Goal: Task Accomplishment & Management: Manage account settings

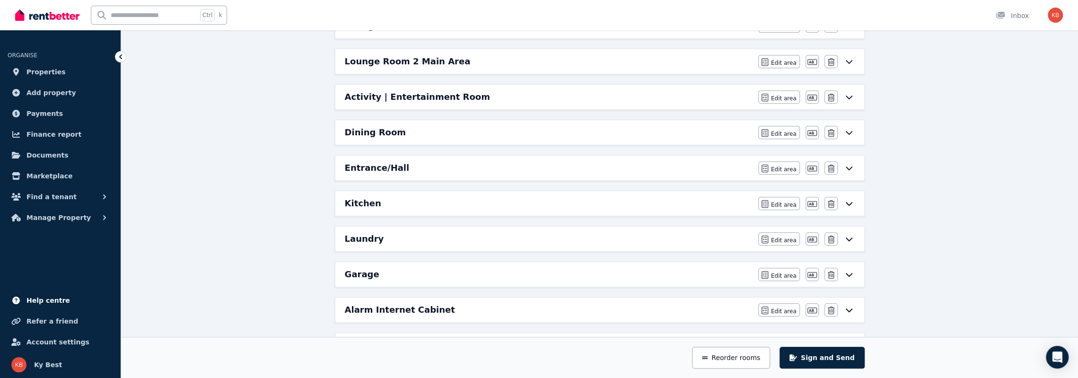
scroll to position [379, 0]
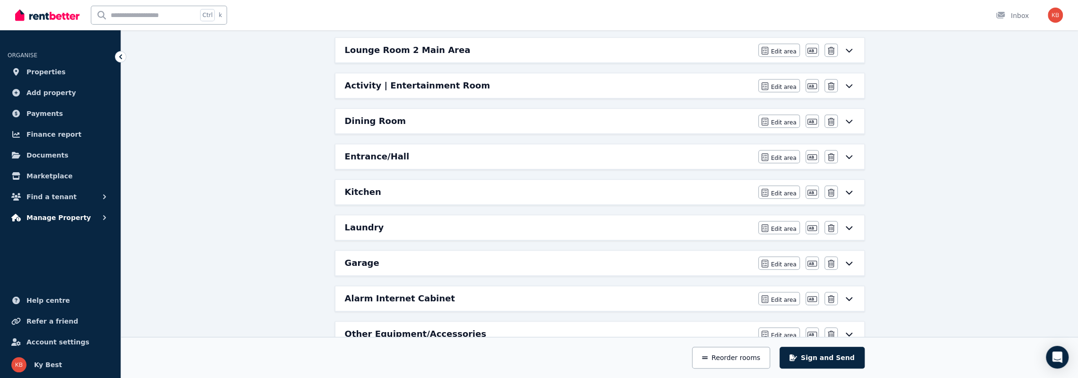
click at [51, 218] on span "Manage Property" at bounding box center [58, 217] width 64 height 11
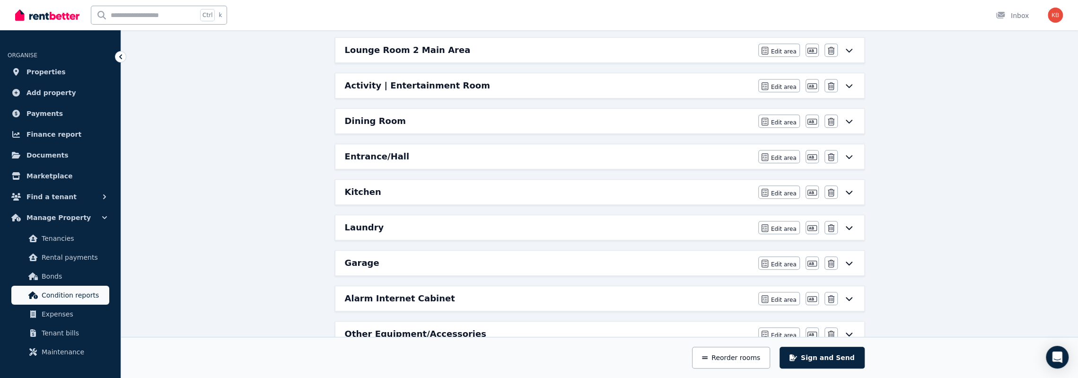
click at [57, 295] on span "Condition reports" at bounding box center [74, 295] width 64 height 11
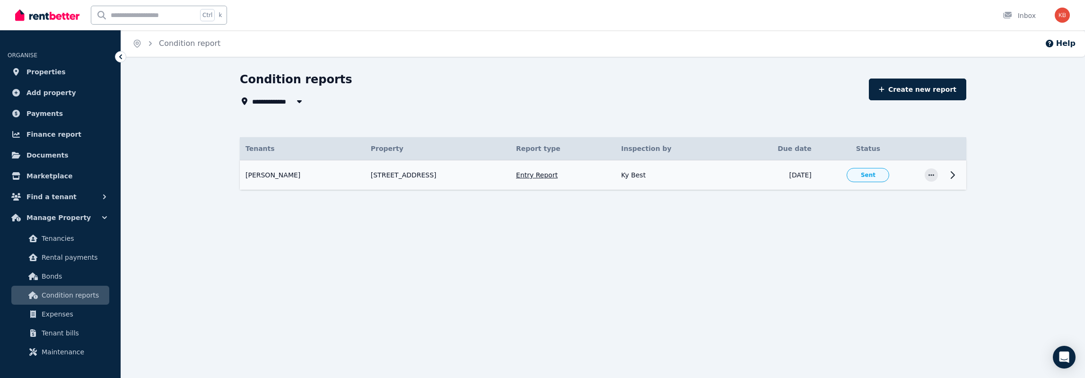
click at [955, 176] on icon at bounding box center [952, 174] width 11 height 11
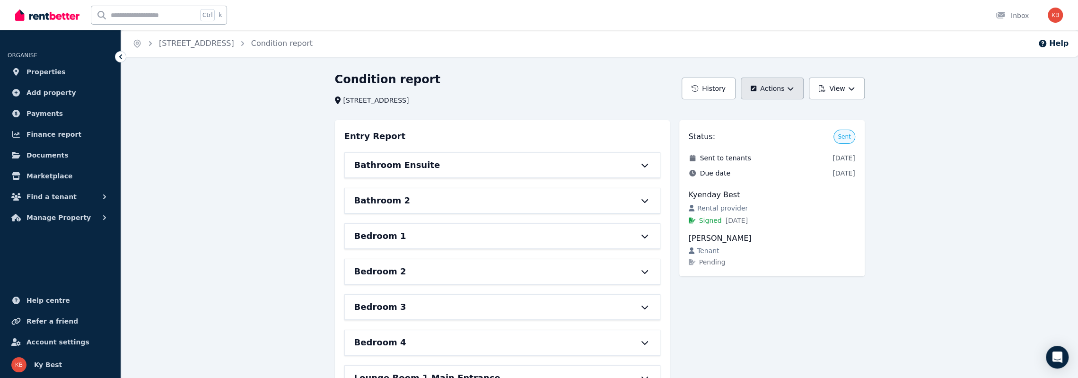
click at [794, 92] on button "Actions" at bounding box center [772, 89] width 63 height 22
click at [851, 87] on icon "button" at bounding box center [851, 88] width 7 height 7
click at [794, 114] on p "View report" at bounding box center [801, 113] width 45 height 9
click at [855, 89] on button "View" at bounding box center [836, 89] width 55 height 22
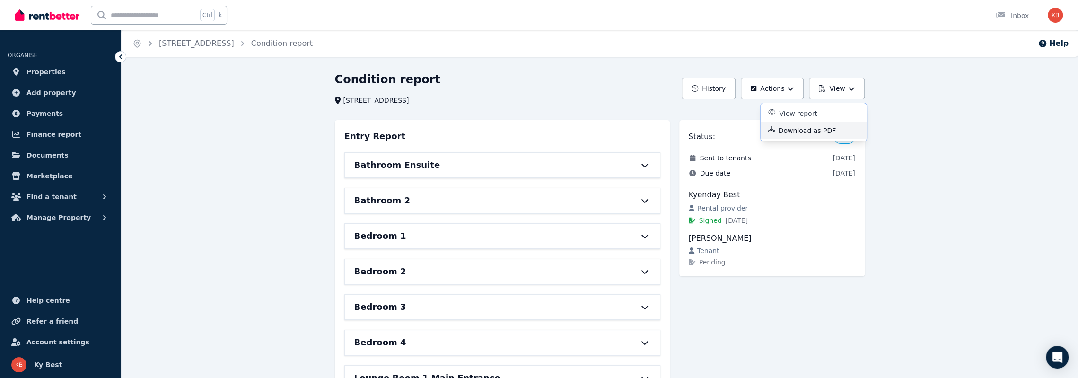
click at [808, 131] on p "Download as PDF" at bounding box center [811, 130] width 65 height 9
click at [851, 88] on icon "button" at bounding box center [851, 88] width 7 height 7
click at [785, 88] on button "Actions" at bounding box center [772, 89] width 63 height 22
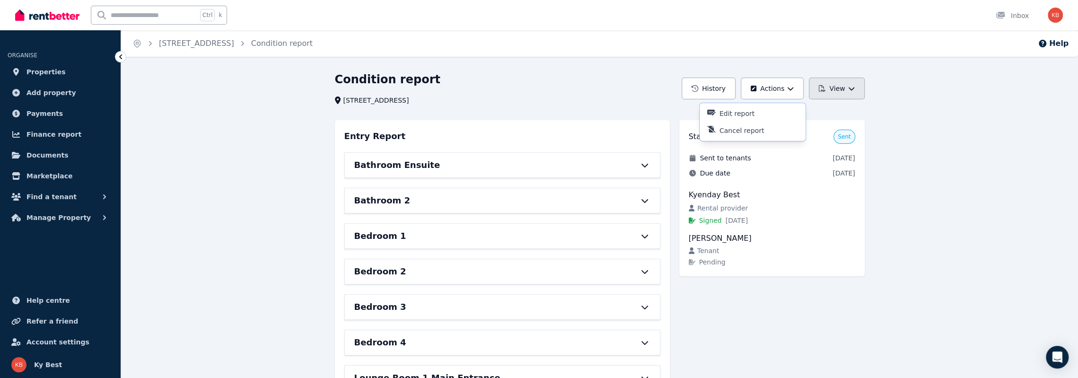
click at [851, 89] on icon "button" at bounding box center [851, 88] width 6 height 3
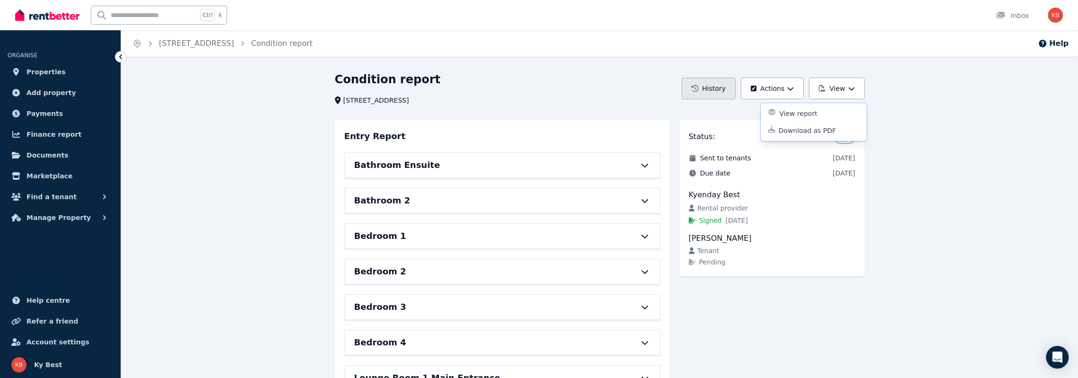
click at [708, 88] on button "History" at bounding box center [709, 89] width 54 height 22
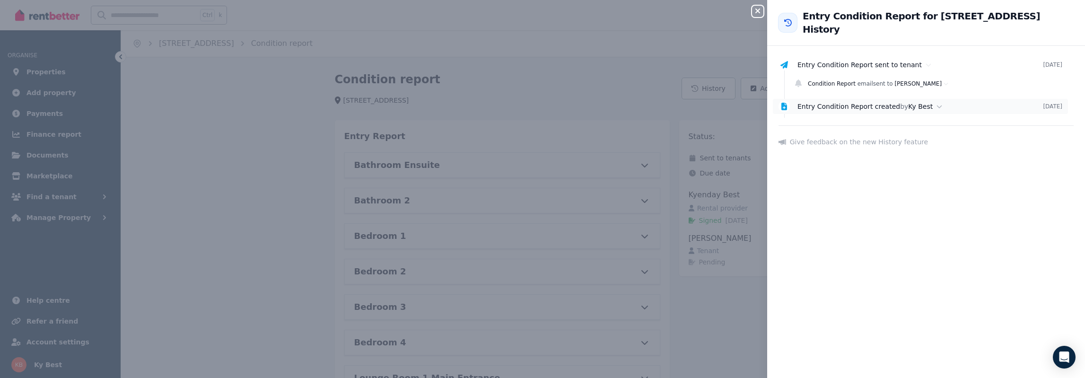
click at [937, 106] on icon at bounding box center [939, 106] width 5 height 3
click at [761, 12] on icon "button" at bounding box center [757, 11] width 11 height 8
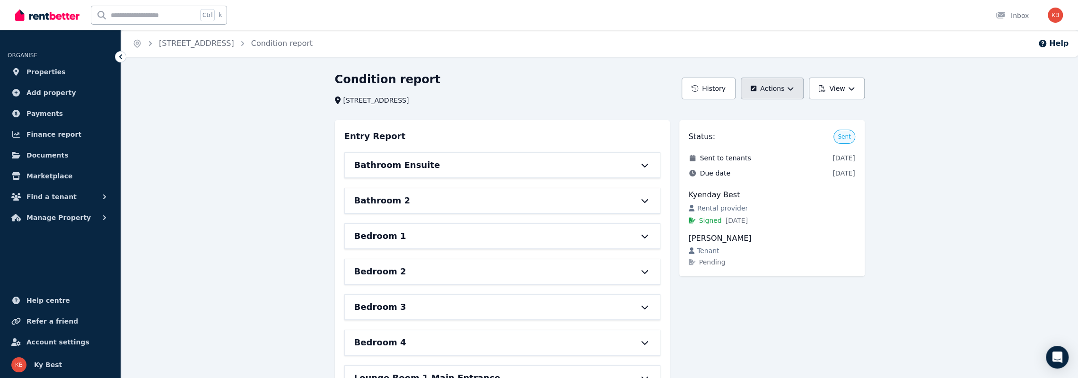
click at [796, 88] on button "Actions" at bounding box center [772, 89] width 63 height 22
click at [851, 88] on icon "button" at bounding box center [851, 88] width 7 height 7
click at [807, 115] on p "View report" at bounding box center [801, 113] width 45 height 9
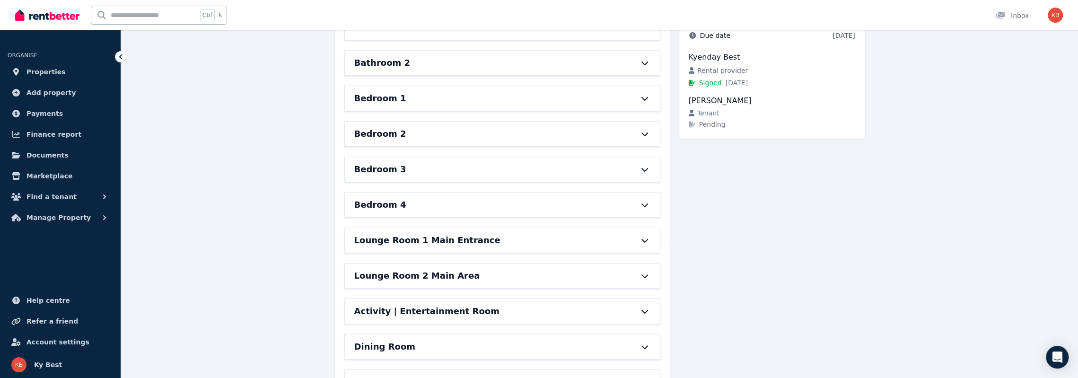
scroll to position [142, 0]
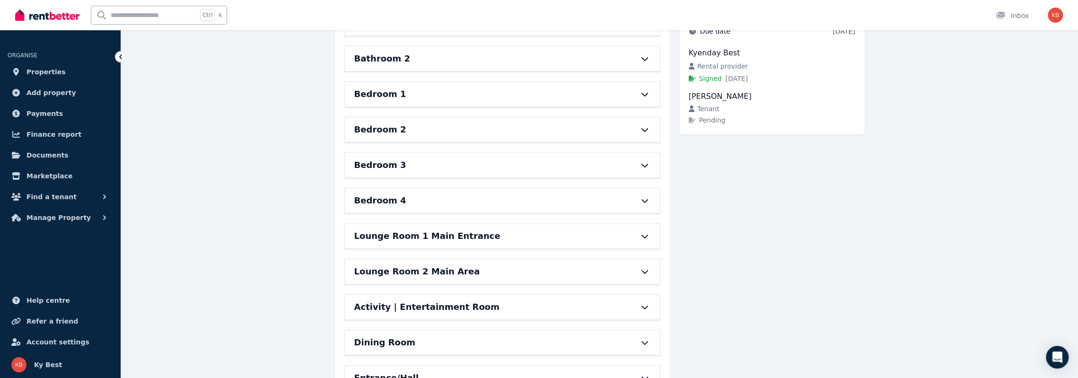
click at [648, 232] on icon at bounding box center [644, 236] width 11 height 8
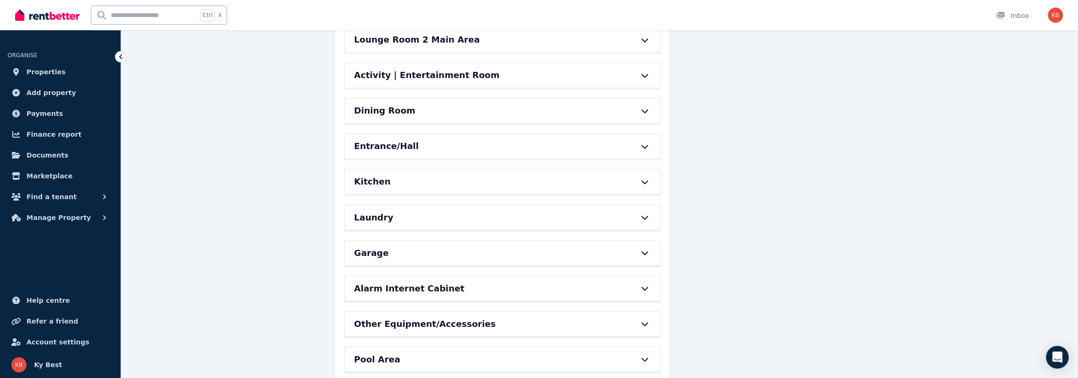
scroll to position [1278, 0]
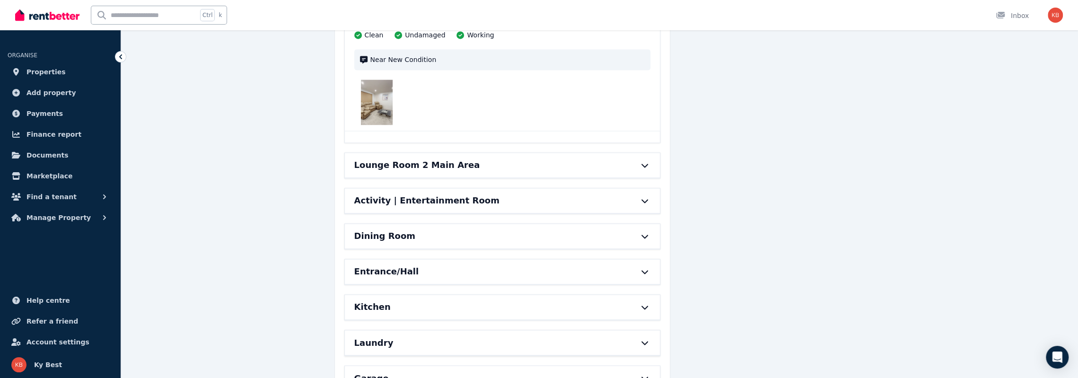
drag, startPoint x: 420, startPoint y: 160, endPoint x: 426, endPoint y: 160, distance: 5.7
click at [421, 160] on h6 "Lounge Room 2 Main Area" at bounding box center [417, 165] width 126 height 13
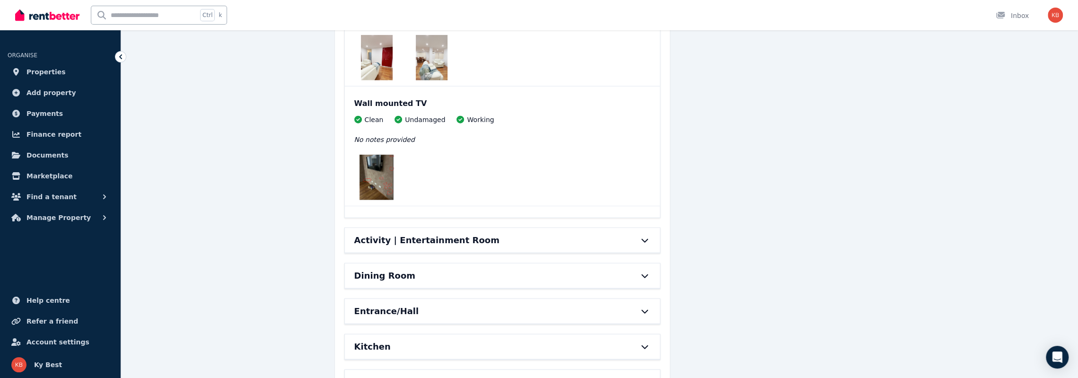
scroll to position [2082, 0]
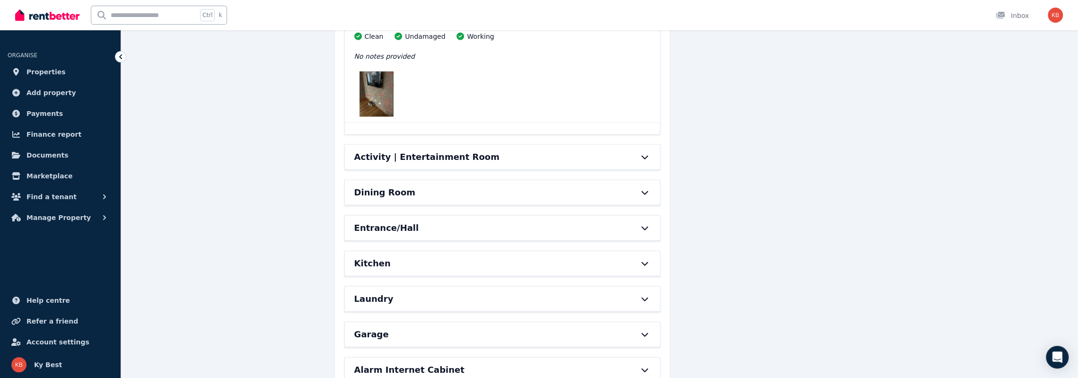
click at [415, 157] on h6 "Activity | Entertainment Room" at bounding box center [426, 156] width 145 height 13
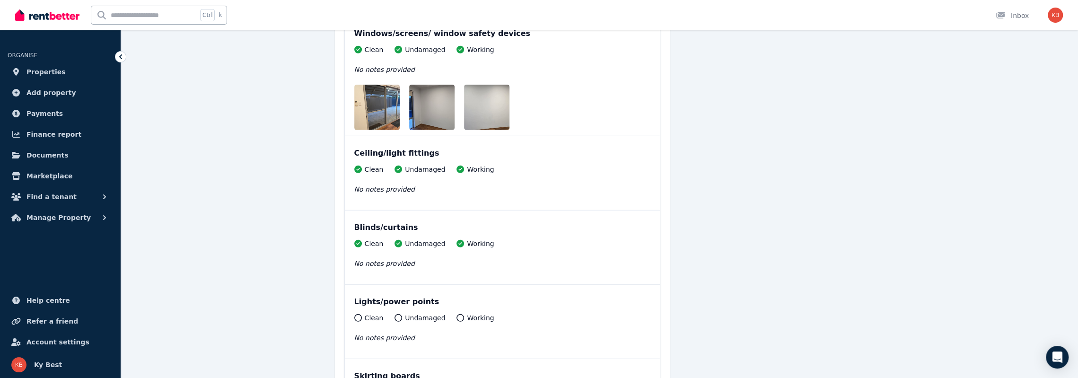
scroll to position [2460, 0]
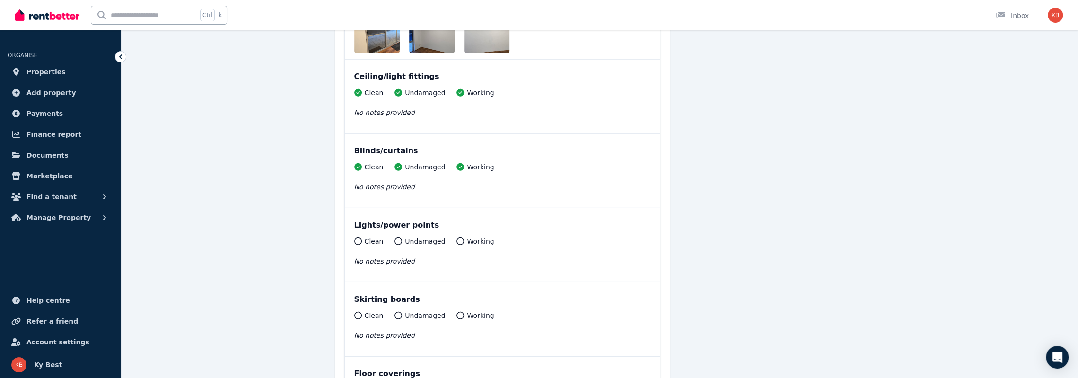
click at [401, 72] on div "Ceiling/light fittings" at bounding box center [502, 76] width 296 height 11
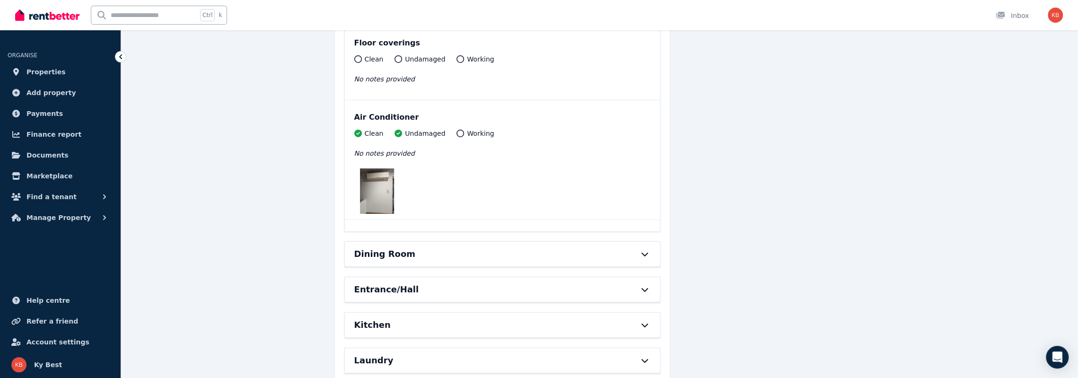
scroll to position [2792, 0]
click at [379, 247] on h6 "Dining Room" at bounding box center [384, 253] width 61 height 13
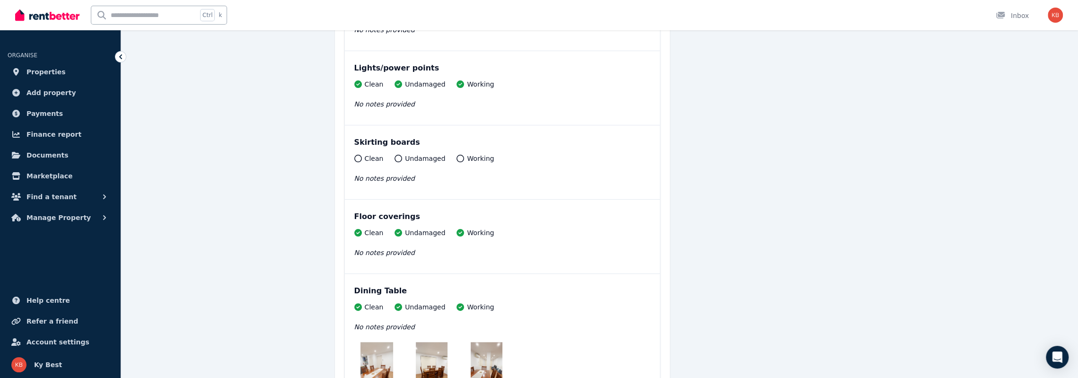
scroll to position [3407, 0]
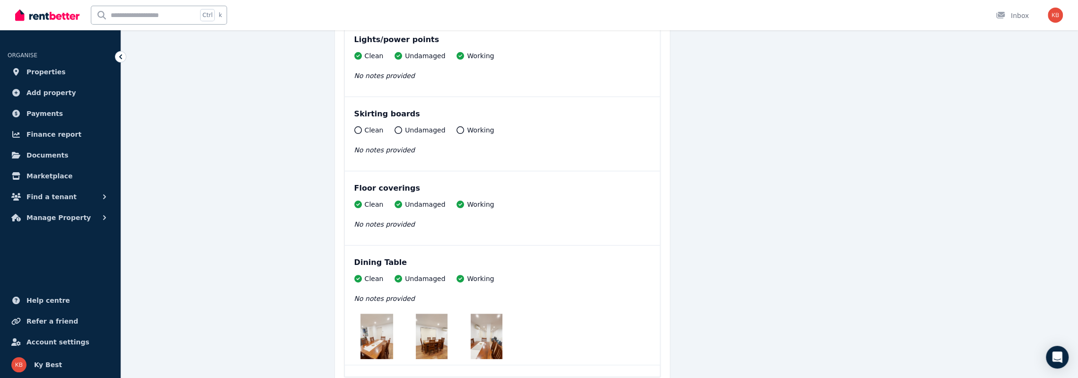
click at [397, 126] on icon at bounding box center [399, 130] width 8 height 8
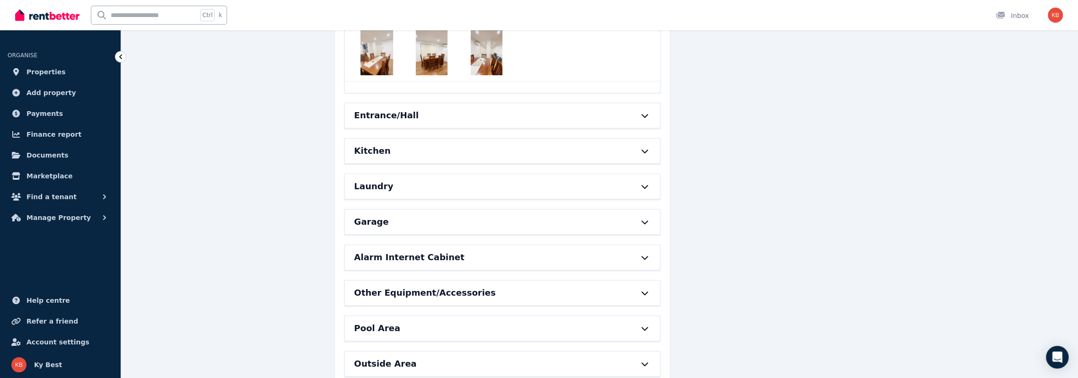
drag, startPoint x: 391, startPoint y: 105, endPoint x: 409, endPoint y: 111, distance: 19.0
click at [391, 109] on h6 "Entrance/Hall" at bounding box center [386, 115] width 65 height 13
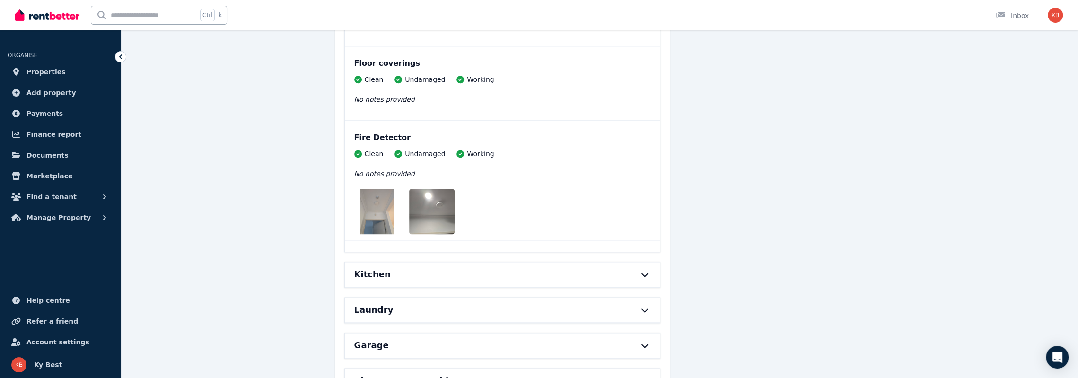
scroll to position [4448, 0]
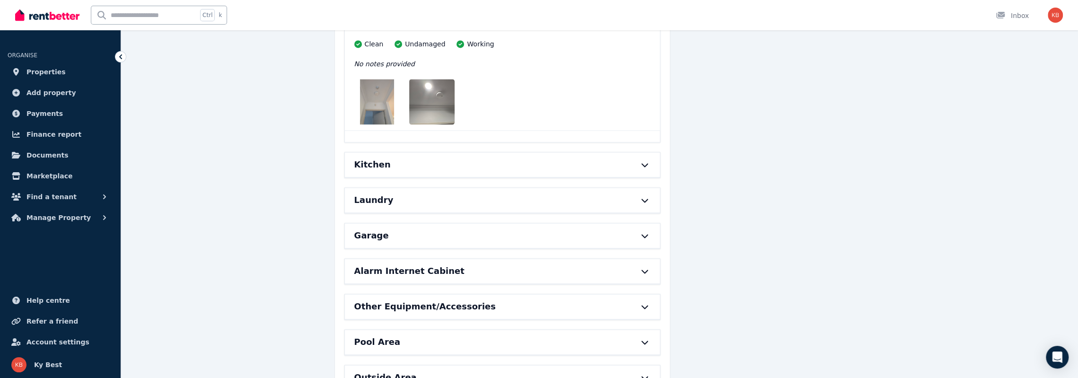
drag, startPoint x: 391, startPoint y: 147, endPoint x: 412, endPoint y: 154, distance: 22.0
click at [391, 158] on div "Kitchen" at bounding box center [489, 164] width 270 height 13
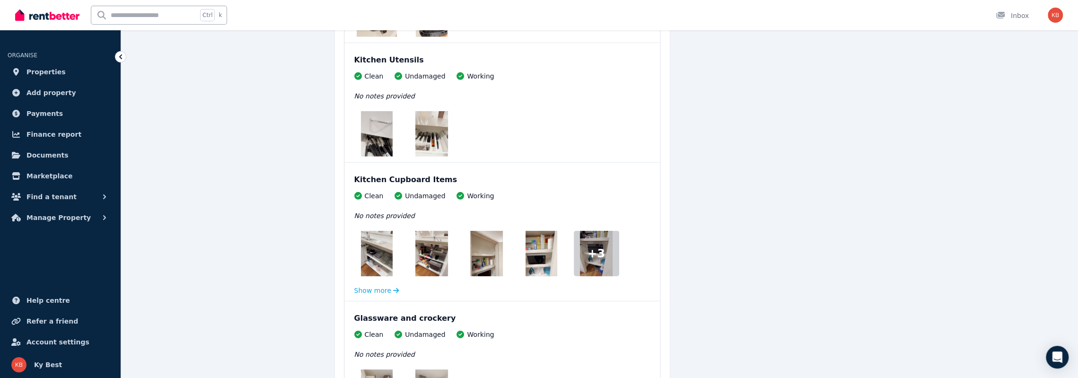
scroll to position [5915, 0]
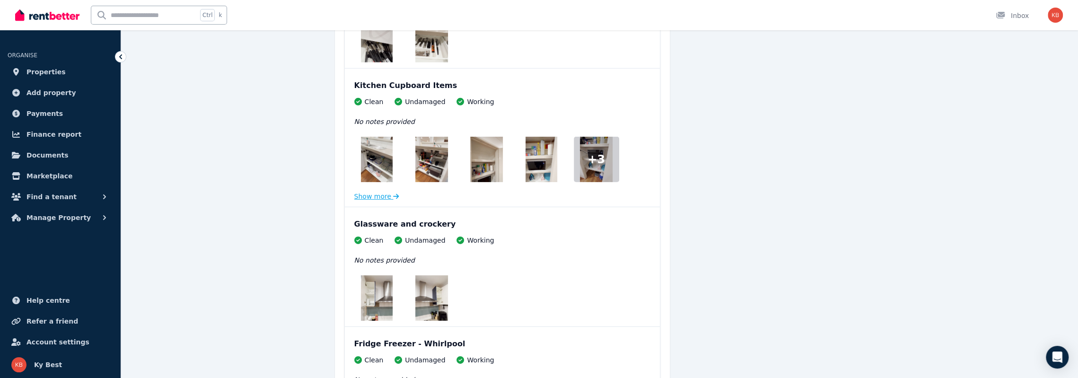
click at [379, 192] on button "Show more" at bounding box center [376, 196] width 45 height 9
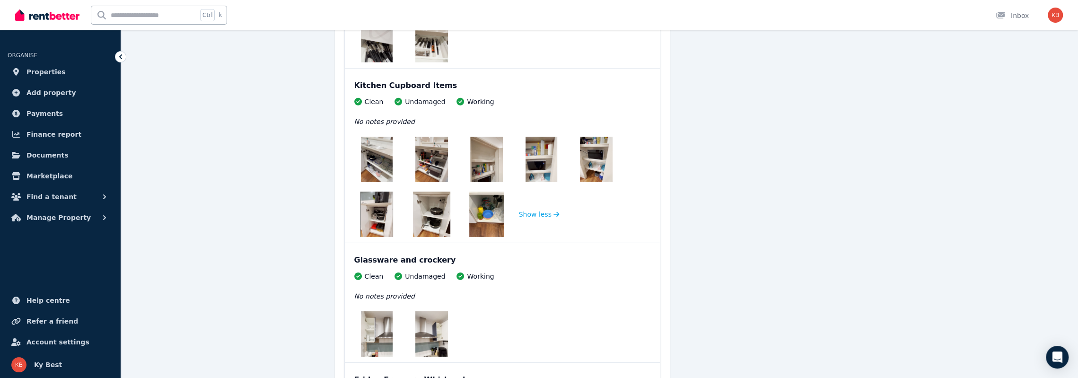
click at [379, 160] on img at bounding box center [376, 159] width 31 height 45
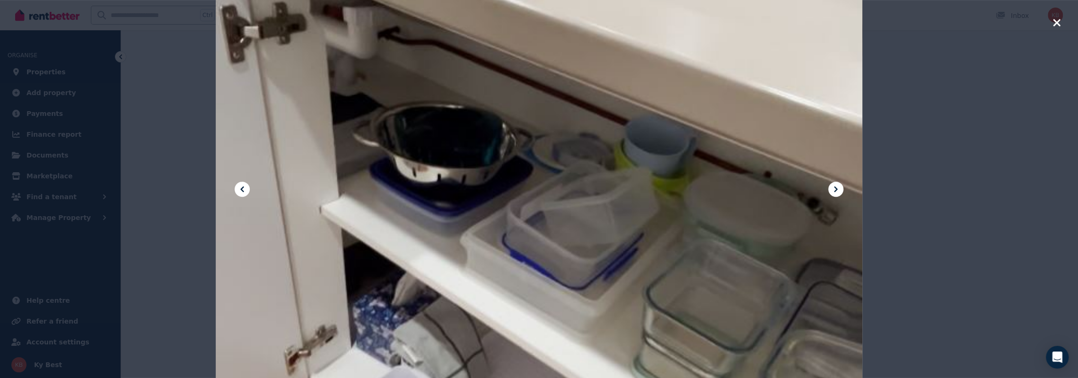
click at [835, 187] on icon at bounding box center [835, 189] width 11 height 11
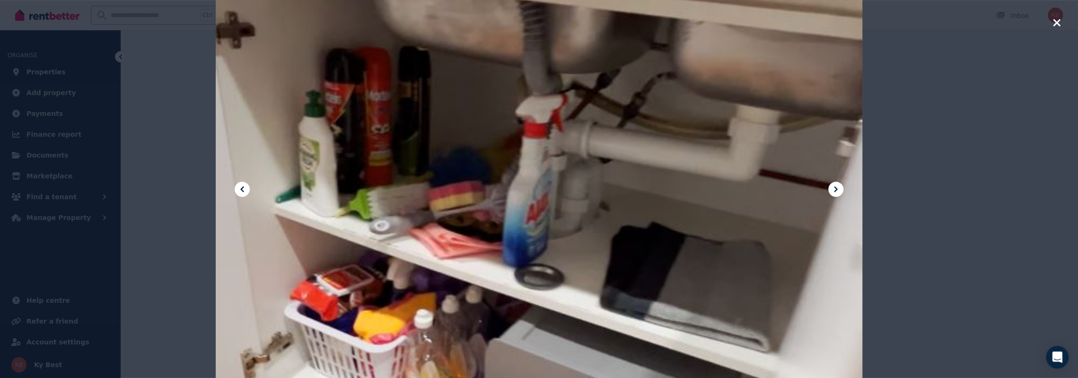
click at [835, 187] on icon at bounding box center [835, 189] width 11 height 11
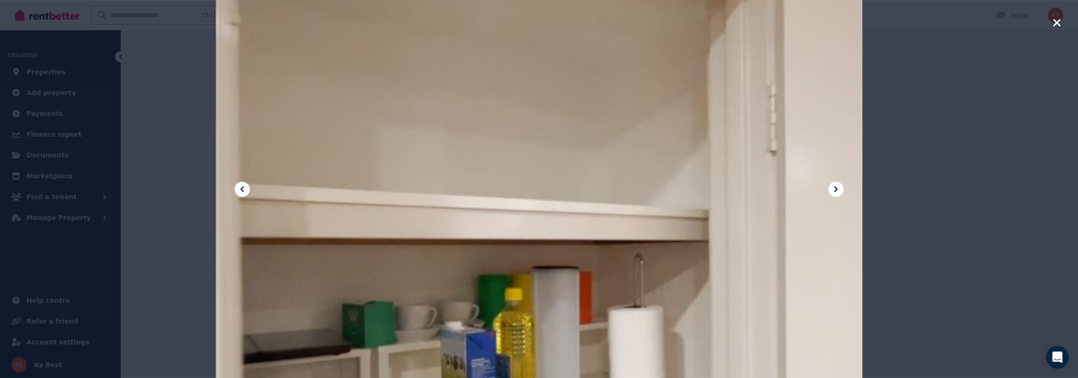
scroll to position [6057, 0]
click at [833, 188] on icon at bounding box center [835, 189] width 11 height 11
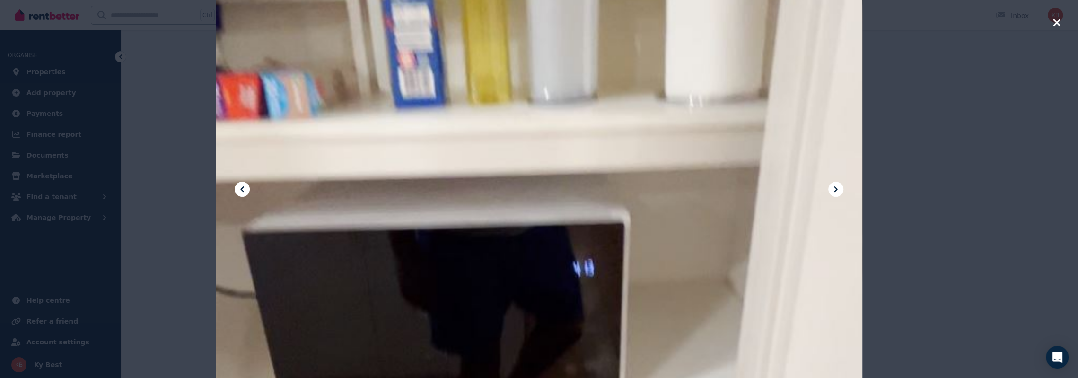
click at [838, 190] on icon at bounding box center [835, 189] width 11 height 11
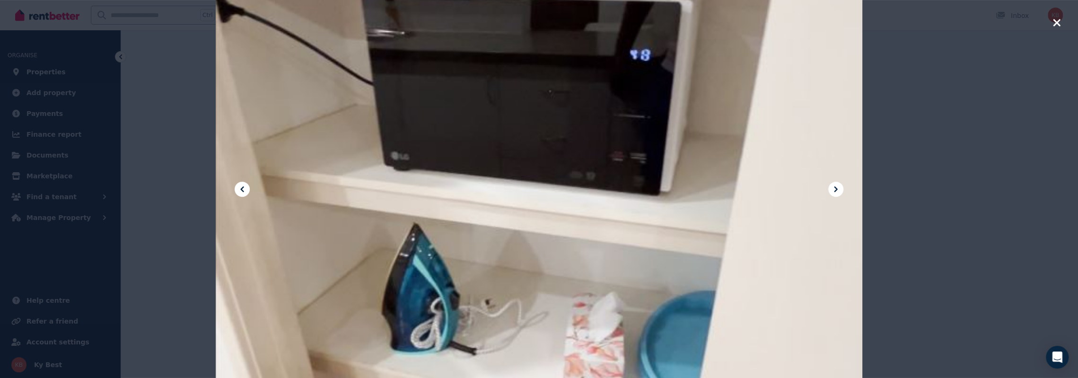
click at [838, 193] on icon at bounding box center [835, 189] width 11 height 11
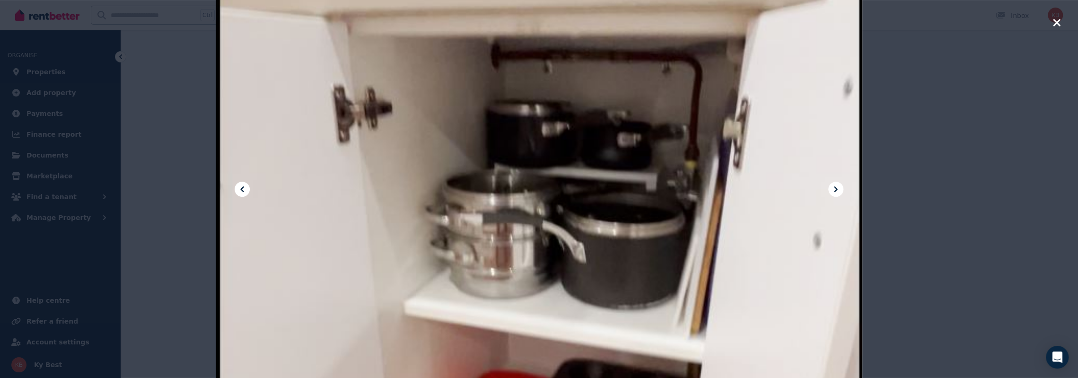
click at [838, 193] on icon at bounding box center [835, 189] width 11 height 11
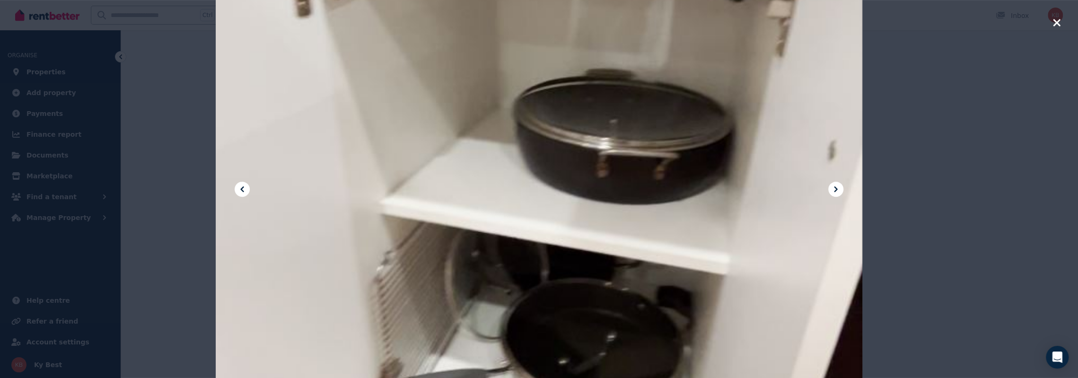
click at [1056, 25] on icon "button" at bounding box center [1057, 22] width 9 height 11
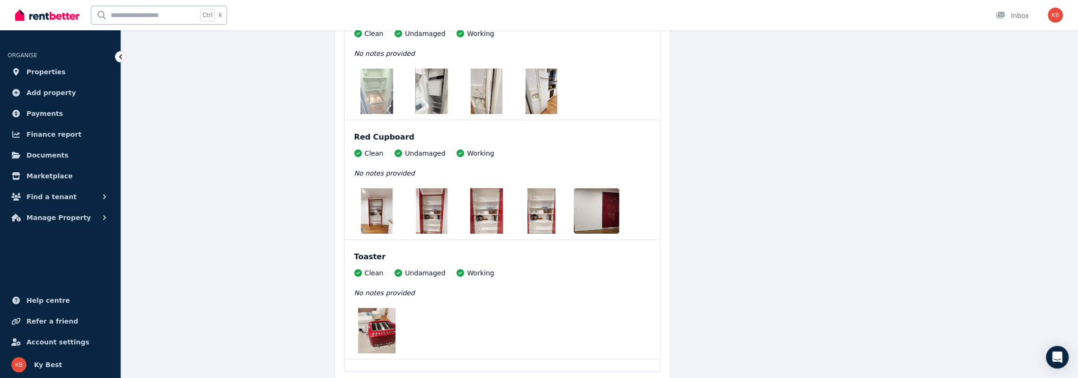
scroll to position [6340, 0]
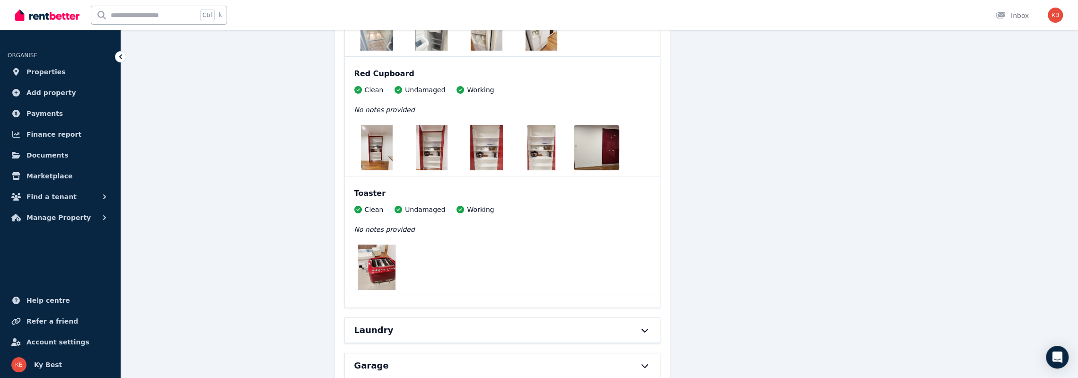
click at [379, 129] on img at bounding box center [377, 147] width 32 height 45
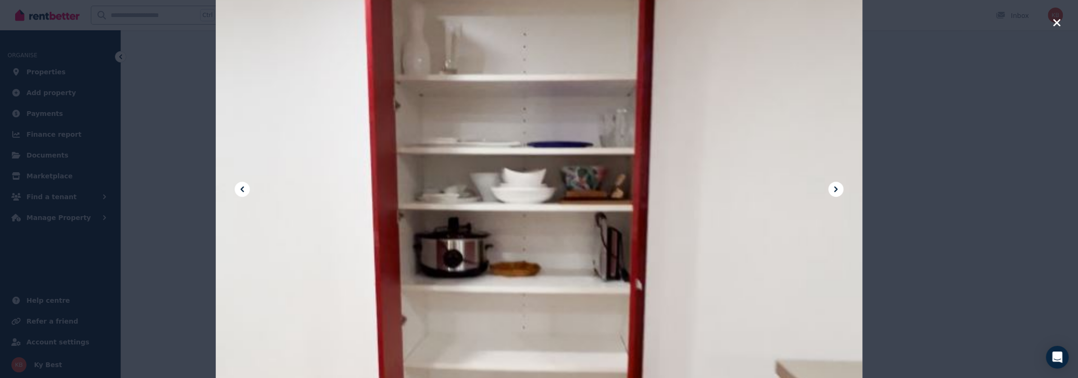
click at [842, 188] on button at bounding box center [836, 189] width 15 height 15
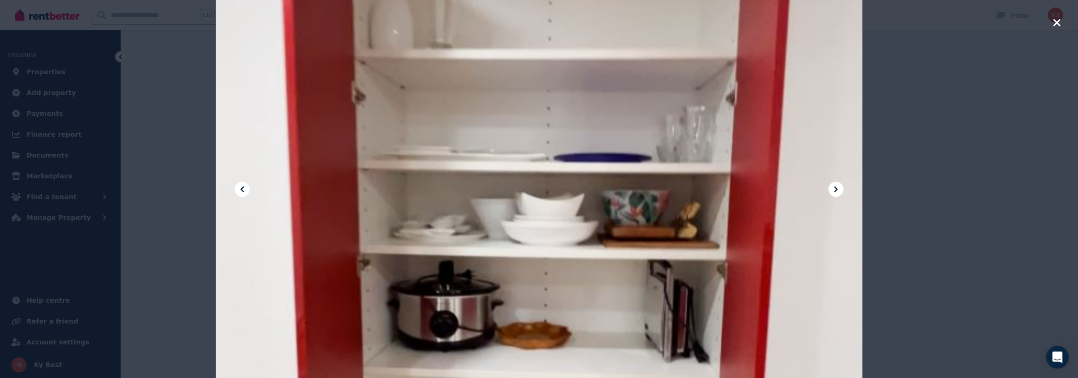
click at [841, 189] on icon at bounding box center [835, 189] width 11 height 11
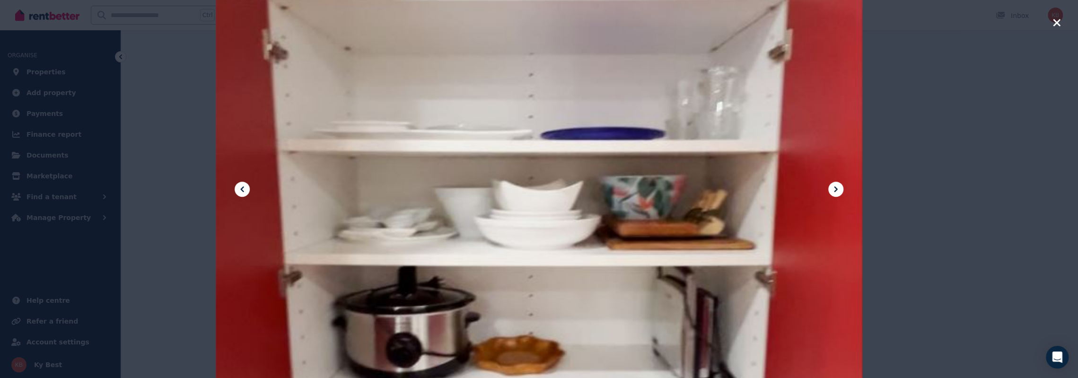
click at [841, 189] on icon at bounding box center [835, 189] width 11 height 11
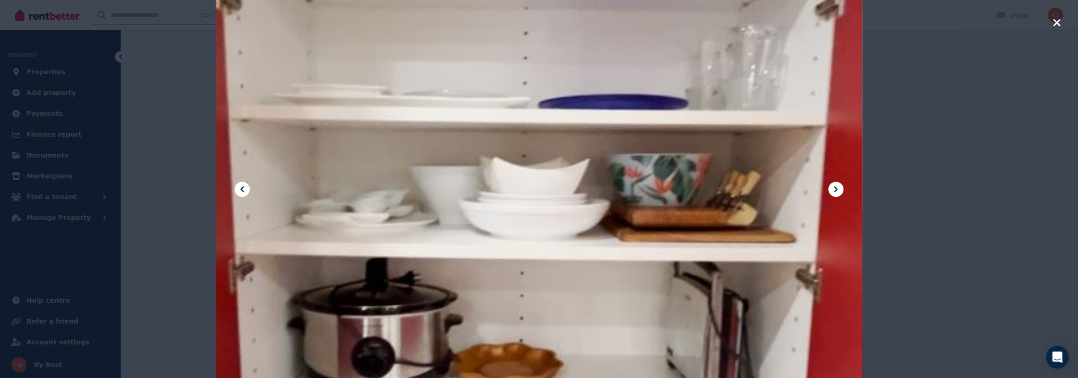
click at [841, 189] on icon at bounding box center [835, 189] width 11 height 11
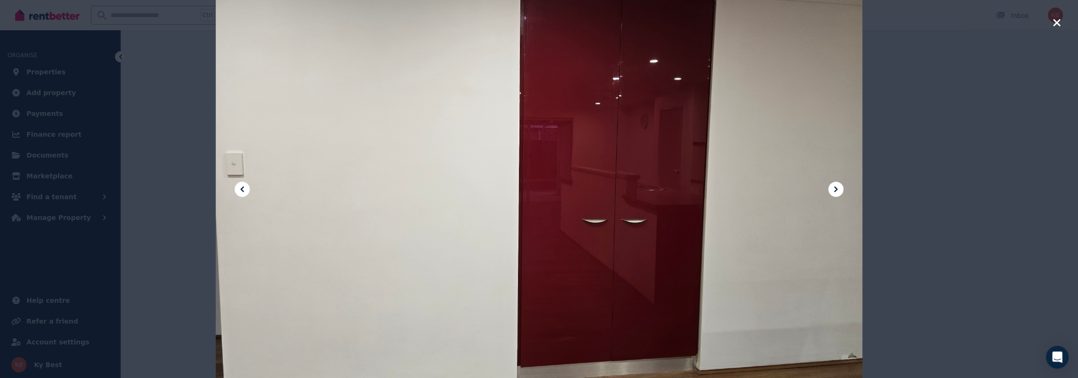
click at [841, 189] on icon at bounding box center [835, 189] width 11 height 11
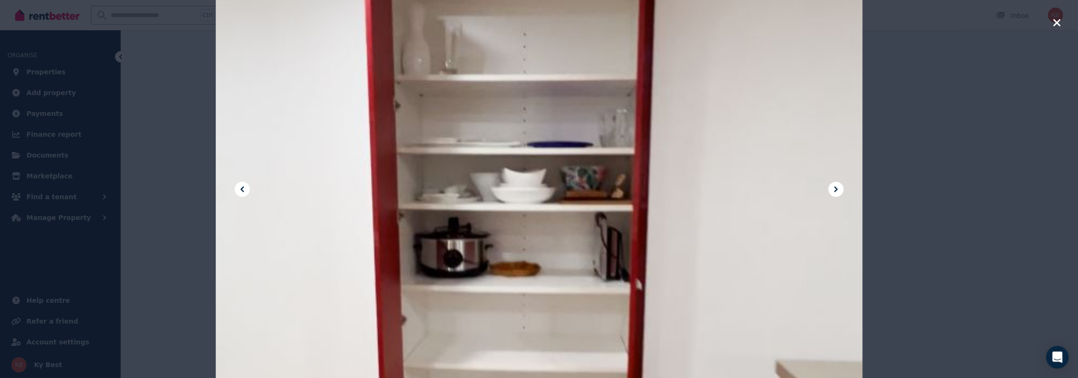
click at [841, 189] on icon at bounding box center [835, 189] width 11 height 11
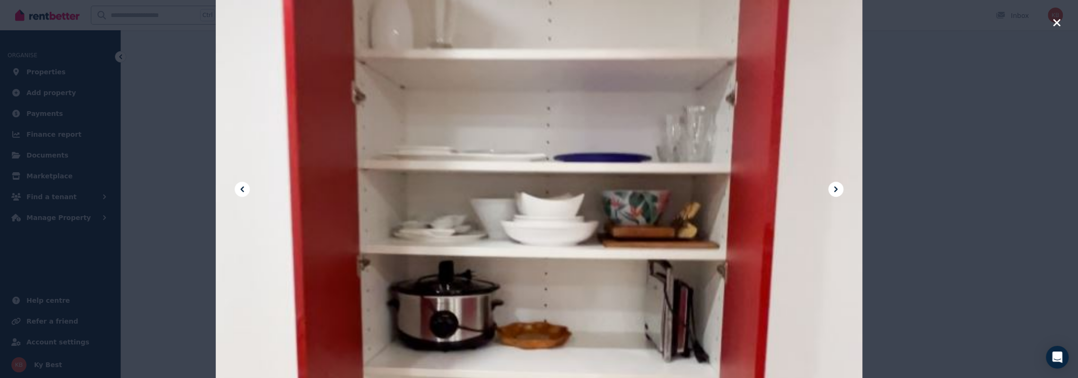
click at [841, 189] on icon at bounding box center [835, 189] width 11 height 11
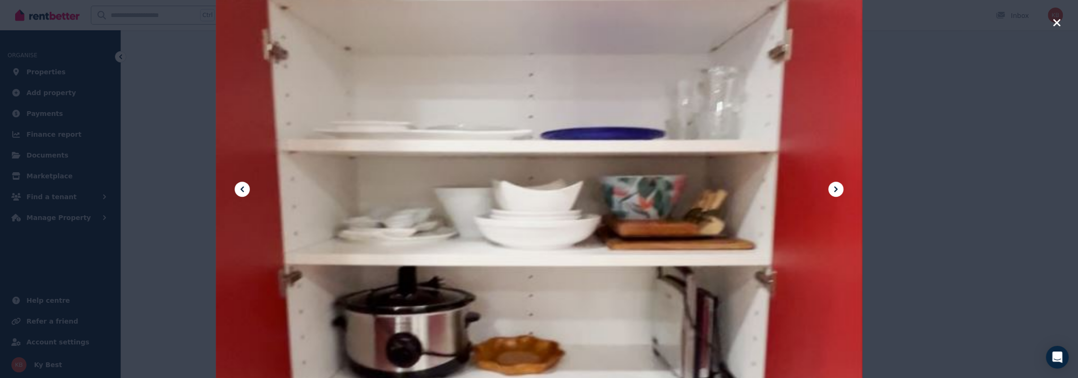
click at [841, 189] on icon at bounding box center [835, 189] width 11 height 11
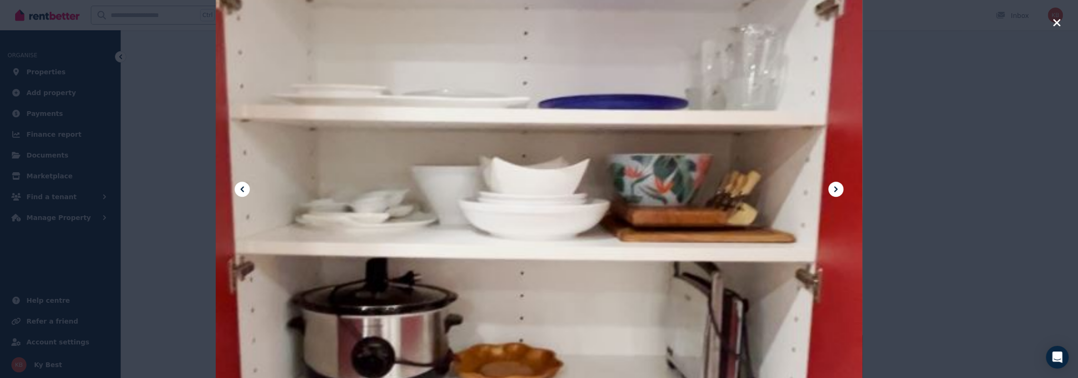
click at [1054, 25] on icon "button" at bounding box center [1056, 22] width 7 height 7
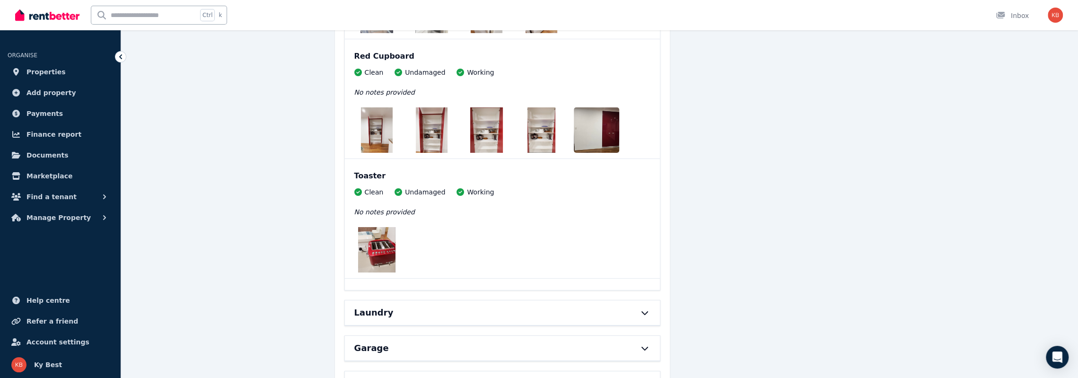
scroll to position [6530, 0]
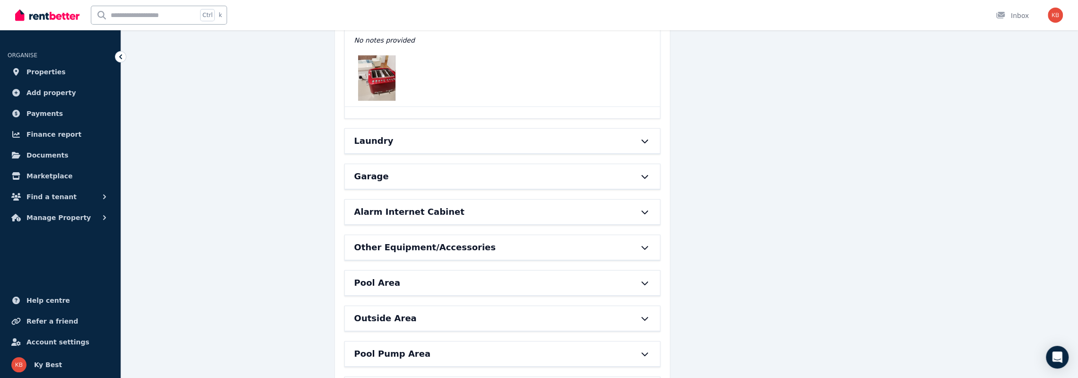
click at [646, 140] on icon at bounding box center [644, 142] width 7 height 4
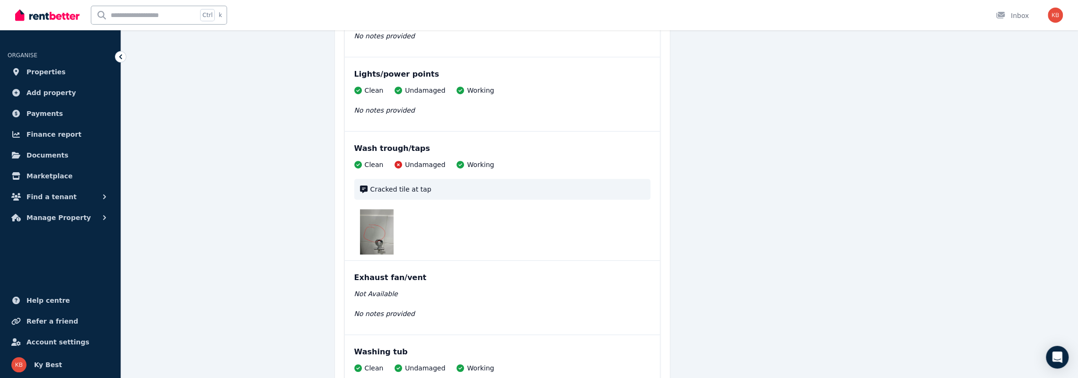
scroll to position [7098, 0]
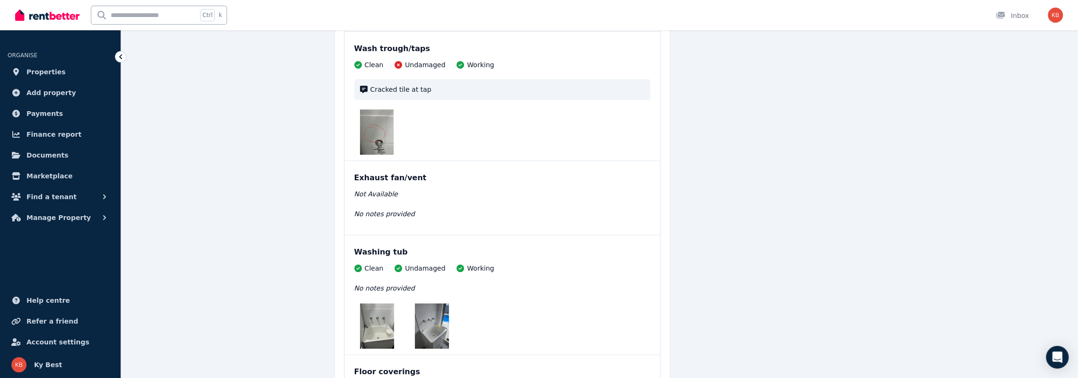
click at [370, 113] on img at bounding box center [377, 131] width 34 height 45
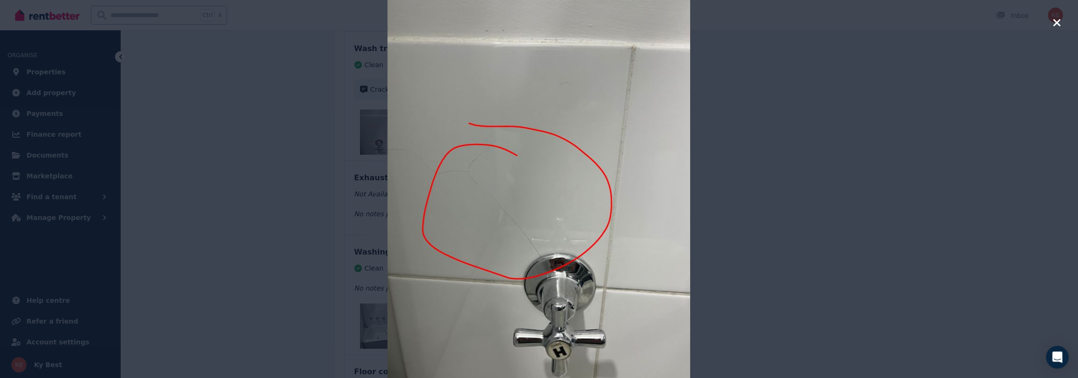
click at [1057, 22] on icon "button" at bounding box center [1056, 22] width 7 height 7
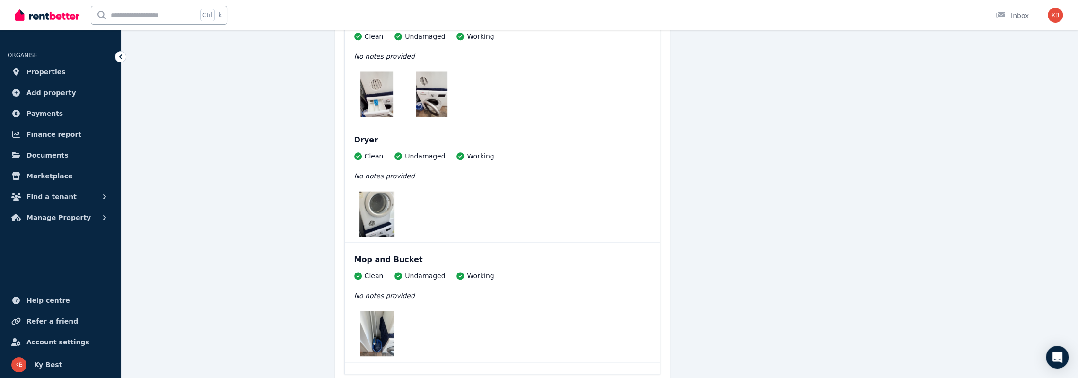
scroll to position [7665, 0]
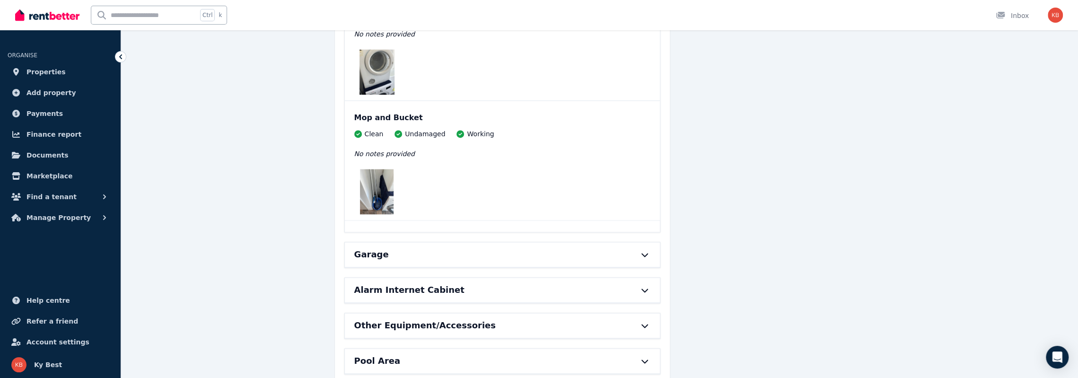
click at [640, 251] on icon at bounding box center [644, 255] width 11 height 8
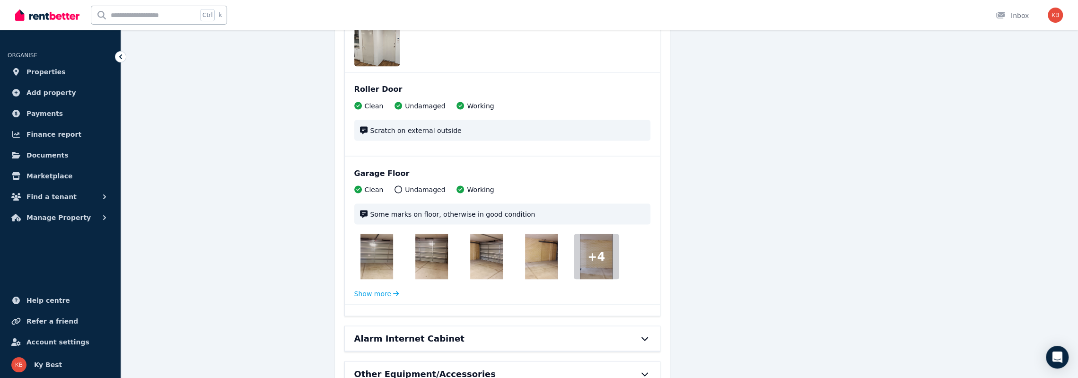
scroll to position [7949, 0]
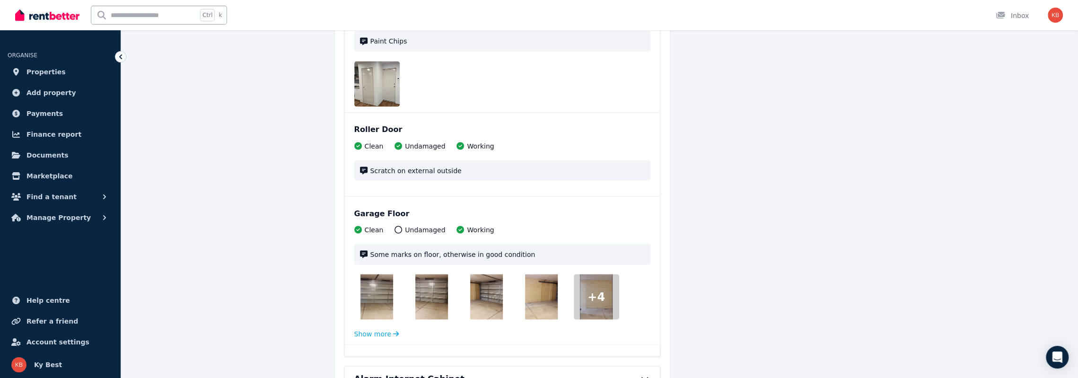
click at [379, 82] on img at bounding box center [384, 83] width 61 height 45
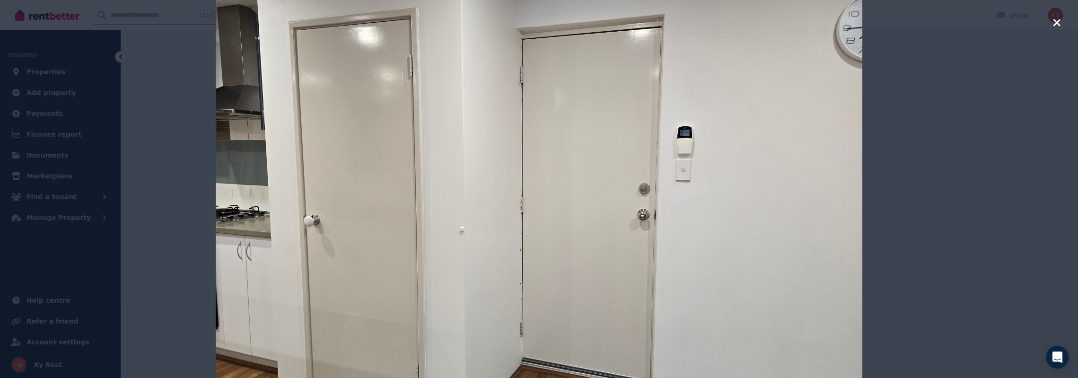
scroll to position [8044, 0]
click at [1053, 22] on icon "button" at bounding box center [1057, 22] width 9 height 11
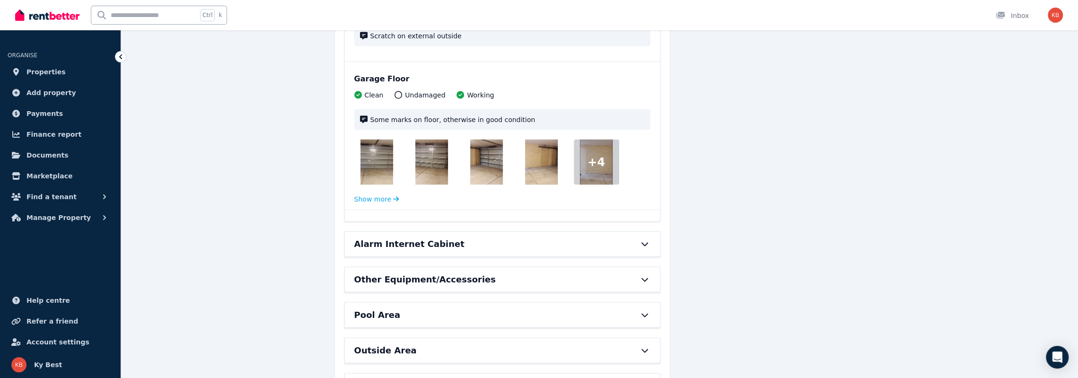
scroll to position [8138, 0]
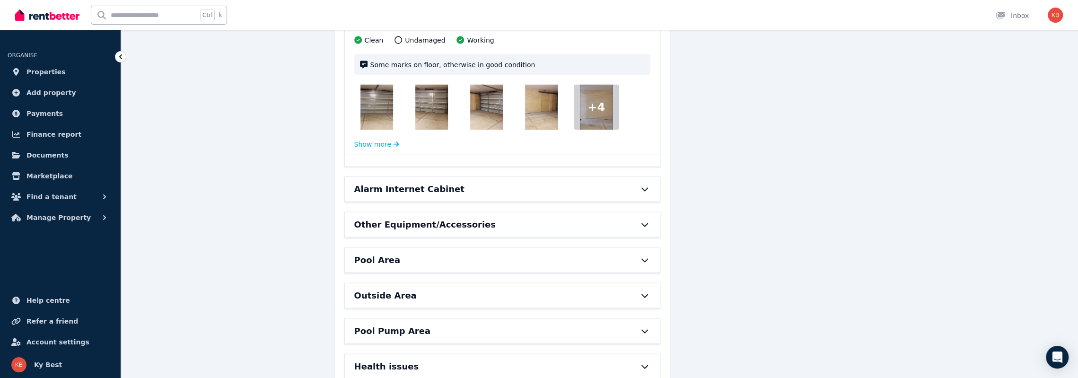
click at [554, 183] on div "Alarm Internet Cabinet" at bounding box center [489, 189] width 270 height 13
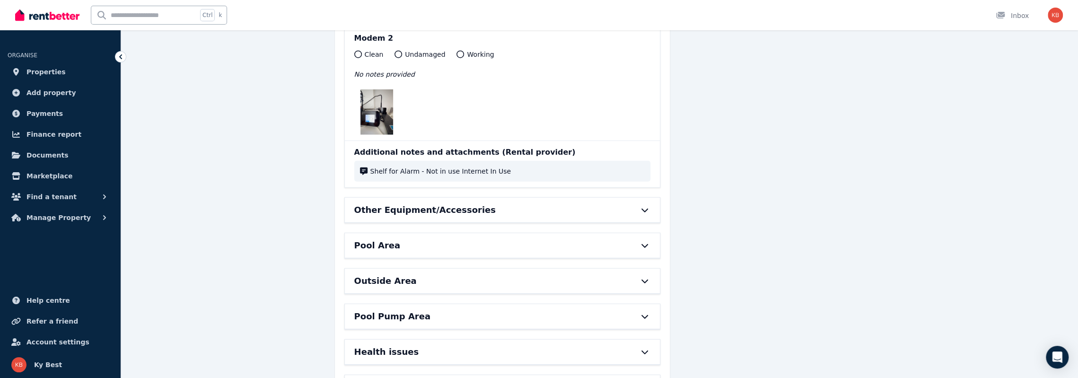
scroll to position [8754, 0]
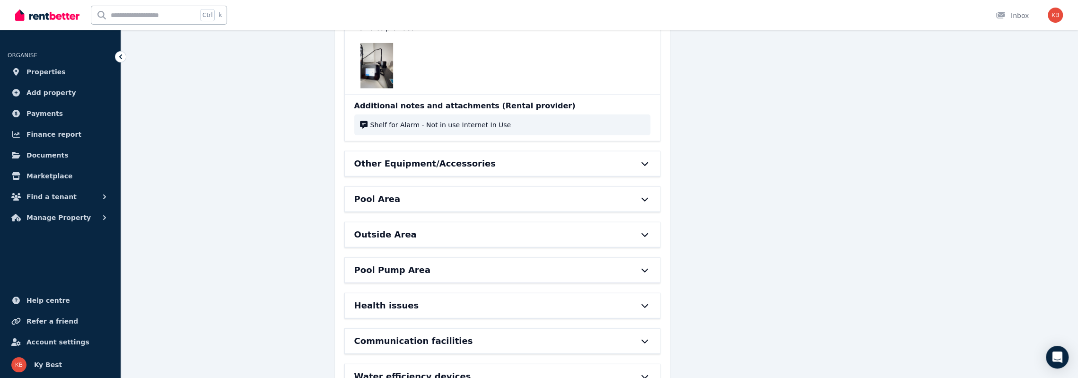
click at [518, 157] on div "Other Equipment/Accessories" at bounding box center [489, 163] width 270 height 13
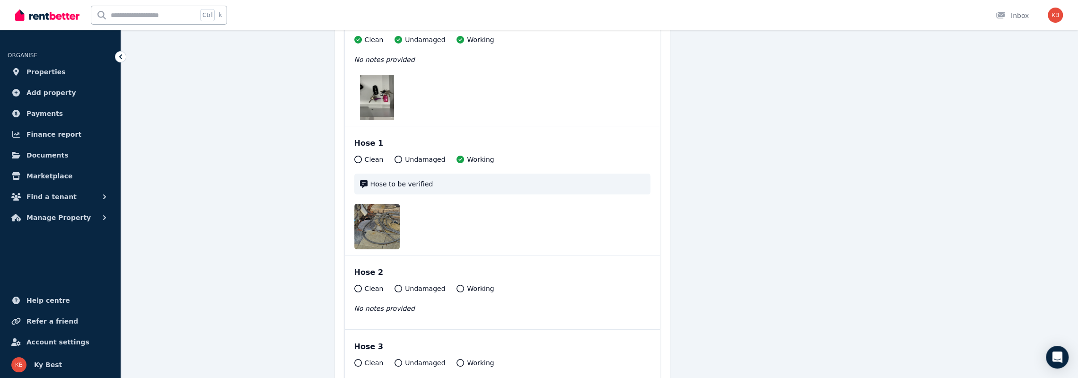
scroll to position [9511, 0]
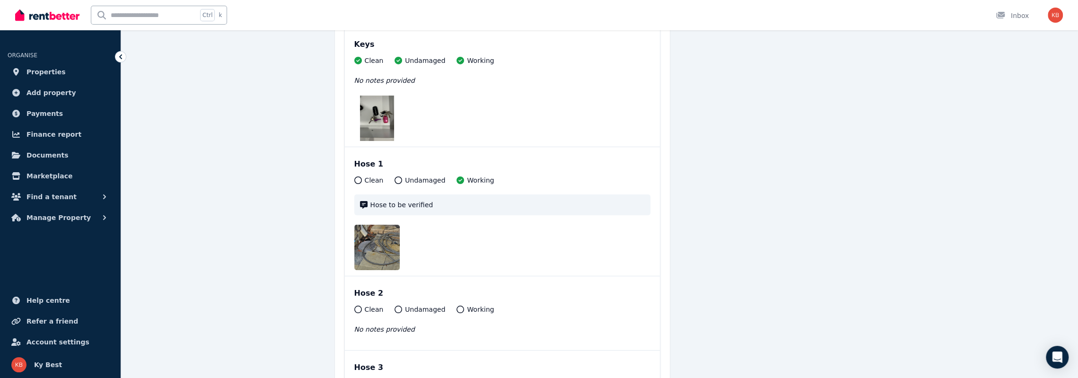
click at [362, 201] on icon at bounding box center [364, 205] width 8 height 8
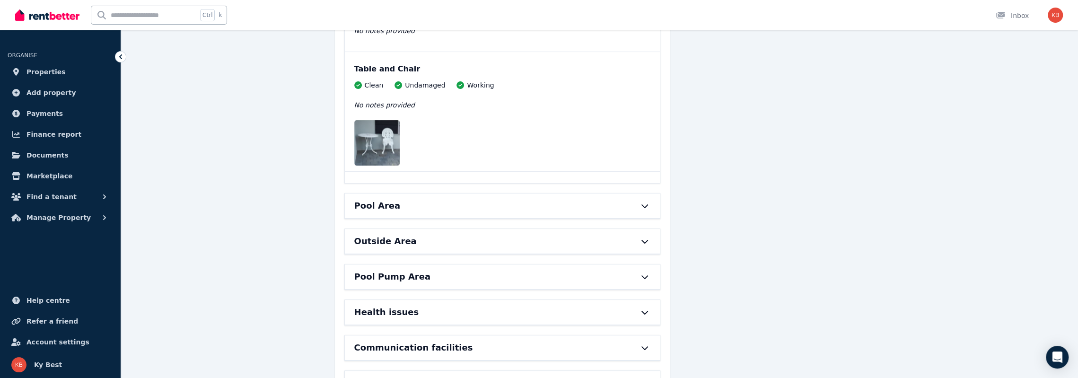
scroll to position [9937, 0]
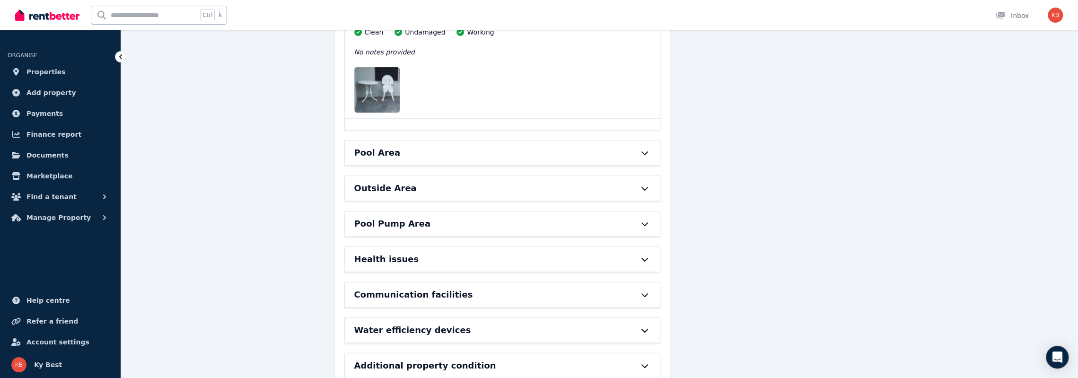
click at [539, 146] on div "Pool Area" at bounding box center [489, 152] width 270 height 13
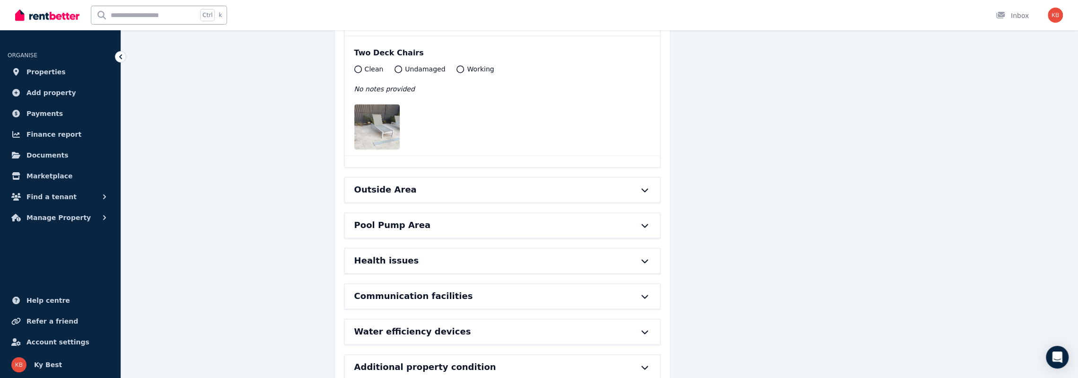
scroll to position [10924, 0]
click at [480, 182] on div "Outside Area" at bounding box center [489, 188] width 270 height 13
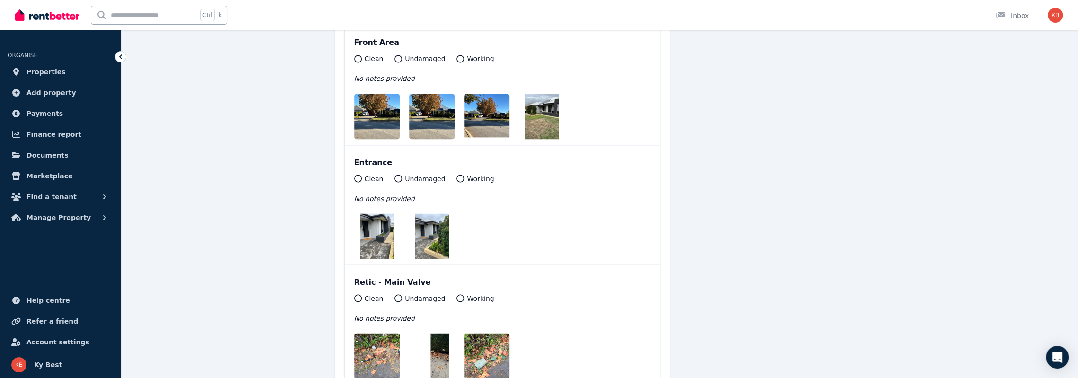
scroll to position [11161, 0]
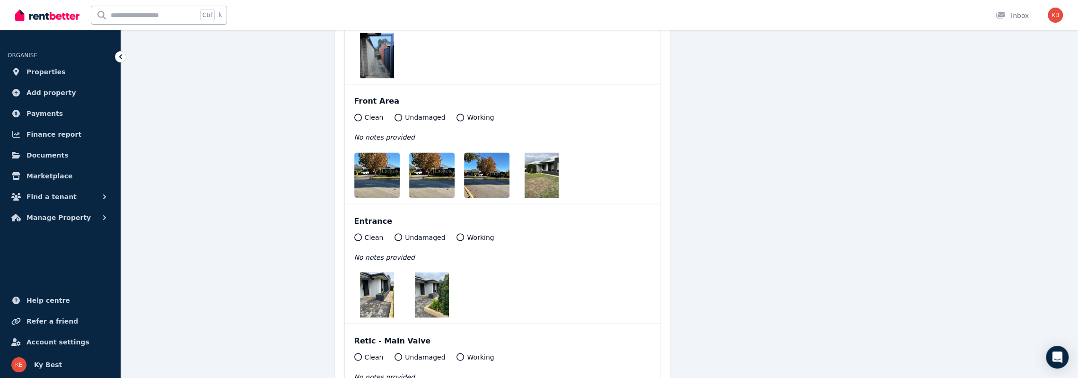
click at [368, 154] on img at bounding box center [384, 174] width 61 height 45
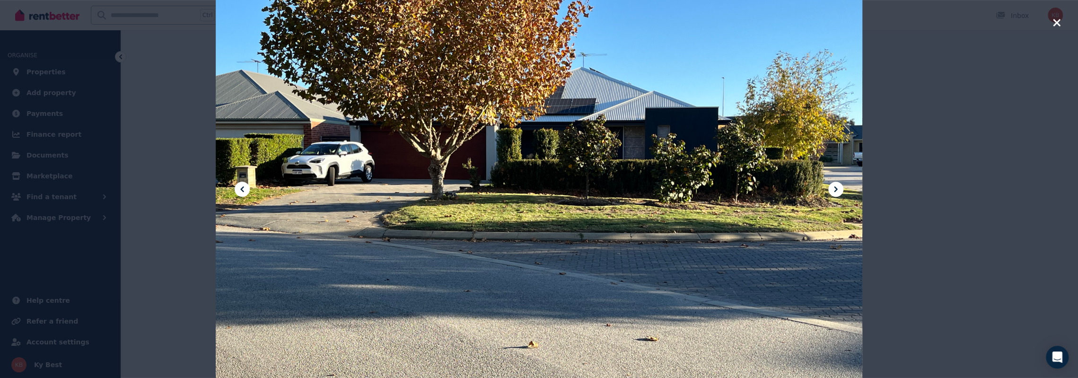
click at [838, 188] on icon at bounding box center [835, 189] width 11 height 11
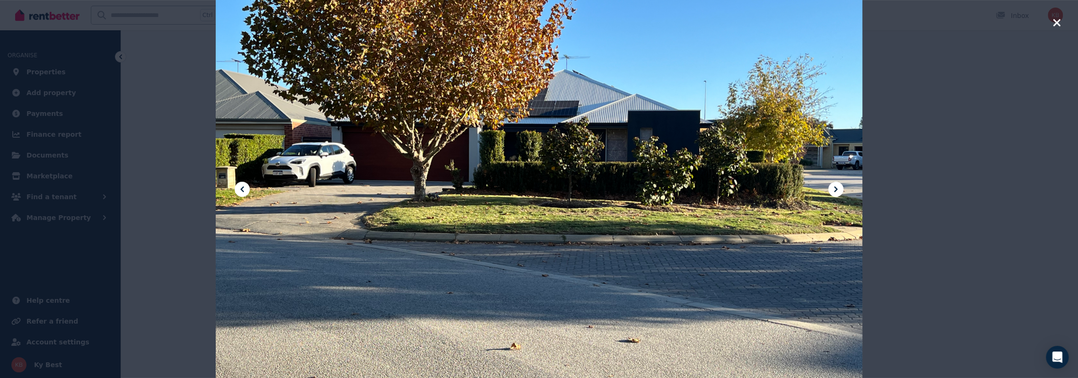
click at [838, 188] on icon at bounding box center [835, 189] width 11 height 11
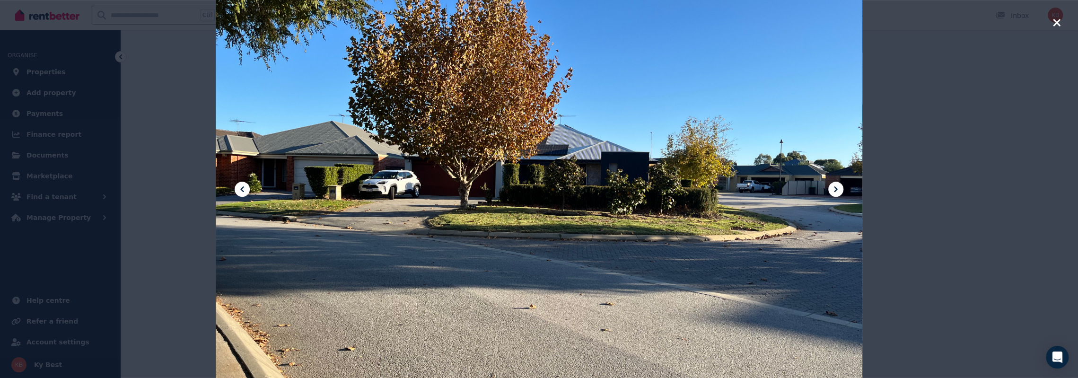
click at [839, 188] on icon at bounding box center [835, 189] width 11 height 11
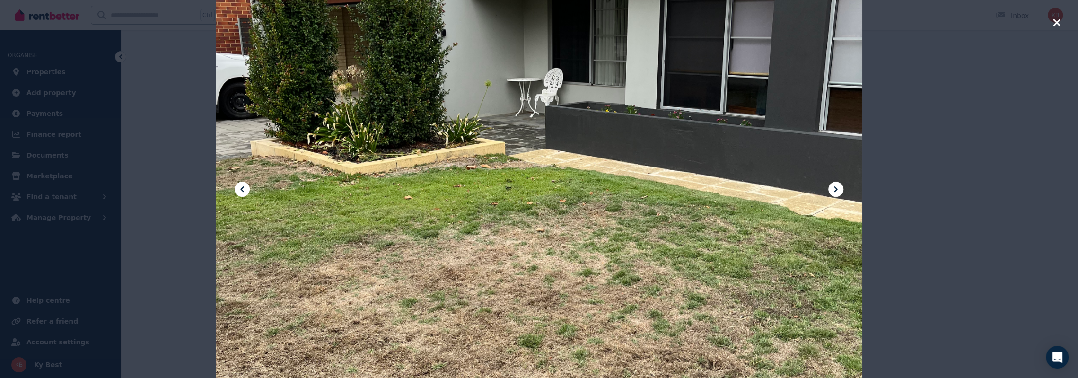
click at [836, 188] on icon at bounding box center [836, 189] width 3 height 6
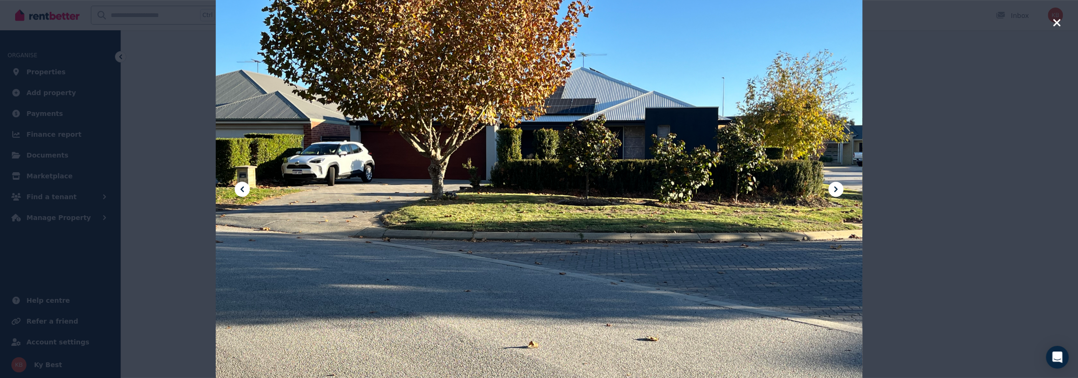
click at [836, 188] on icon at bounding box center [836, 189] width 3 height 6
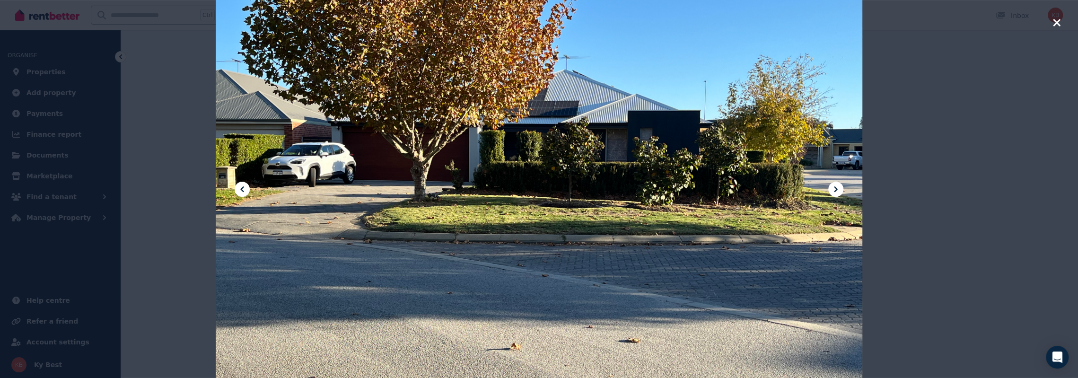
click at [836, 188] on icon at bounding box center [836, 189] width 3 height 6
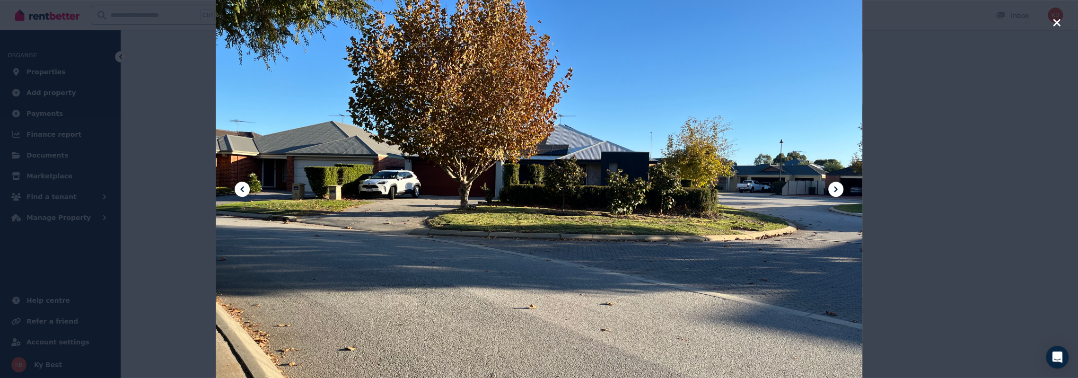
click at [836, 188] on icon at bounding box center [836, 189] width 3 height 6
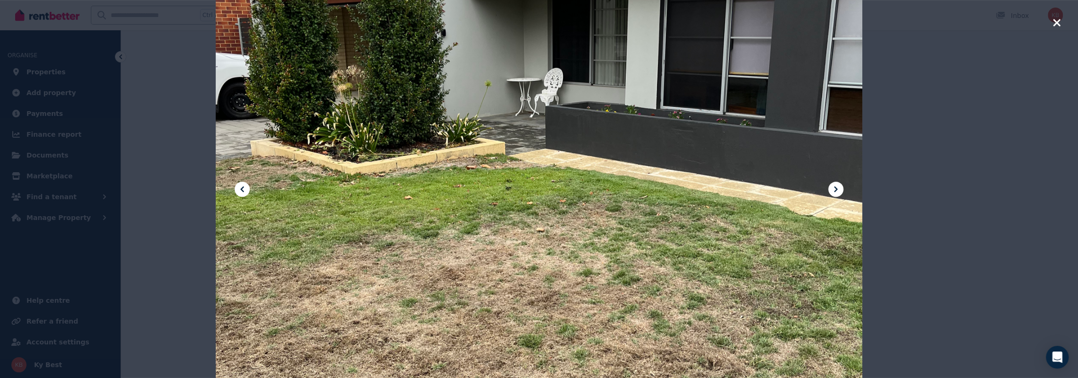
click at [836, 190] on icon at bounding box center [836, 189] width 3 height 6
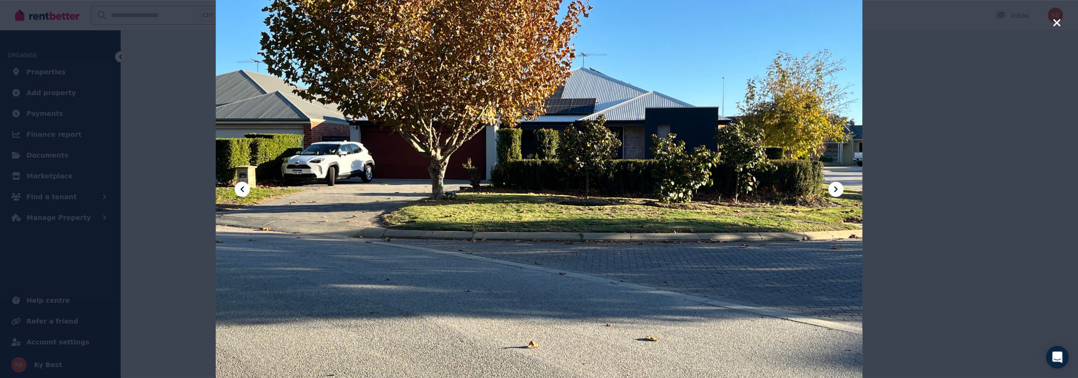
click at [836, 190] on icon at bounding box center [836, 189] width 3 height 6
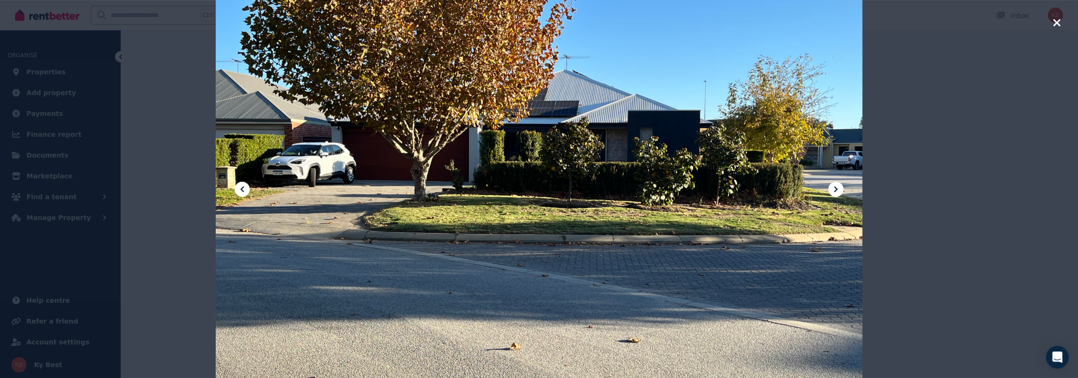
click at [1058, 25] on icon "button" at bounding box center [1056, 22] width 7 height 7
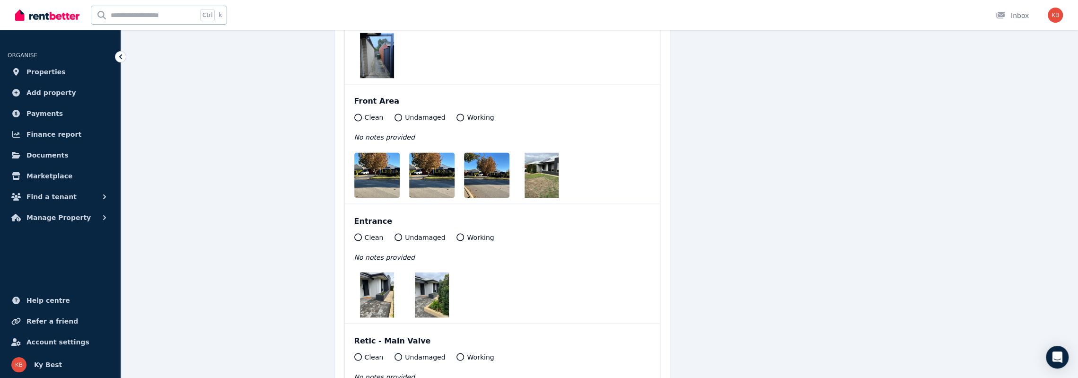
click at [371, 272] on img at bounding box center [377, 294] width 34 height 45
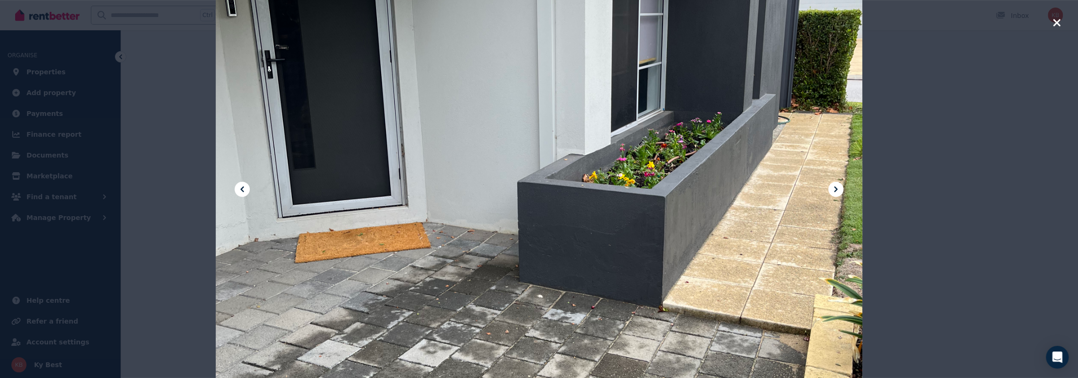
click at [831, 191] on icon at bounding box center [835, 189] width 11 height 11
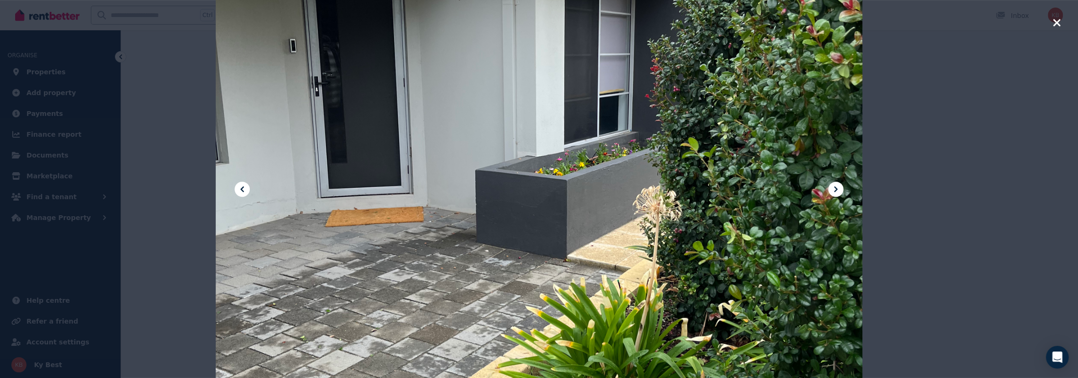
click at [831, 191] on icon at bounding box center [835, 189] width 11 height 11
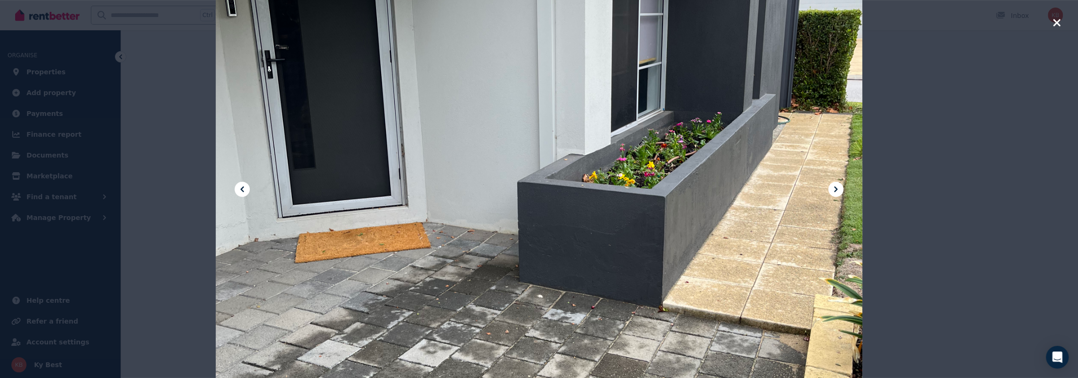
click at [838, 191] on icon at bounding box center [835, 189] width 11 height 11
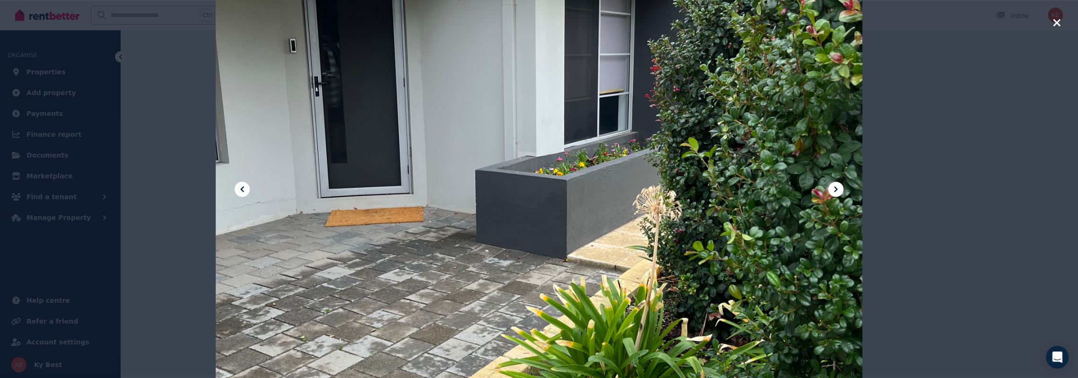
click at [838, 191] on icon at bounding box center [835, 189] width 11 height 11
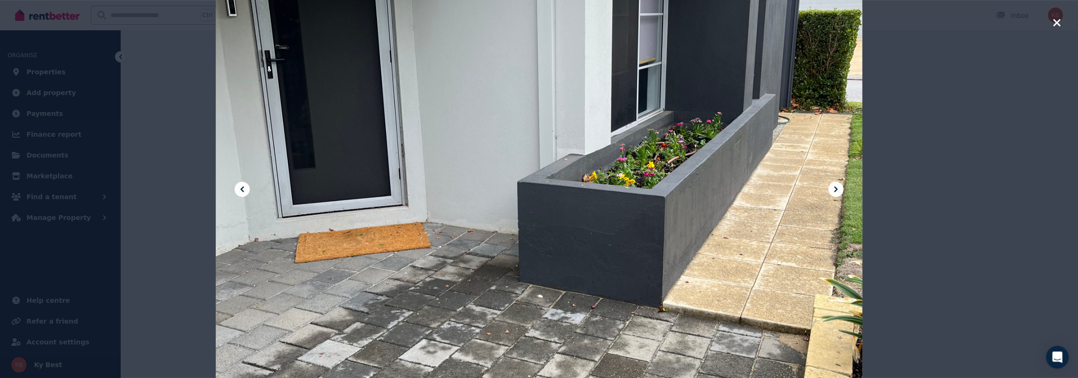
scroll to position [11256, 0]
drag, startPoint x: 1056, startPoint y: 18, endPoint x: 1055, endPoint y: 23, distance: 4.8
click at [1055, 21] on icon "button" at bounding box center [1057, 22] width 9 height 11
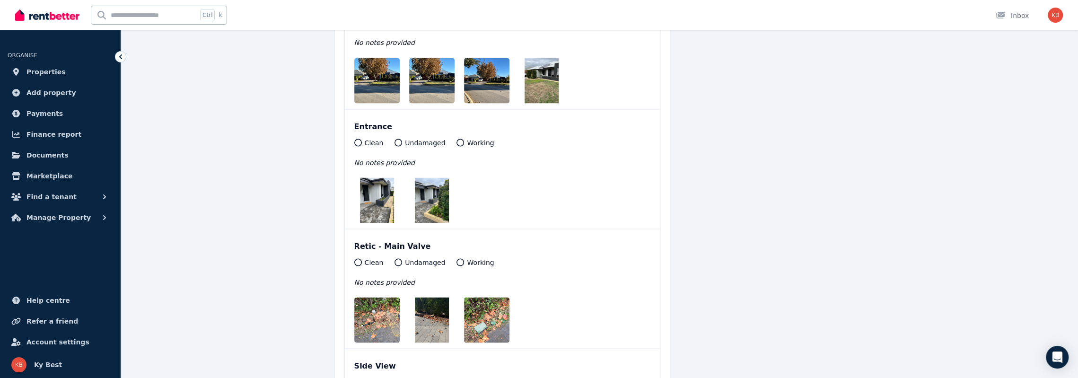
scroll to position [11398, 0]
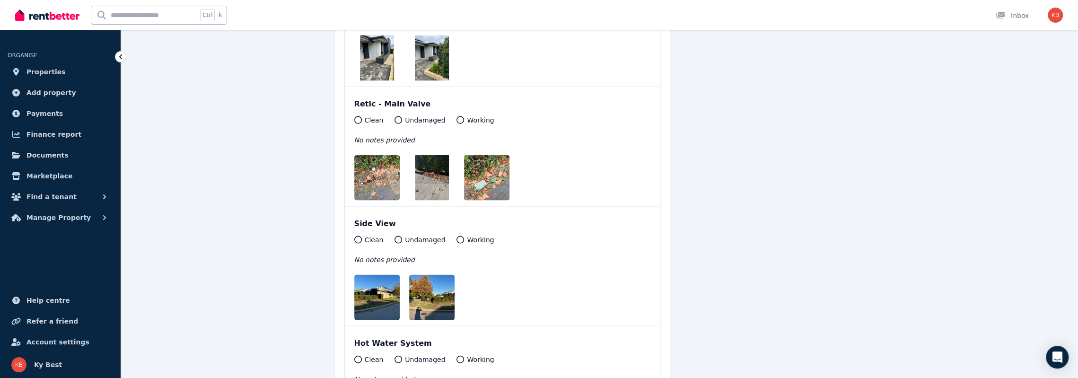
click at [374, 158] on img at bounding box center [384, 177] width 61 height 45
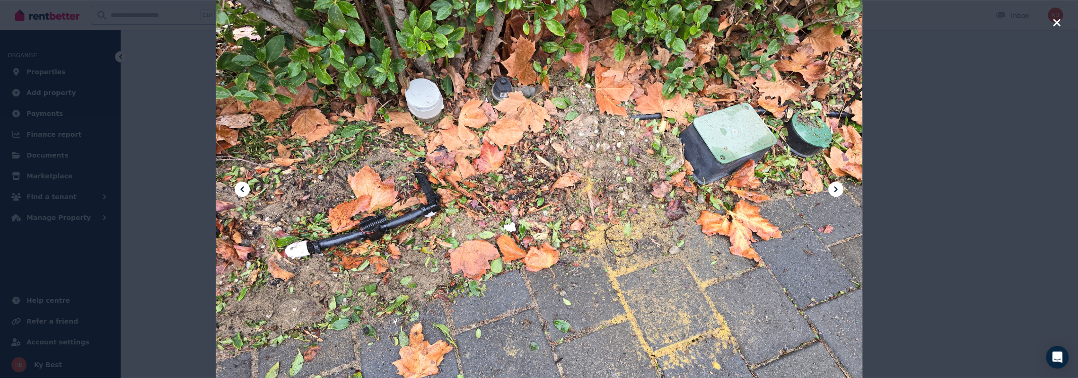
click at [837, 187] on icon at bounding box center [835, 189] width 11 height 11
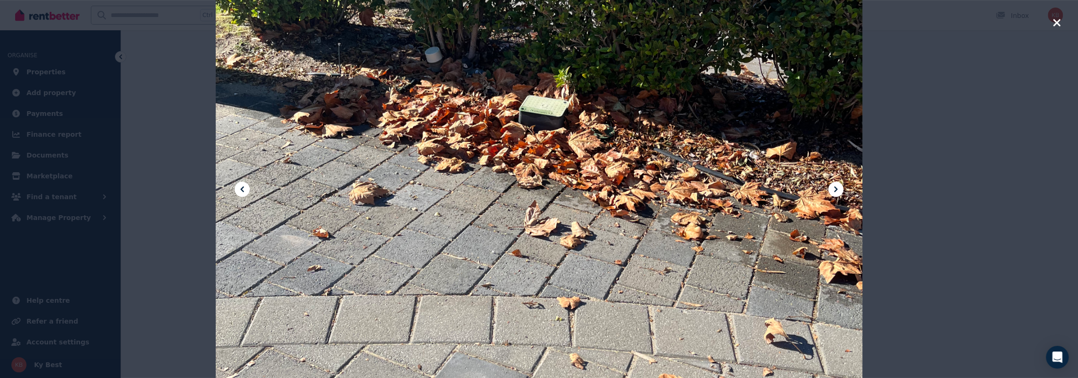
click at [838, 188] on icon at bounding box center [835, 189] width 11 height 11
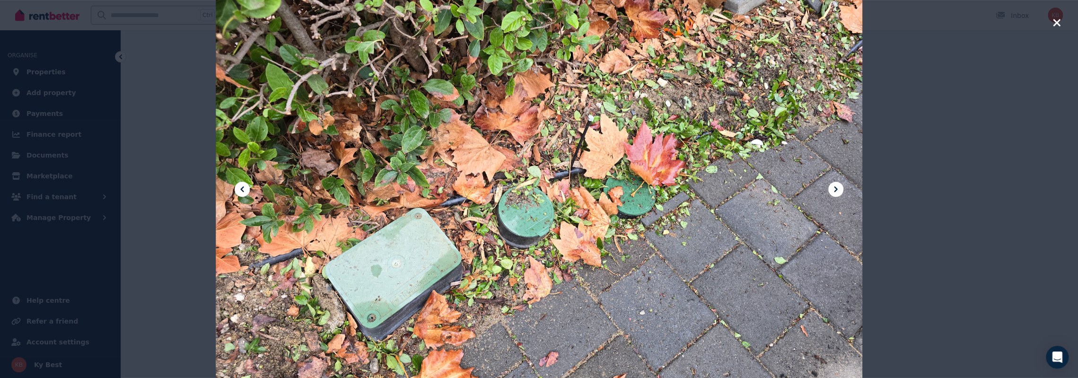
click at [1055, 23] on icon "button" at bounding box center [1056, 22] width 7 height 7
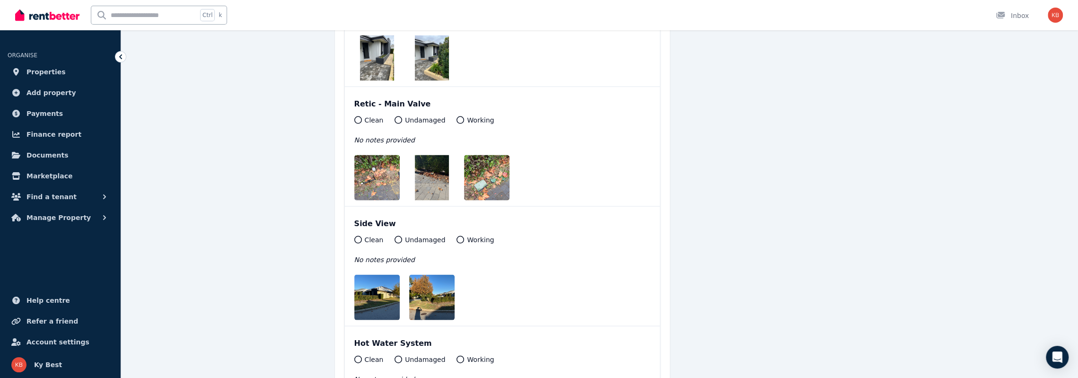
scroll to position [11492, 0]
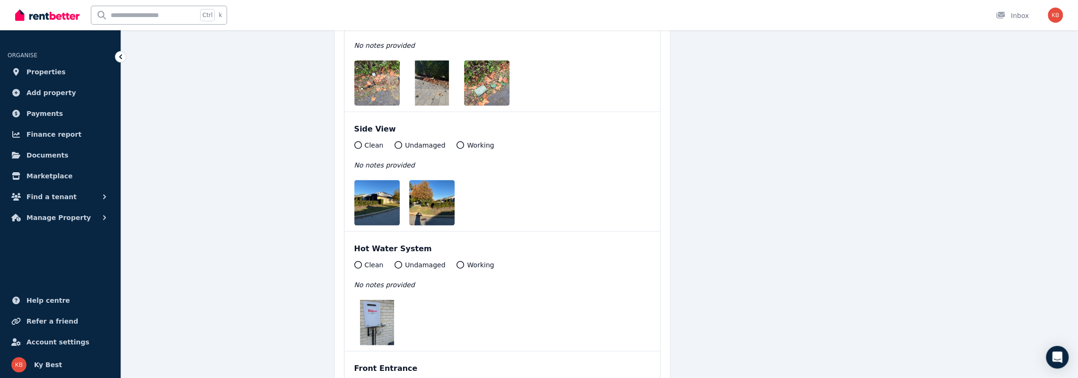
click at [381, 180] on img at bounding box center [384, 202] width 61 height 45
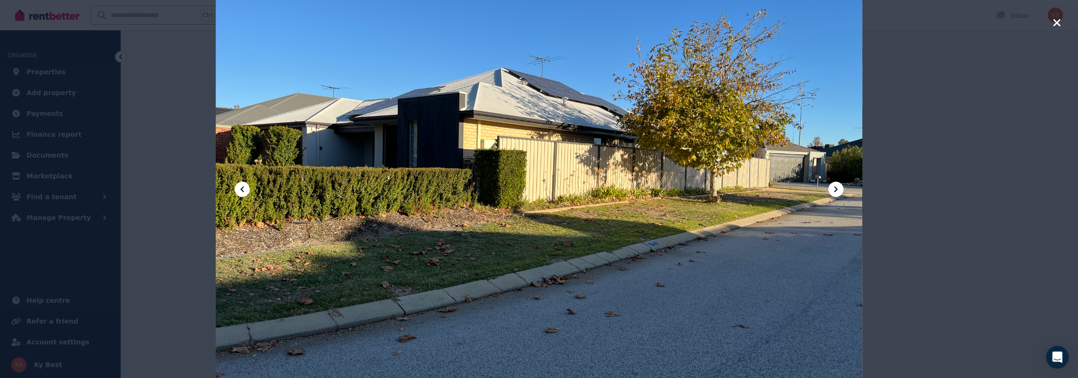
click at [835, 188] on icon at bounding box center [836, 189] width 3 height 6
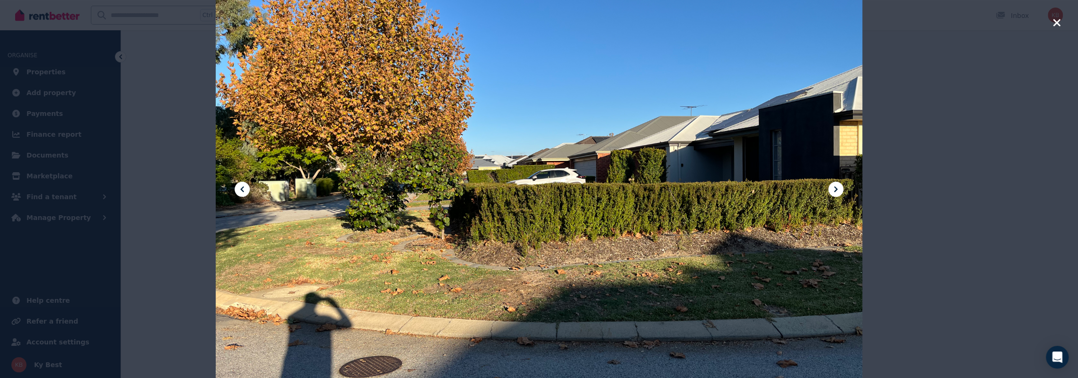
click at [835, 188] on icon at bounding box center [836, 189] width 3 height 6
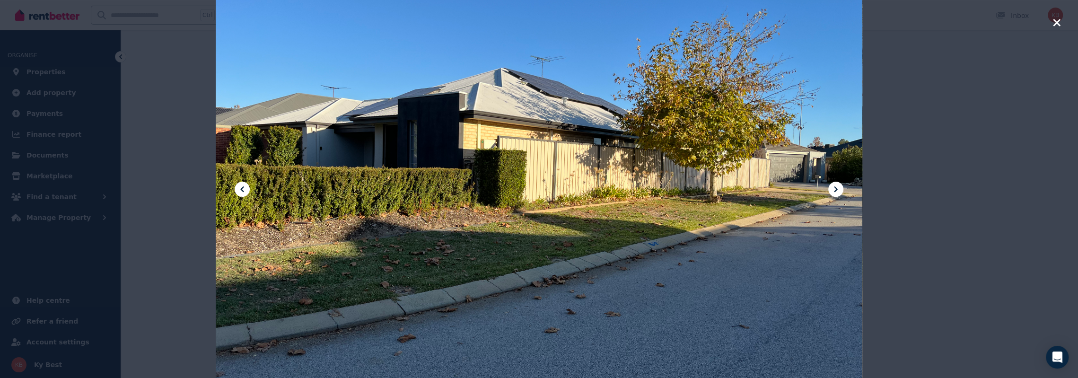
click at [835, 188] on icon at bounding box center [836, 189] width 3 height 6
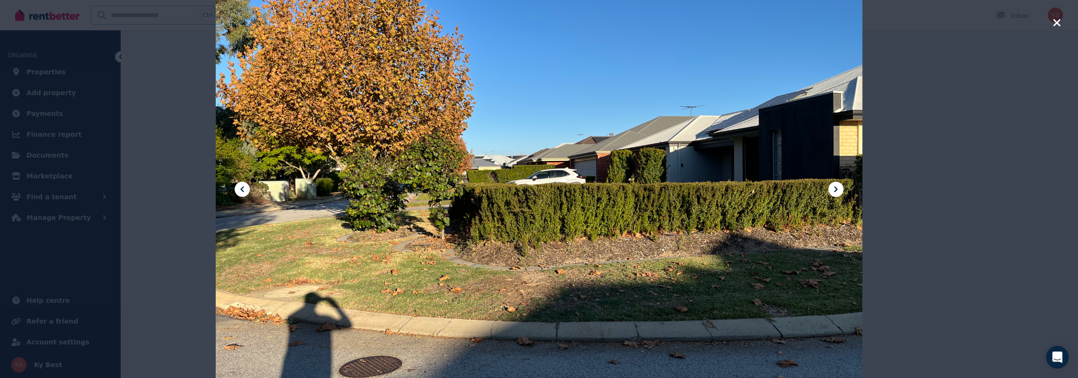
click at [835, 188] on icon at bounding box center [836, 189] width 3 height 6
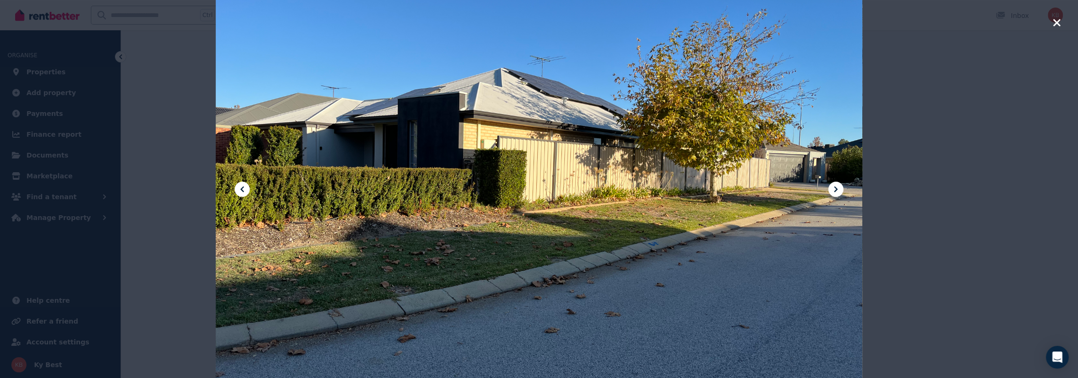
click at [835, 188] on icon at bounding box center [836, 189] width 3 height 6
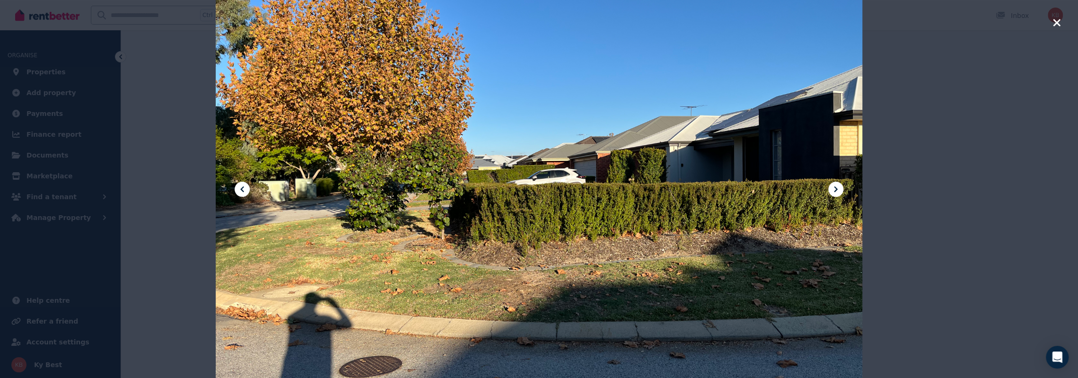
click at [1055, 22] on icon "button" at bounding box center [1057, 22] width 9 height 11
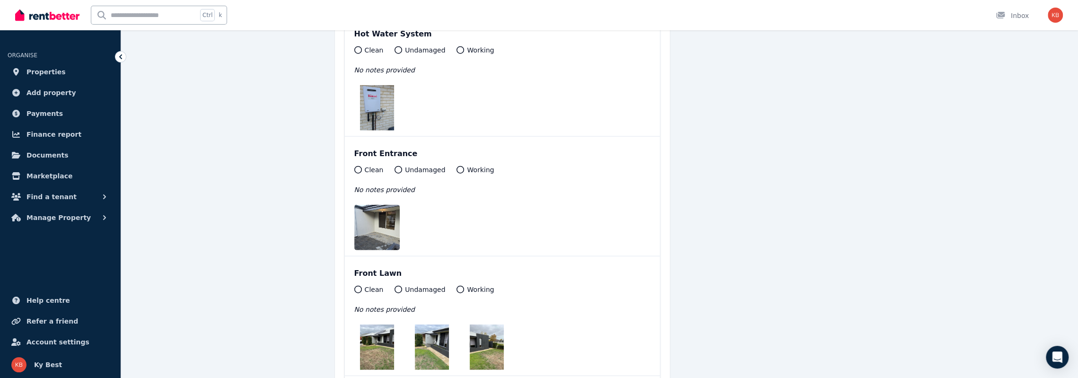
scroll to position [11729, 0]
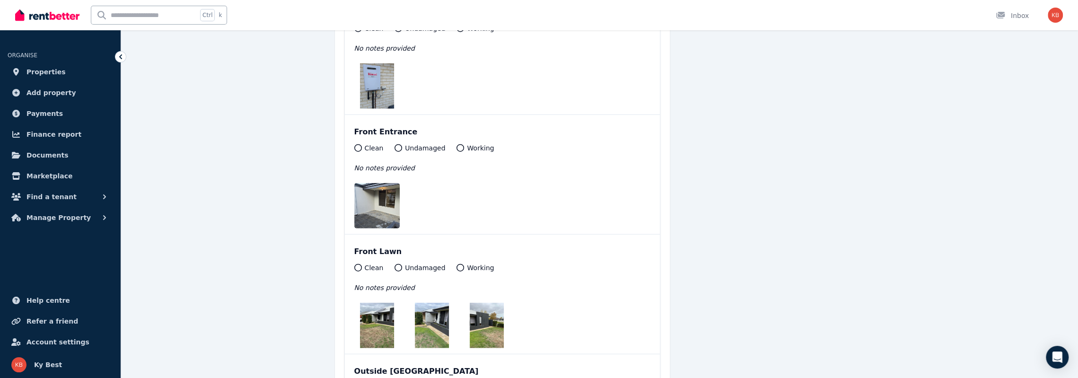
click at [381, 183] on img at bounding box center [384, 205] width 61 height 45
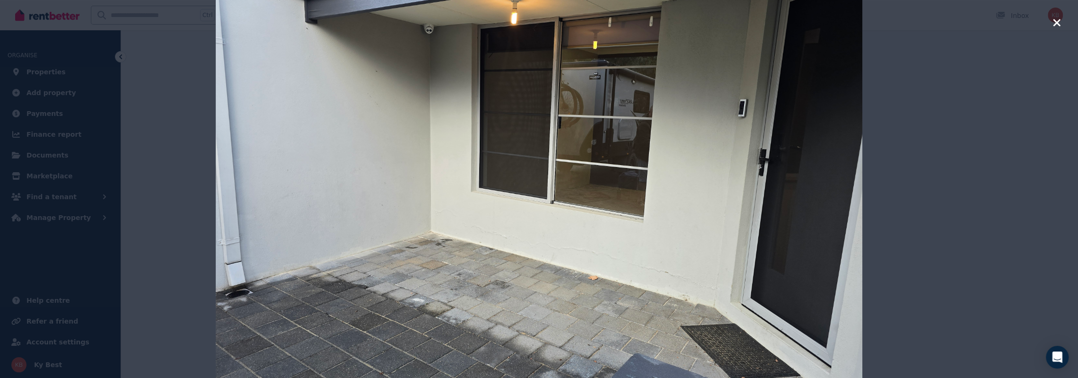
click at [1057, 22] on icon "button" at bounding box center [1056, 22] width 7 height 7
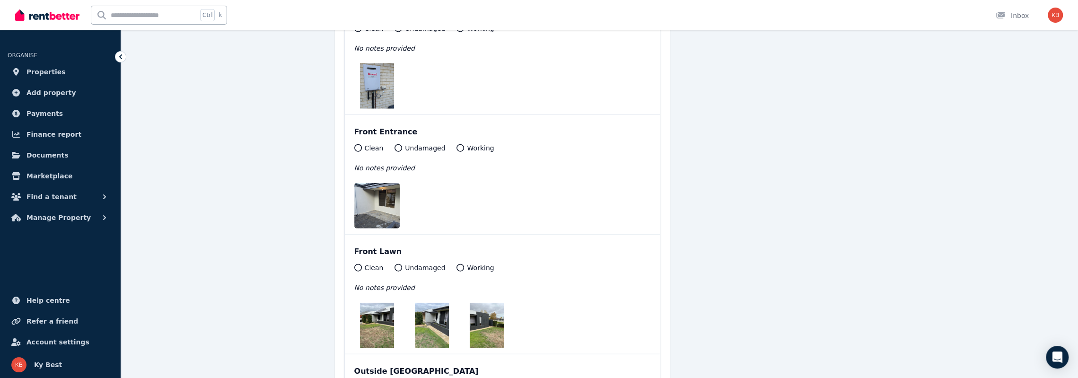
drag, startPoint x: 344, startPoint y: 317, endPoint x: 355, endPoint y: 316, distance: 11.0
click at [345, 317] on div "Front Lawn Clean Undamaged Working No notes provided" at bounding box center [502, 294] width 315 height 119
click at [373, 303] on img at bounding box center [377, 325] width 34 height 45
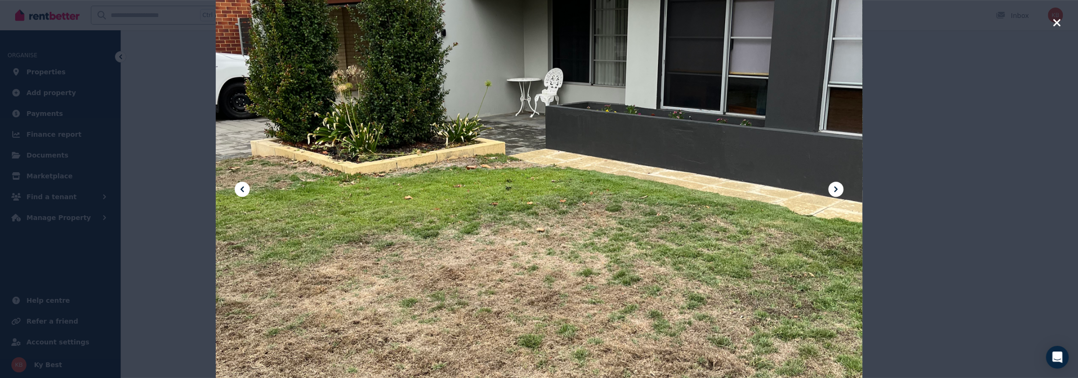
click at [836, 190] on icon at bounding box center [836, 189] width 3 height 6
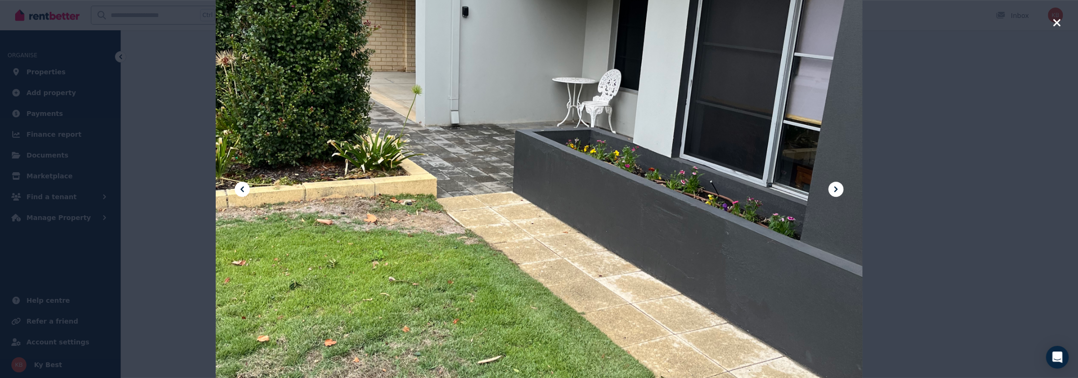
click at [836, 190] on icon at bounding box center [836, 189] width 3 height 6
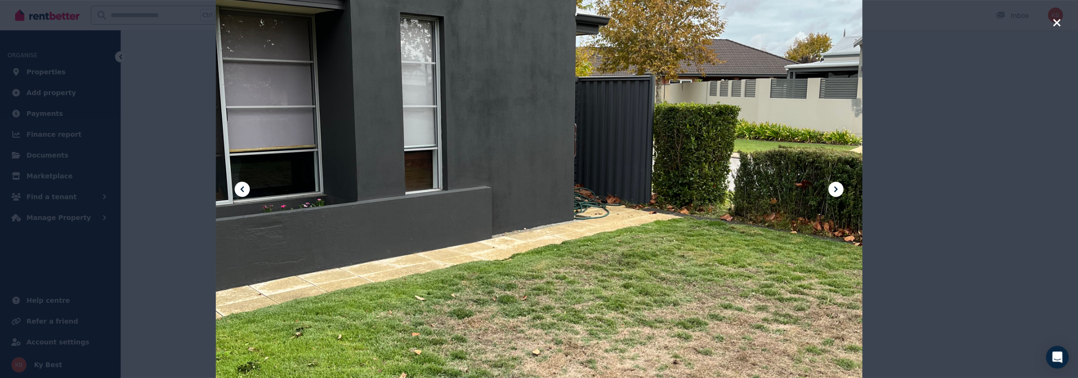
click at [836, 190] on icon at bounding box center [836, 189] width 3 height 6
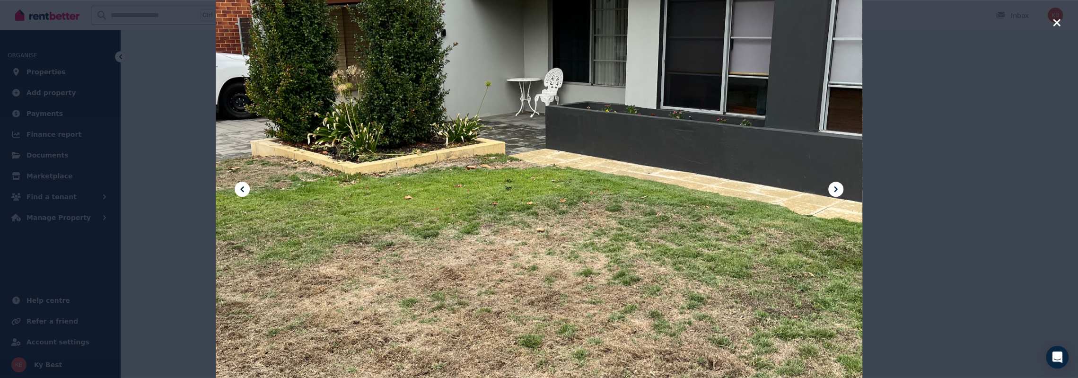
click at [836, 190] on icon at bounding box center [836, 189] width 3 height 6
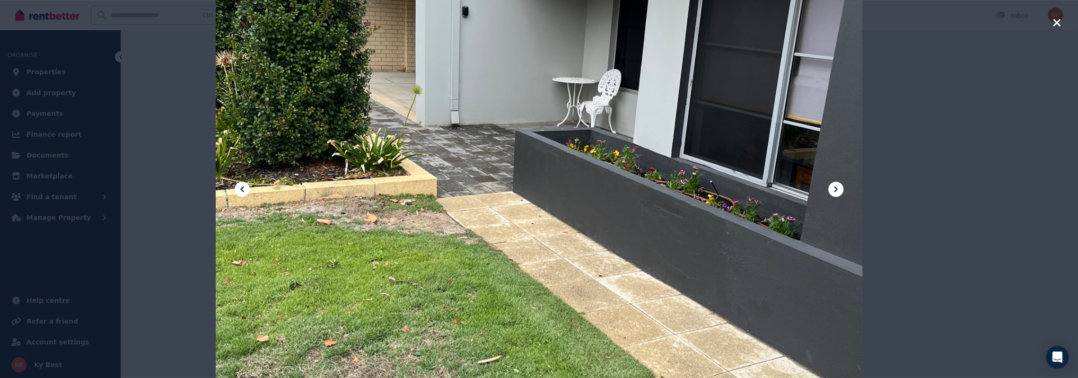
click at [836, 190] on icon at bounding box center [836, 189] width 3 height 6
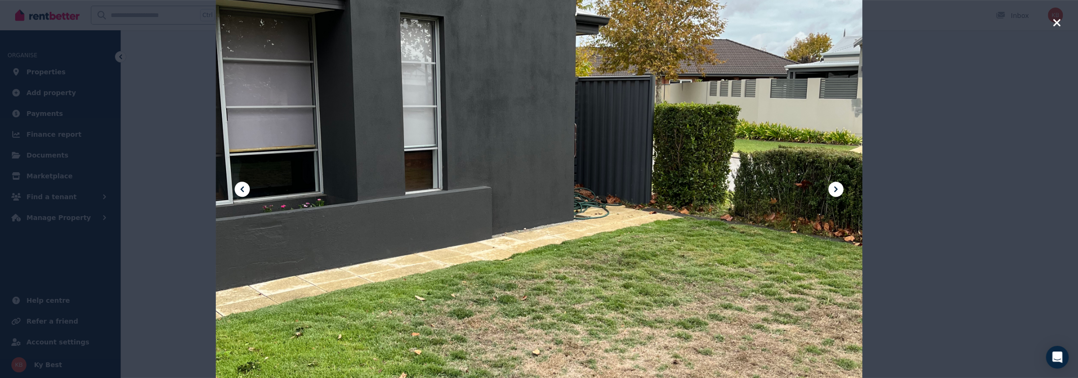
click at [836, 190] on icon at bounding box center [836, 189] width 3 height 6
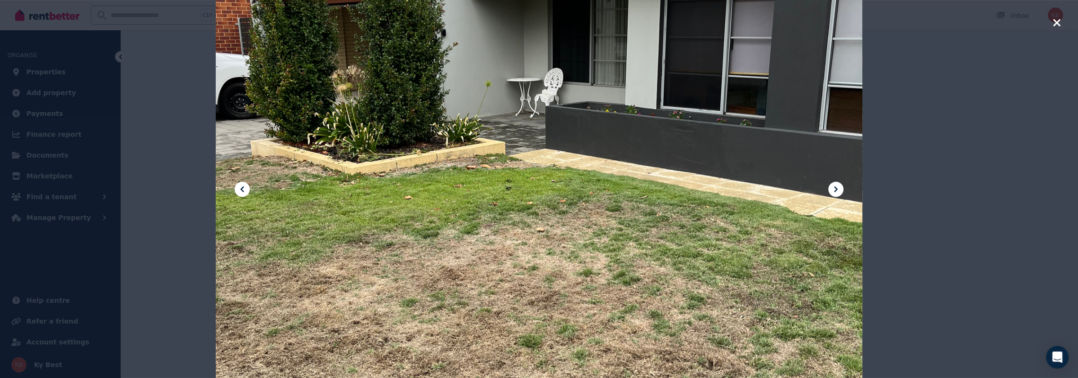
click at [1056, 21] on icon "button" at bounding box center [1056, 22] width 7 height 7
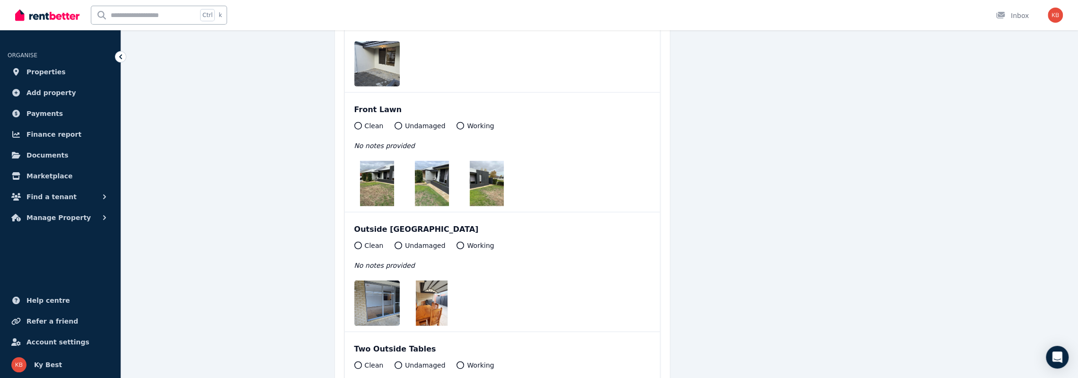
scroll to position [11965, 0]
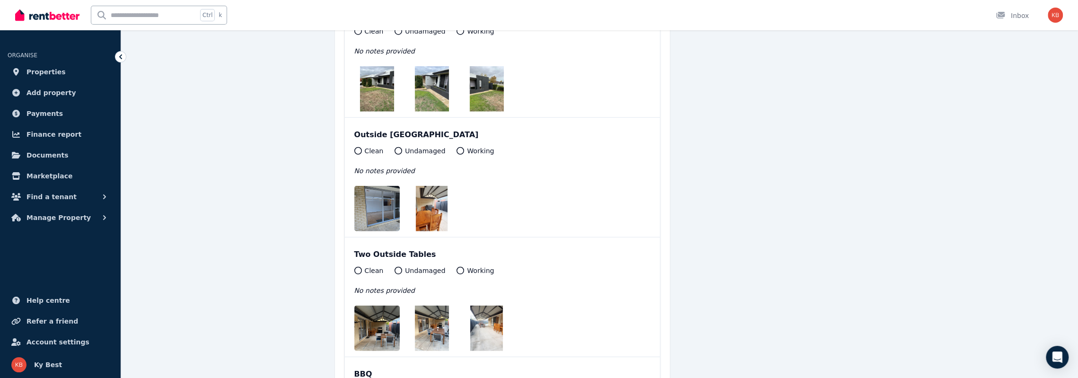
click at [381, 186] on img at bounding box center [384, 208] width 61 height 45
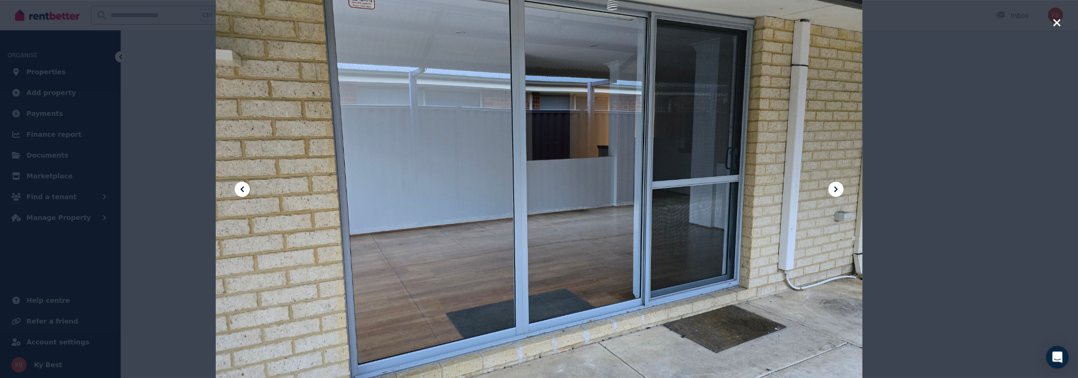
click at [836, 187] on icon at bounding box center [835, 189] width 11 height 11
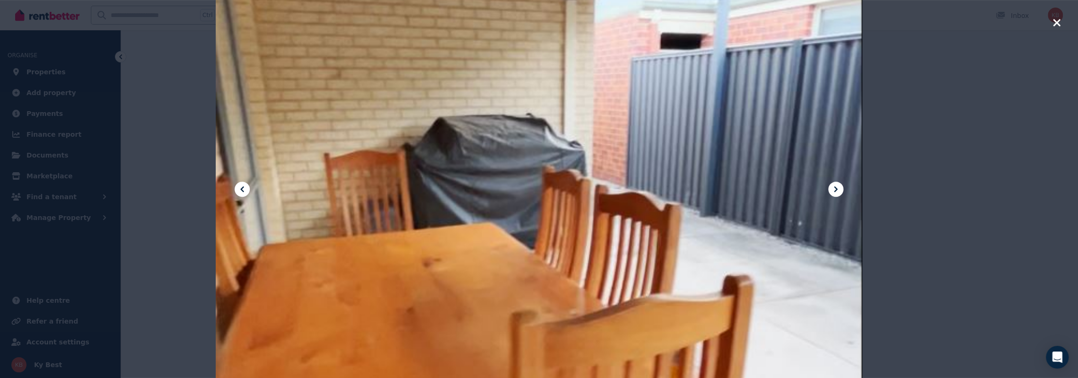
click at [836, 187] on icon at bounding box center [835, 189] width 11 height 11
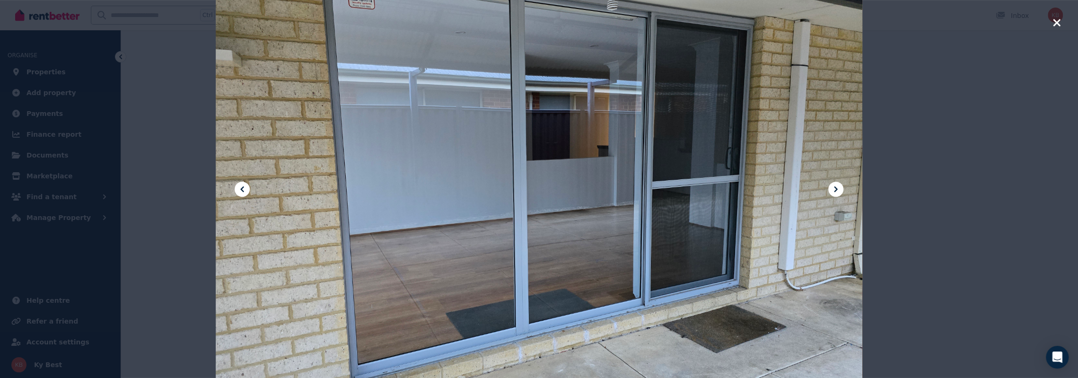
click at [1056, 22] on icon "button" at bounding box center [1056, 22] width 7 height 7
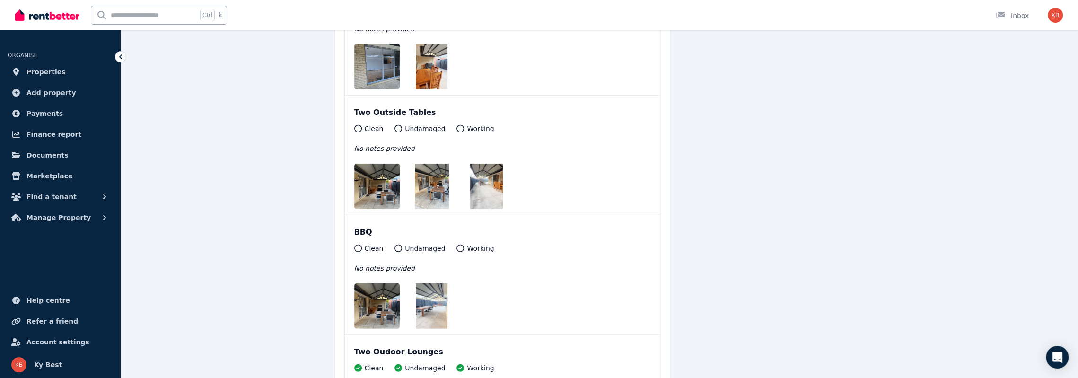
scroll to position [12202, 0]
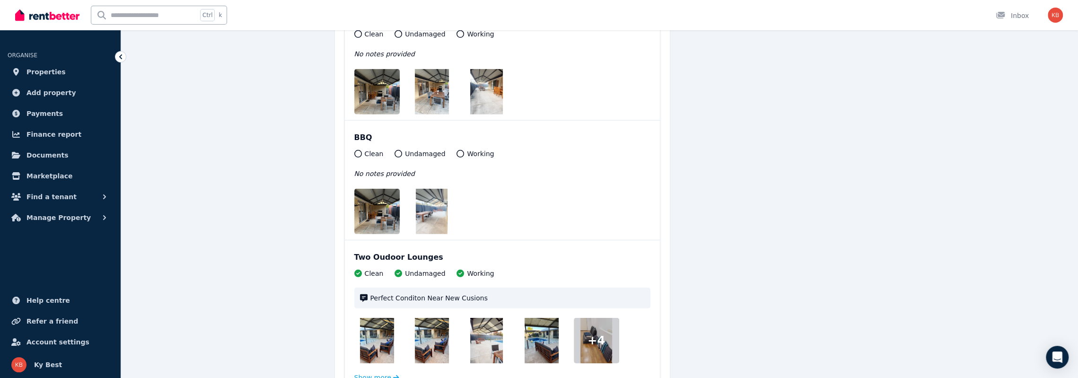
click at [375, 189] on img at bounding box center [377, 211] width 47 height 45
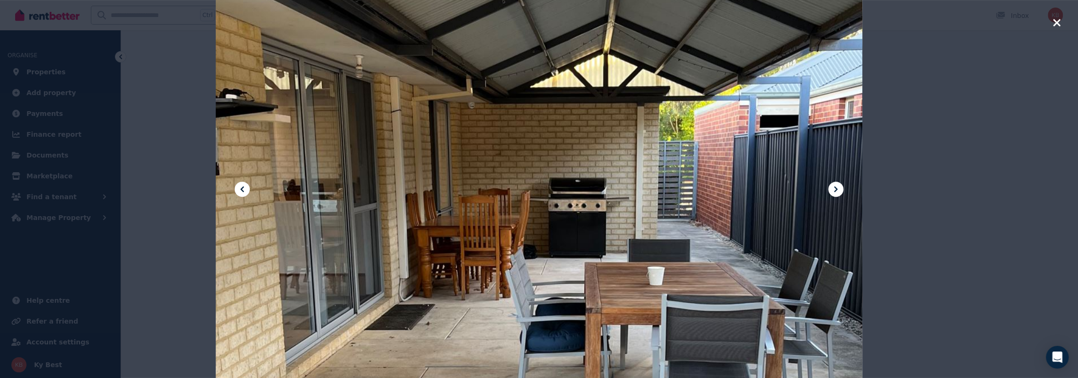
click at [834, 190] on icon at bounding box center [835, 189] width 11 height 11
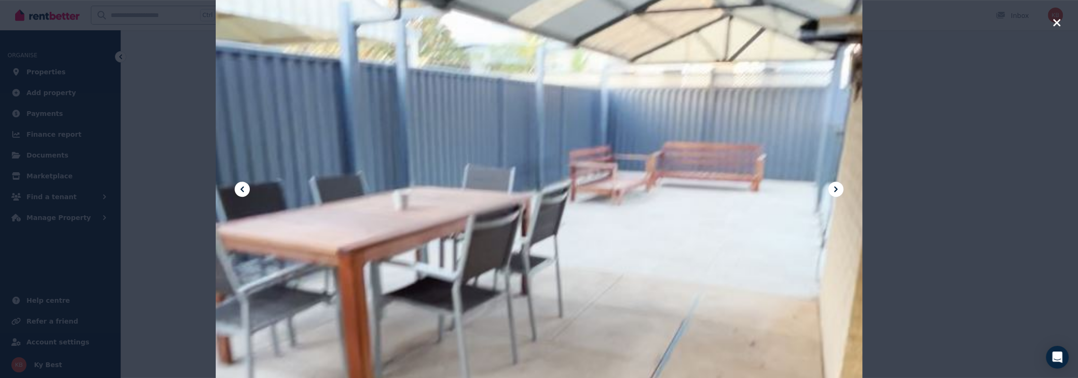
click at [834, 190] on icon at bounding box center [835, 189] width 11 height 11
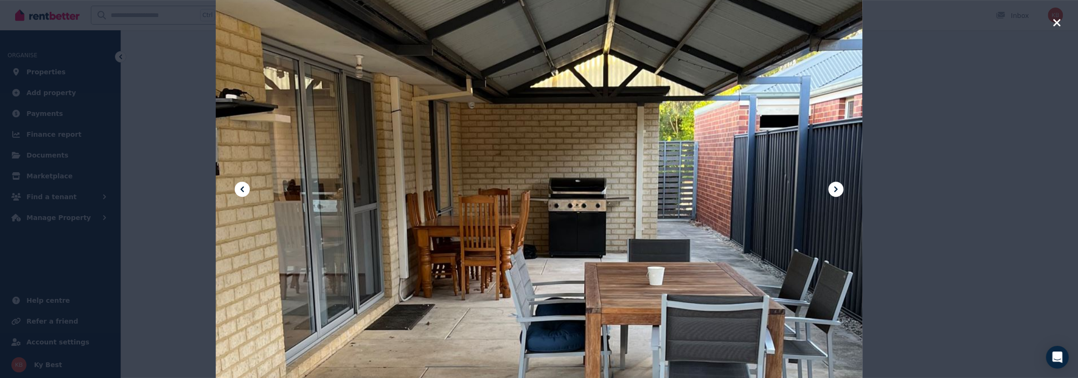
click at [1053, 23] on icon "button" at bounding box center [1057, 22] width 9 height 11
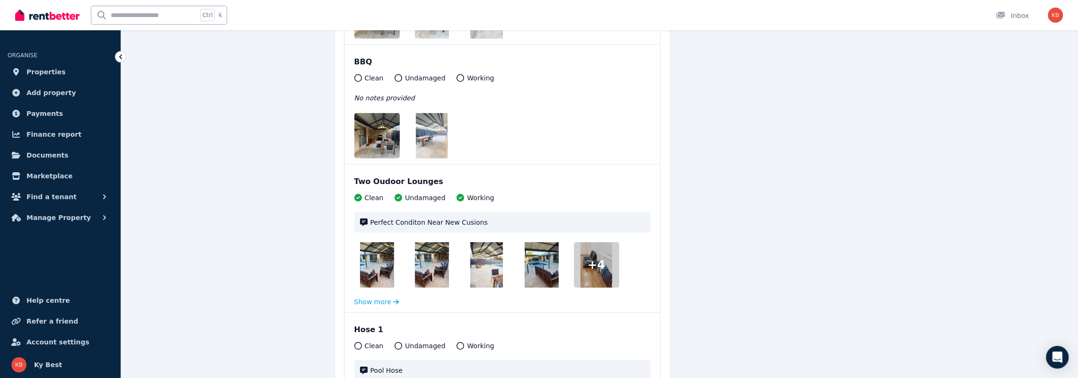
scroll to position [12344, 0]
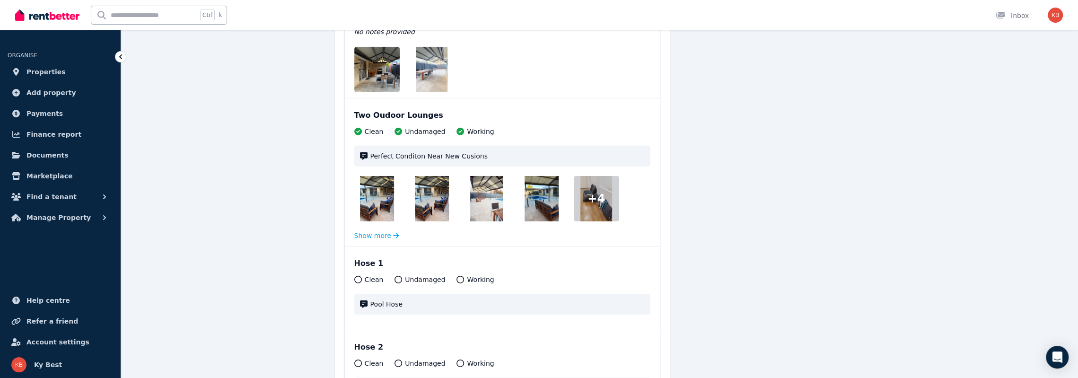
click at [371, 180] on img at bounding box center [377, 198] width 34 height 45
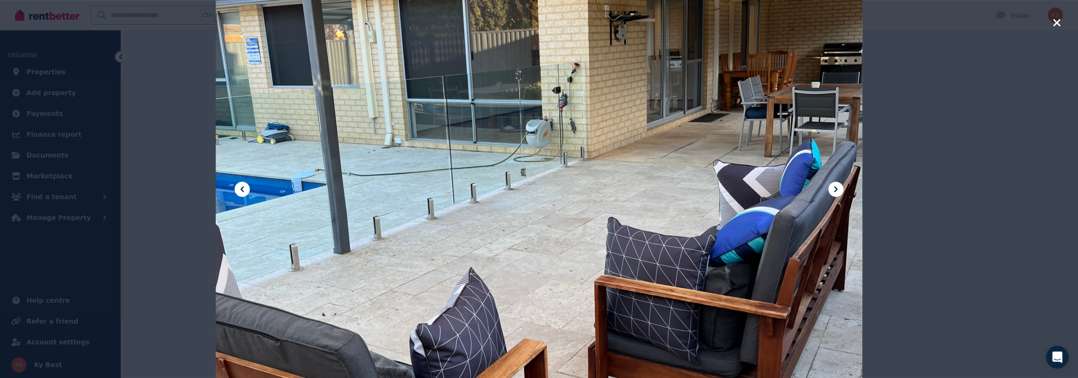
click at [836, 189] on icon at bounding box center [835, 189] width 11 height 11
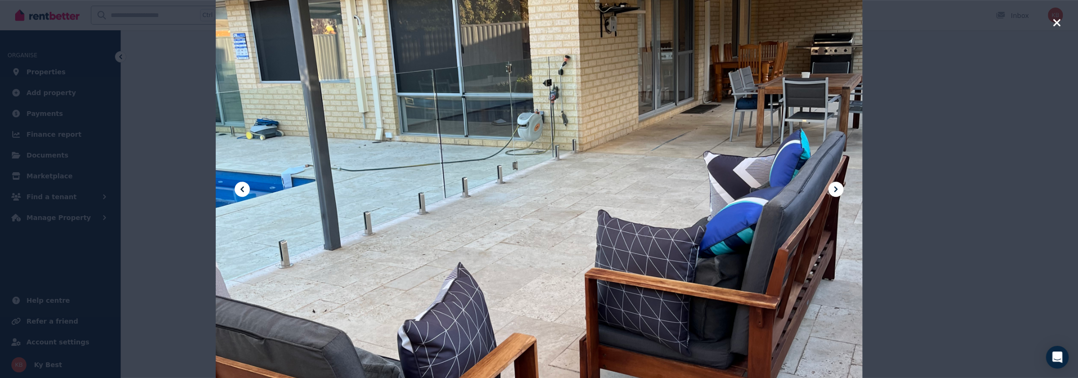
click at [837, 190] on icon at bounding box center [835, 189] width 11 height 11
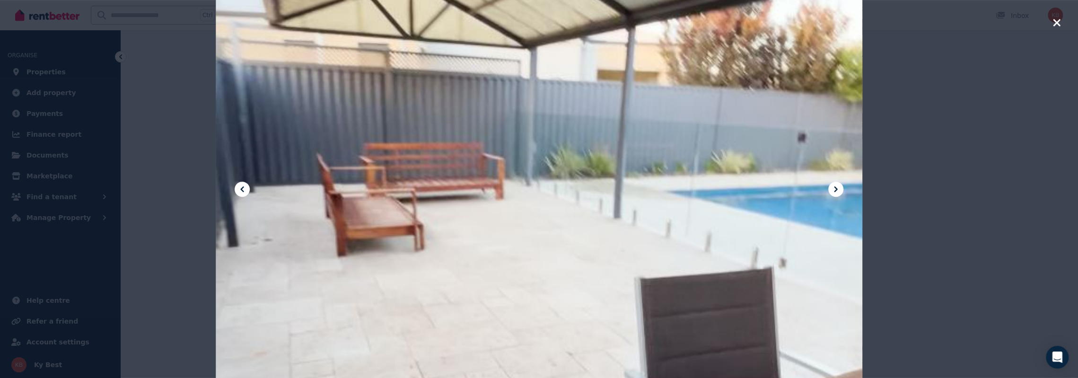
click at [837, 190] on icon at bounding box center [835, 189] width 11 height 11
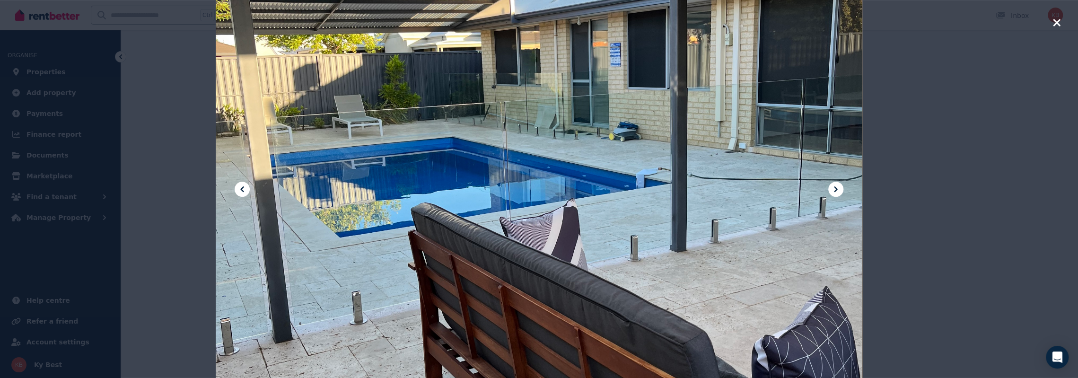
click at [837, 190] on icon at bounding box center [835, 189] width 11 height 11
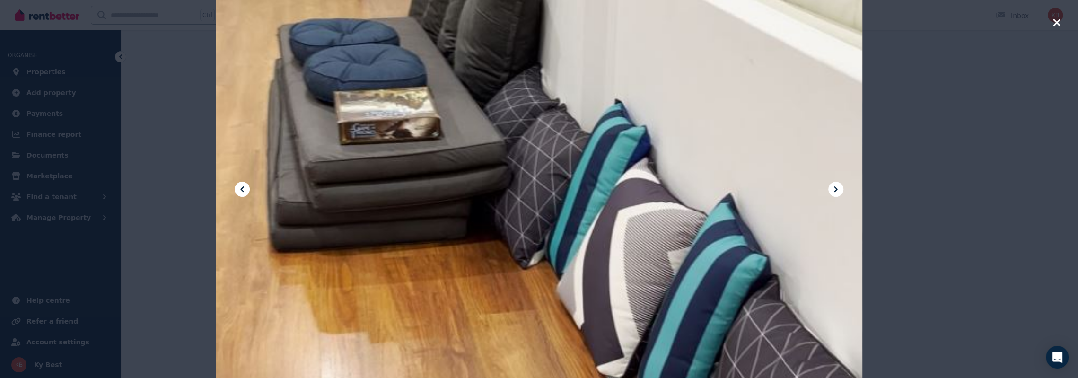
click at [837, 190] on icon at bounding box center [835, 189] width 11 height 11
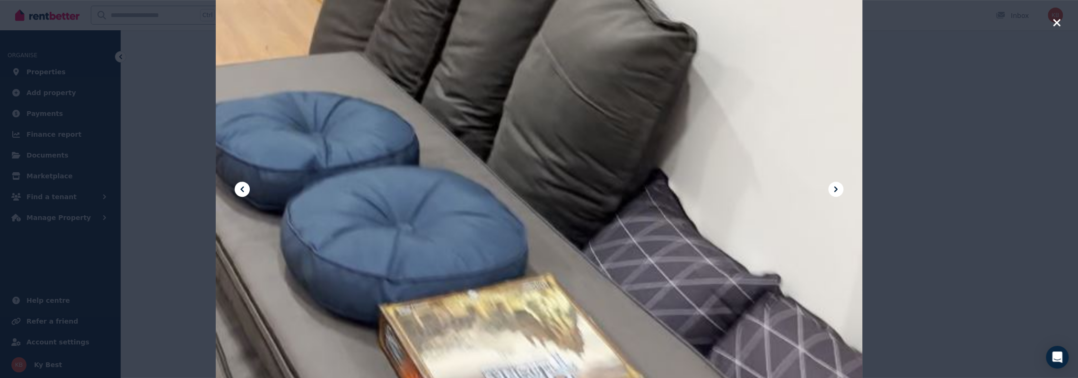
click at [837, 190] on icon at bounding box center [835, 189] width 11 height 11
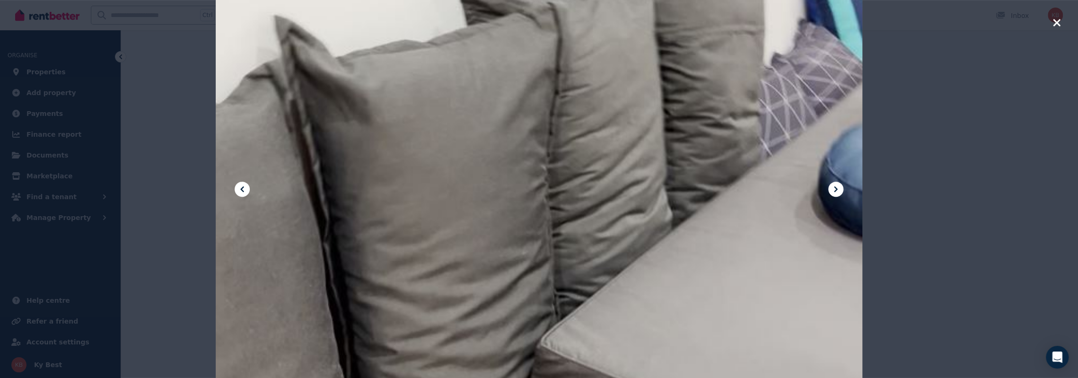
click at [837, 190] on icon at bounding box center [835, 189] width 11 height 11
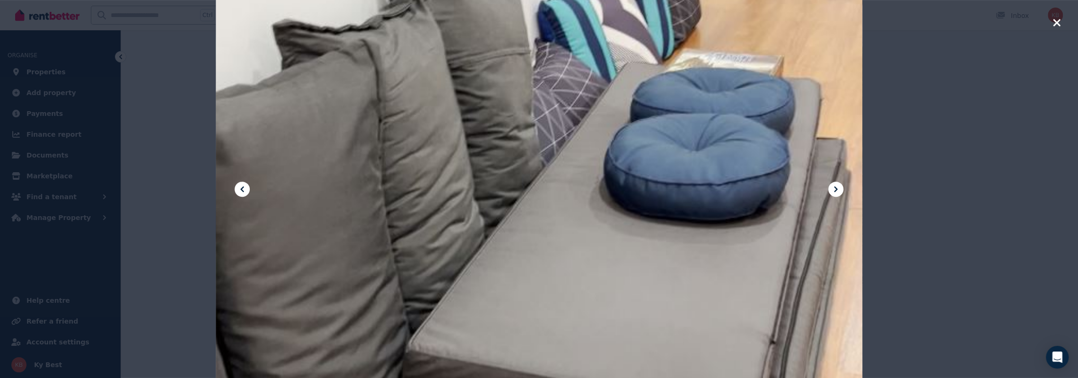
click at [837, 190] on icon at bounding box center [835, 189] width 11 height 11
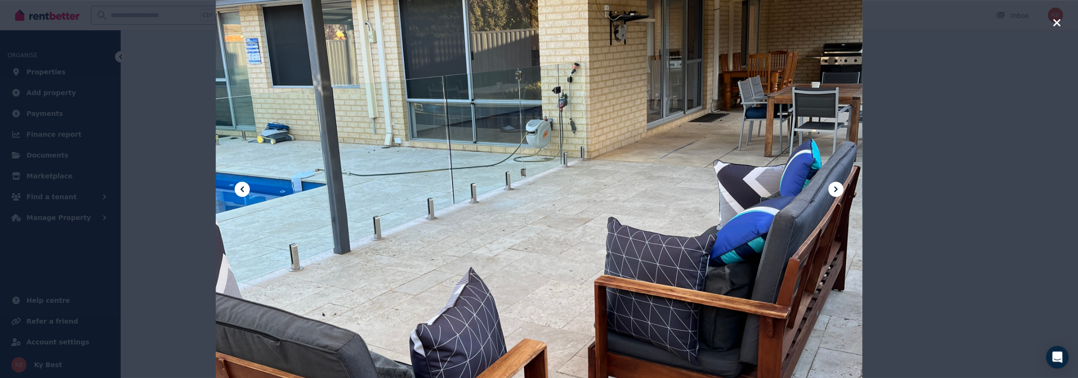
click at [838, 190] on icon at bounding box center [835, 189] width 11 height 11
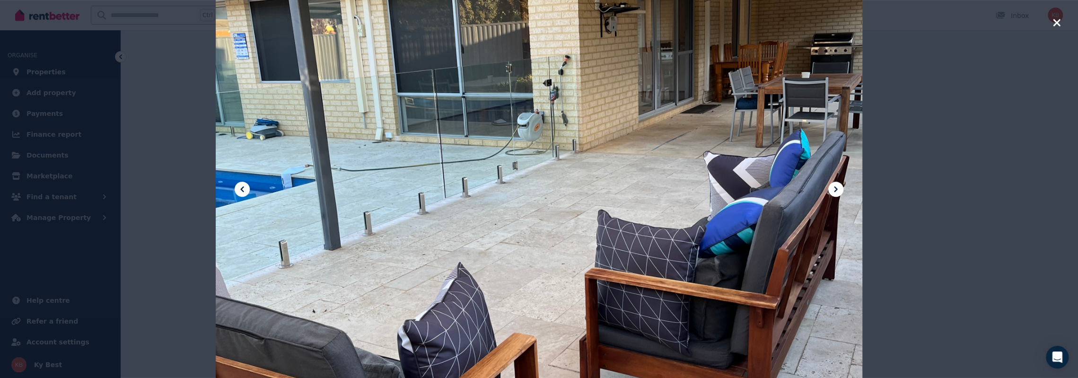
click at [1053, 24] on icon "button" at bounding box center [1057, 22] width 9 height 11
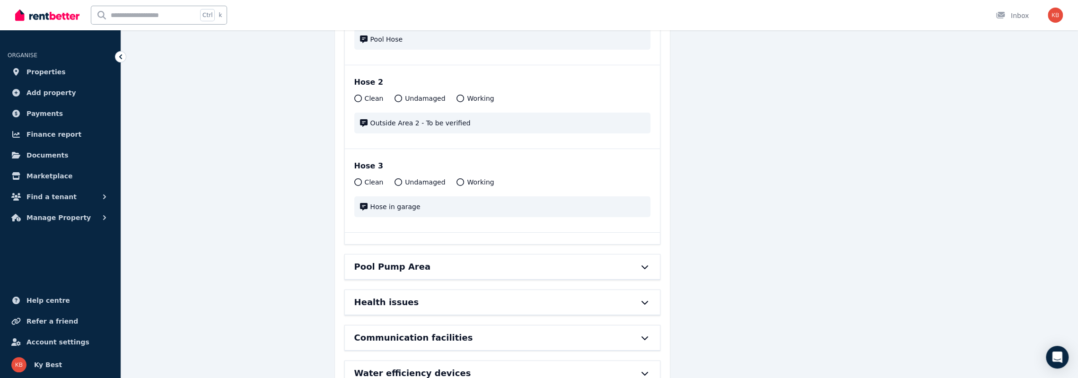
scroll to position [12650, 0]
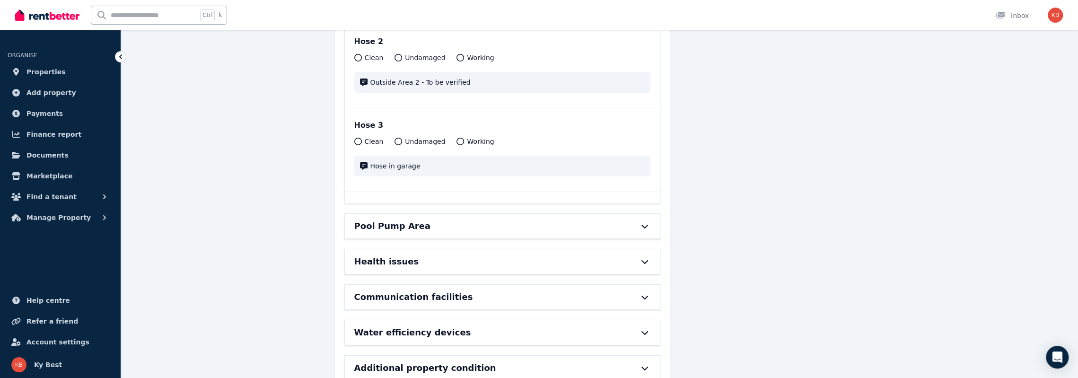
click at [653, 214] on div "Pool Pump Area" at bounding box center [502, 226] width 315 height 25
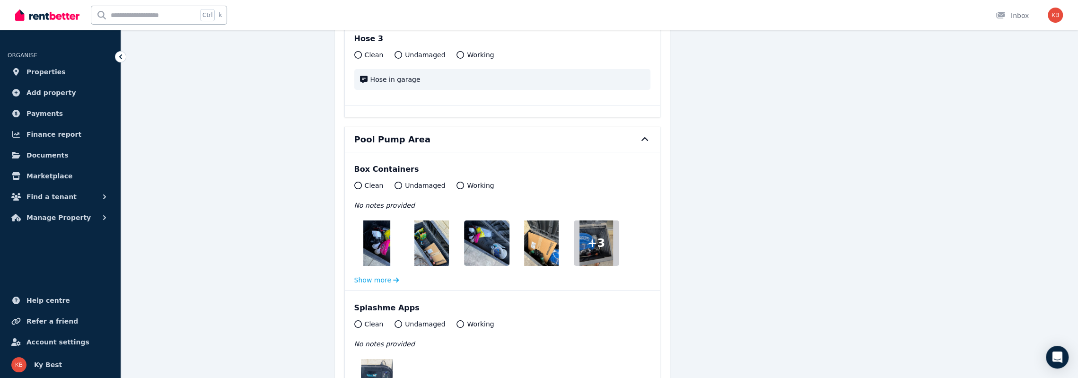
scroll to position [12839, 0]
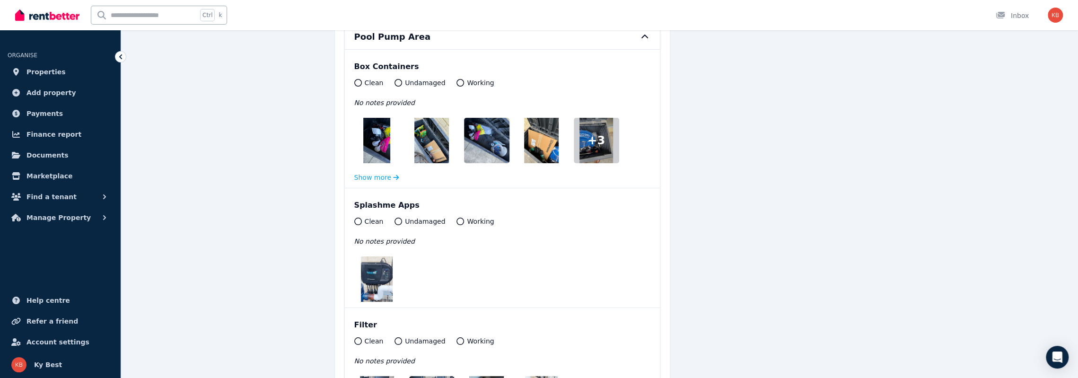
click at [381, 118] on img at bounding box center [376, 140] width 26 height 45
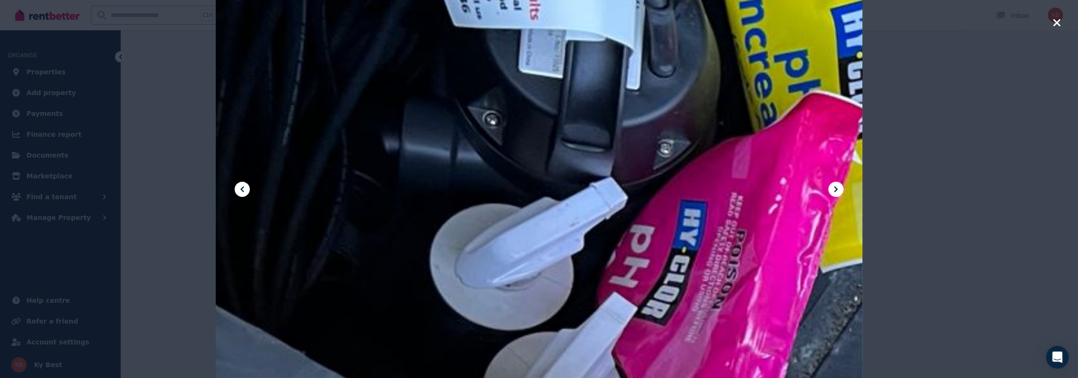
click at [837, 192] on icon at bounding box center [835, 189] width 11 height 11
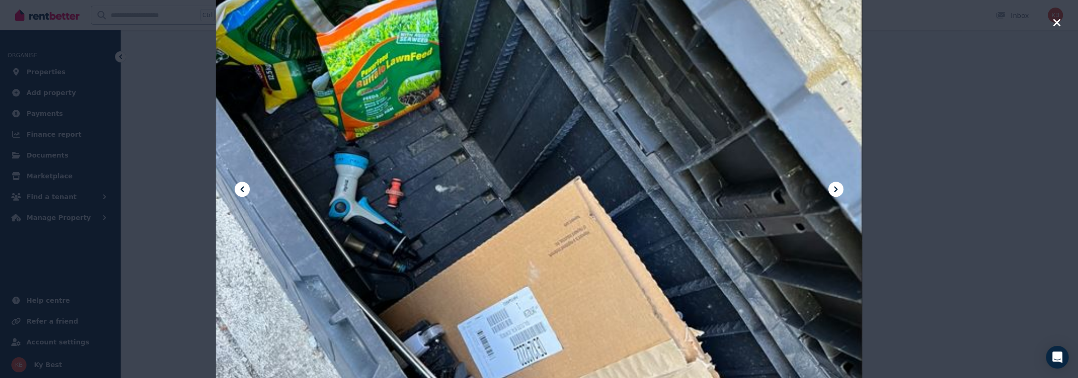
click at [837, 192] on icon at bounding box center [835, 189] width 11 height 11
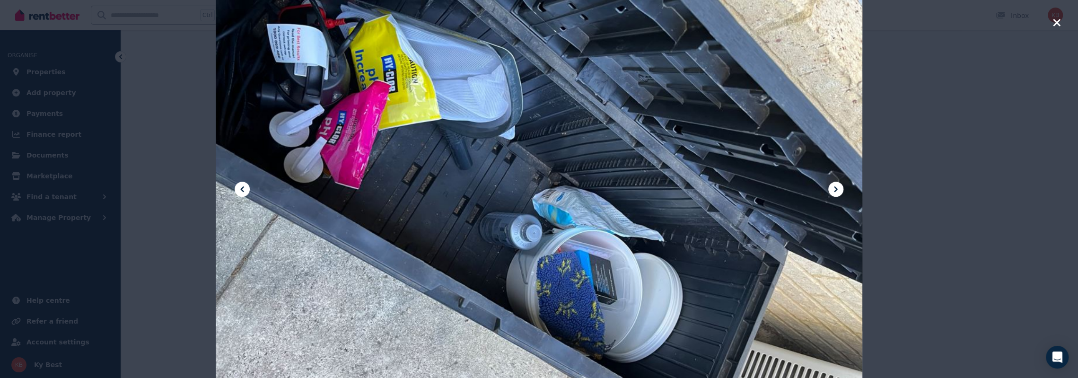
click at [837, 192] on icon at bounding box center [835, 189] width 11 height 11
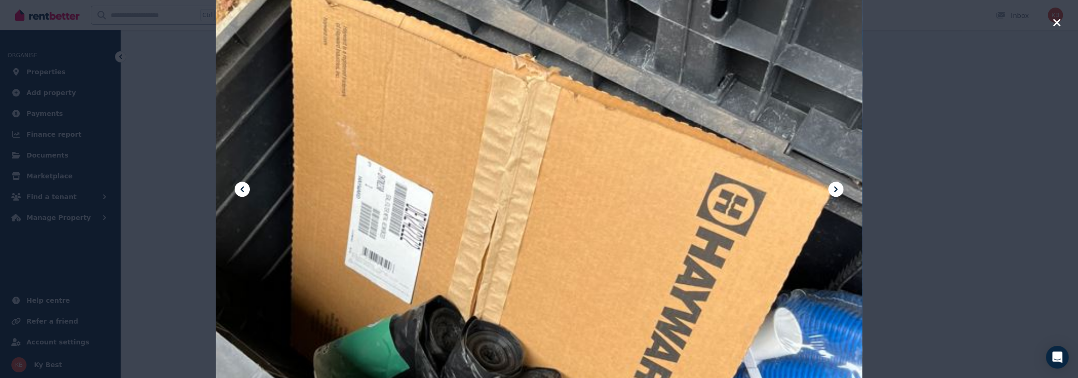
click at [837, 192] on icon at bounding box center [835, 189] width 11 height 11
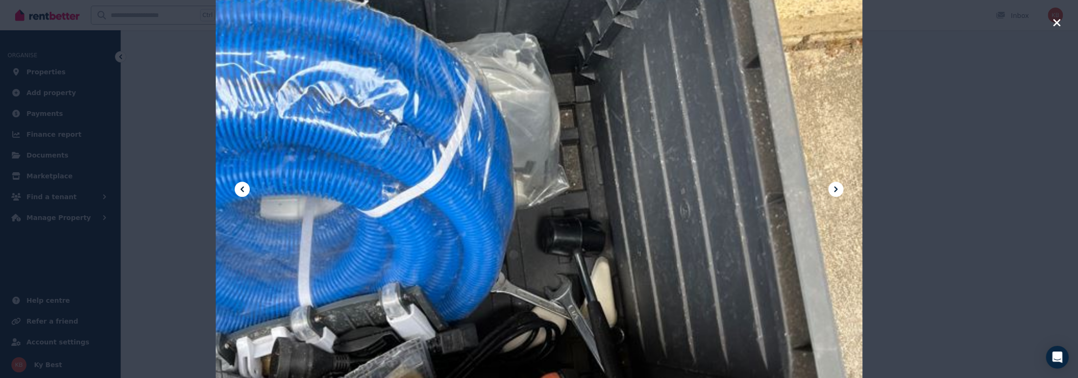
click at [837, 192] on icon at bounding box center [835, 189] width 11 height 11
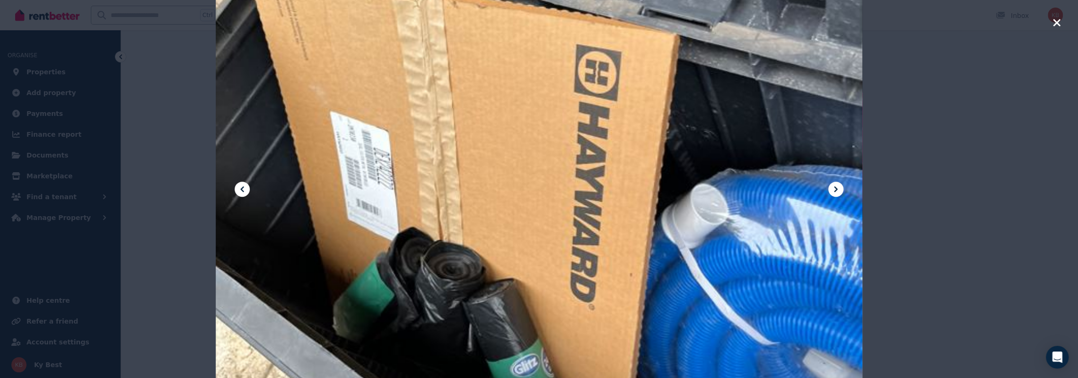
click at [837, 192] on icon at bounding box center [835, 189] width 11 height 11
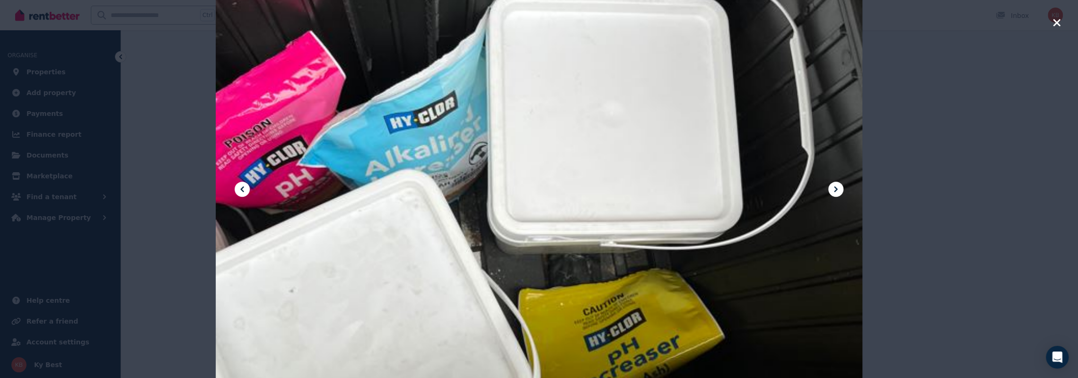
click at [837, 192] on icon at bounding box center [835, 189] width 11 height 11
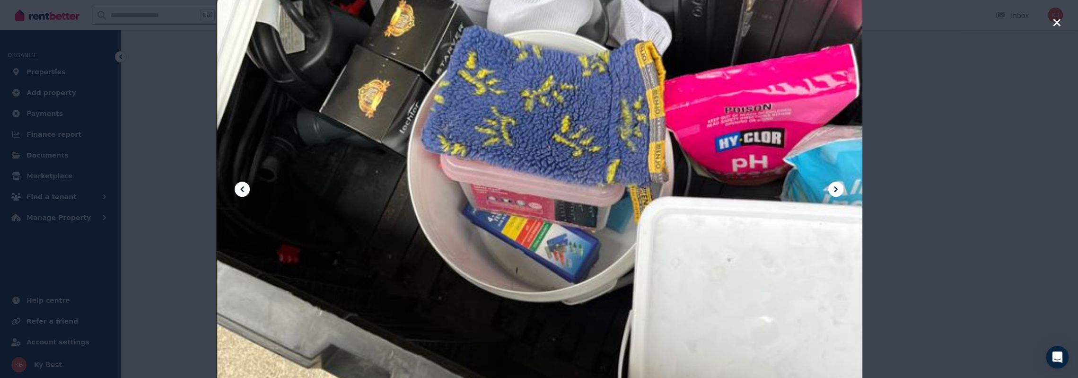
click at [837, 192] on icon at bounding box center [835, 189] width 11 height 11
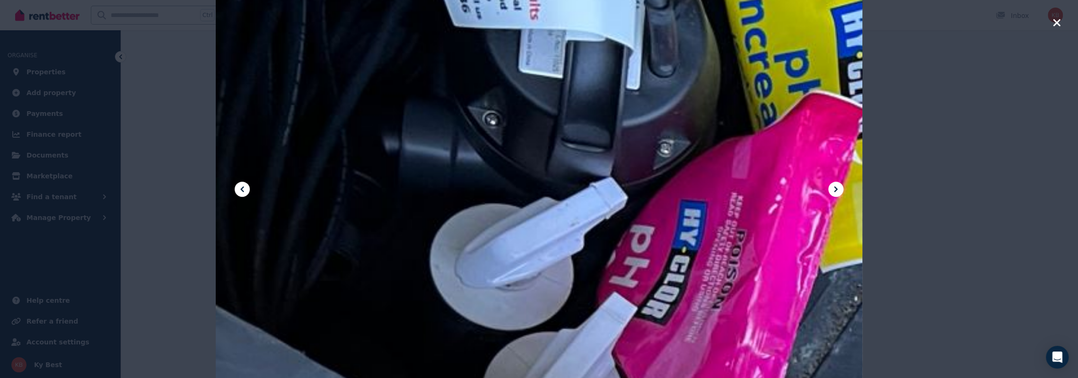
click at [837, 192] on icon at bounding box center [835, 189] width 11 height 11
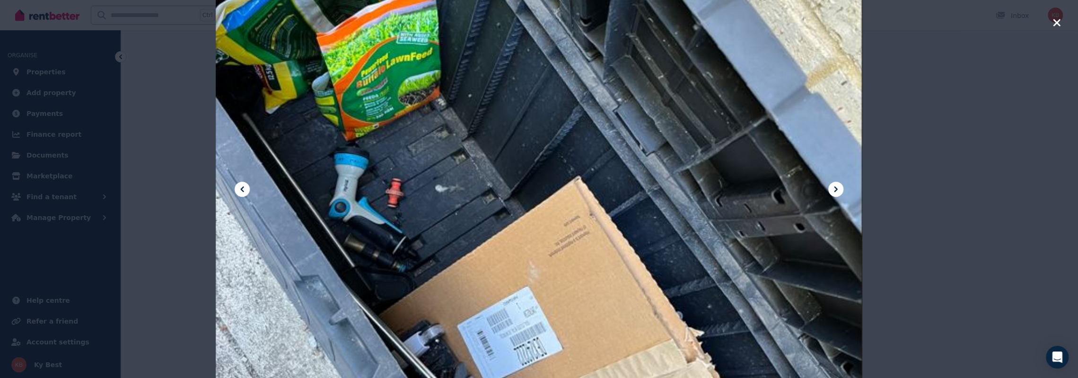
click at [837, 192] on icon at bounding box center [835, 189] width 11 height 11
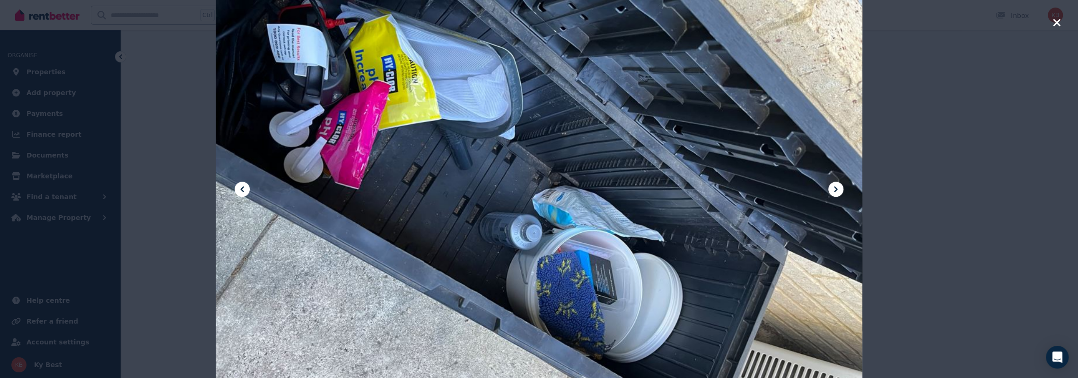
click at [837, 192] on icon at bounding box center [835, 189] width 11 height 11
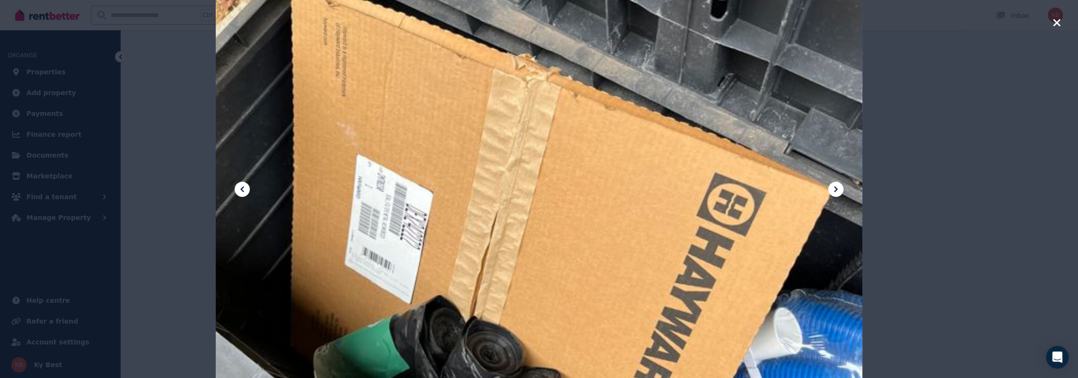
click at [837, 192] on icon at bounding box center [835, 189] width 11 height 11
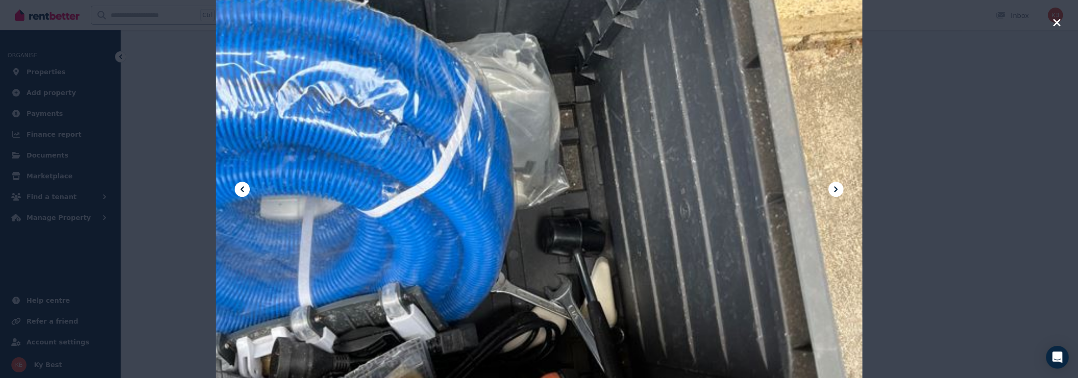
scroll to position [12886, 0]
click at [1057, 26] on icon "button" at bounding box center [1057, 22] width 9 height 11
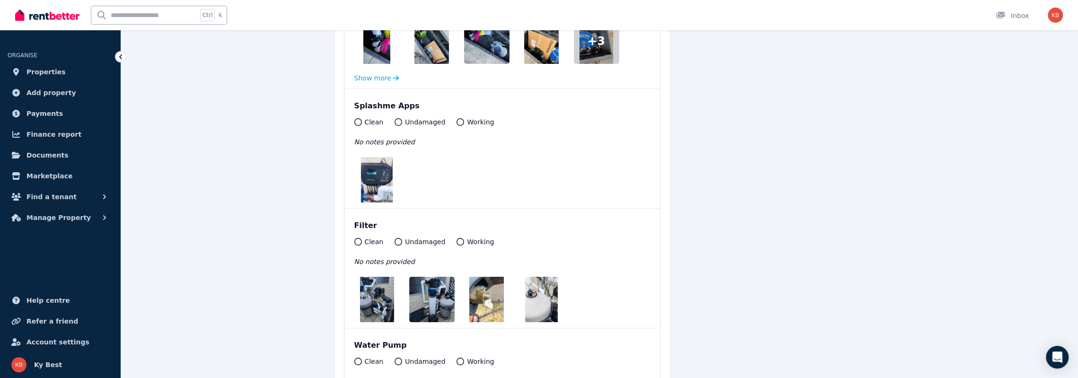
scroll to position [12981, 0]
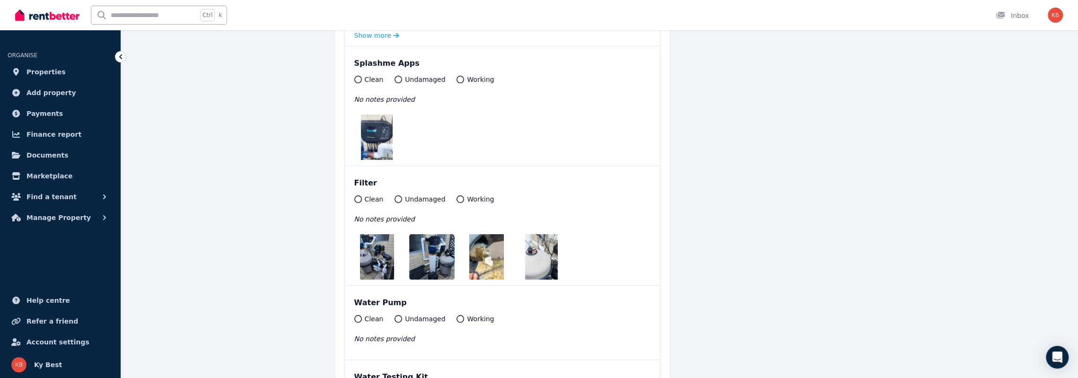
click at [379, 234] on img at bounding box center [377, 256] width 34 height 45
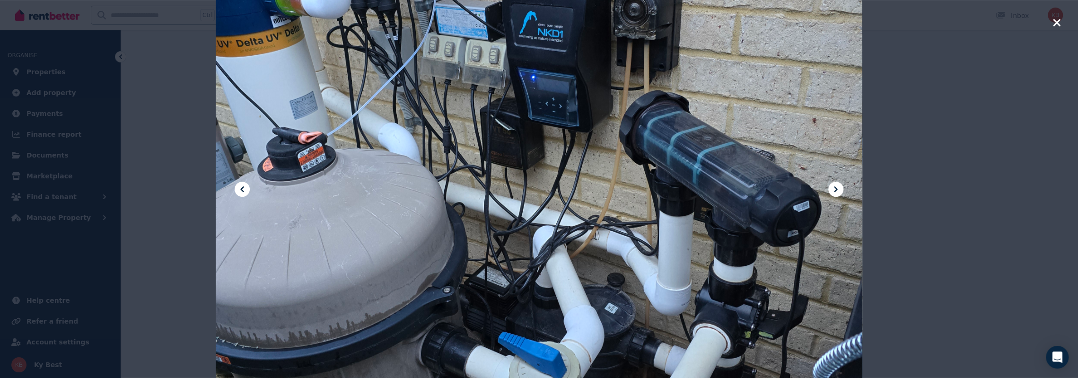
click at [836, 190] on icon at bounding box center [836, 189] width 3 height 6
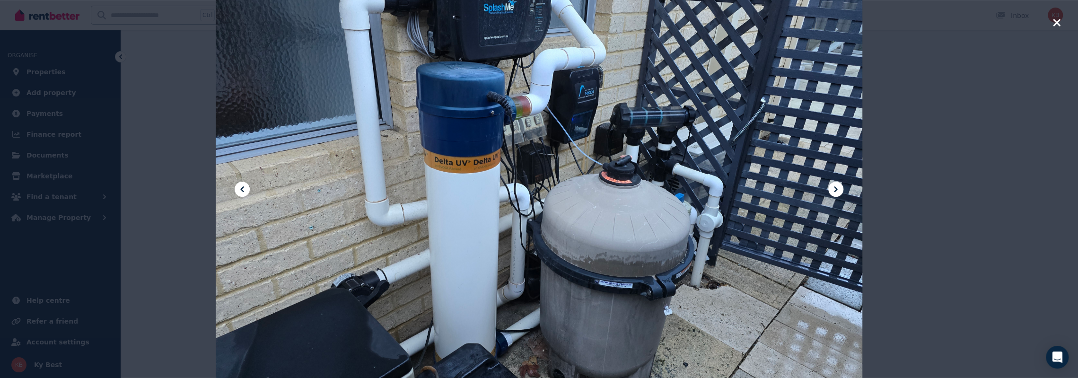
click at [836, 190] on icon at bounding box center [836, 189] width 3 height 6
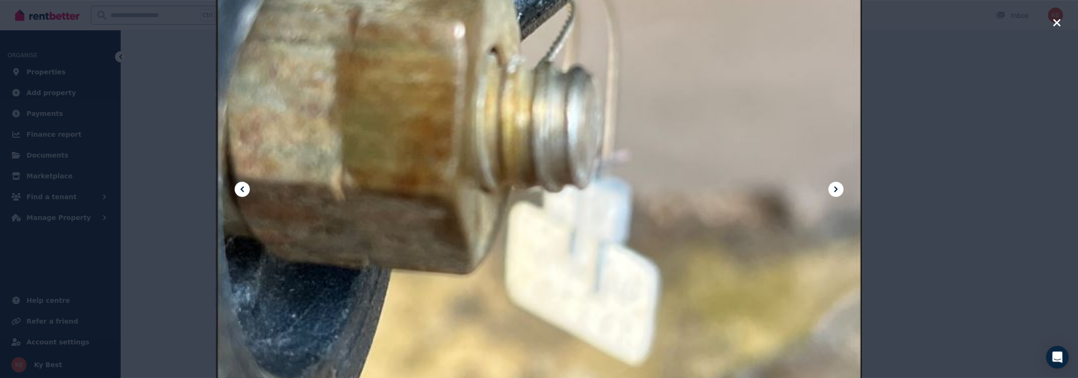
click at [836, 190] on icon at bounding box center [836, 189] width 3 height 6
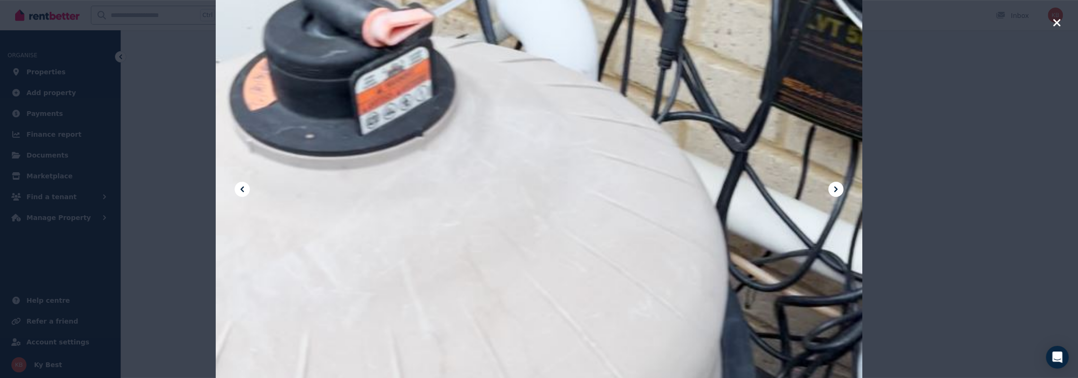
click at [836, 190] on icon at bounding box center [836, 189] width 3 height 6
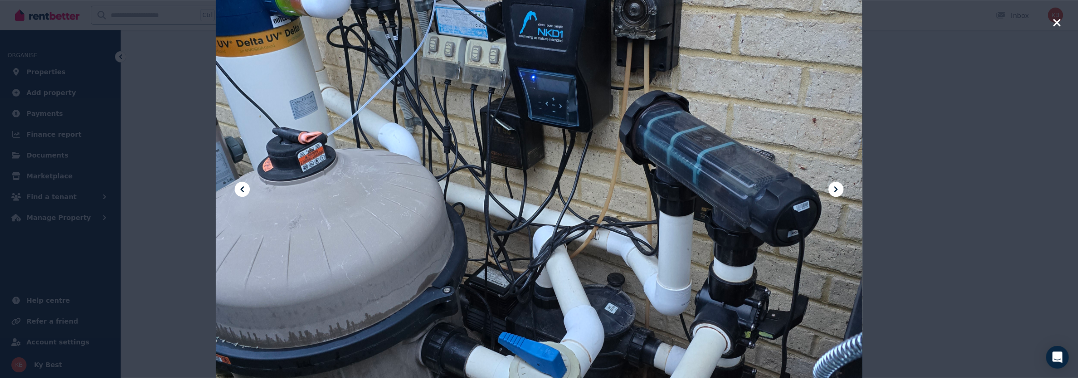
click at [836, 190] on icon at bounding box center [836, 189] width 3 height 6
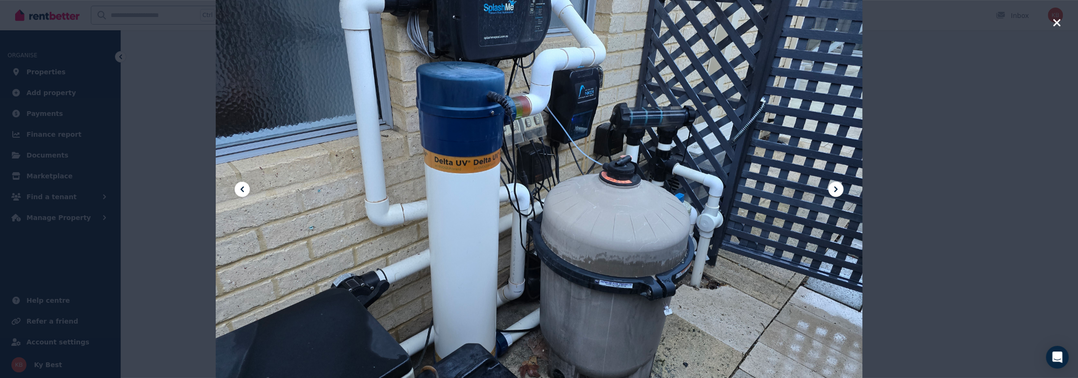
click at [836, 190] on icon at bounding box center [836, 189] width 3 height 6
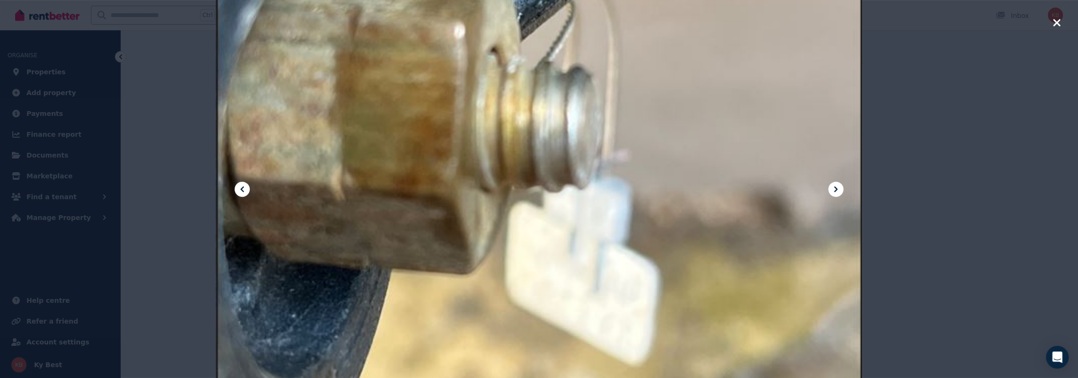
click at [836, 190] on icon at bounding box center [836, 189] width 3 height 6
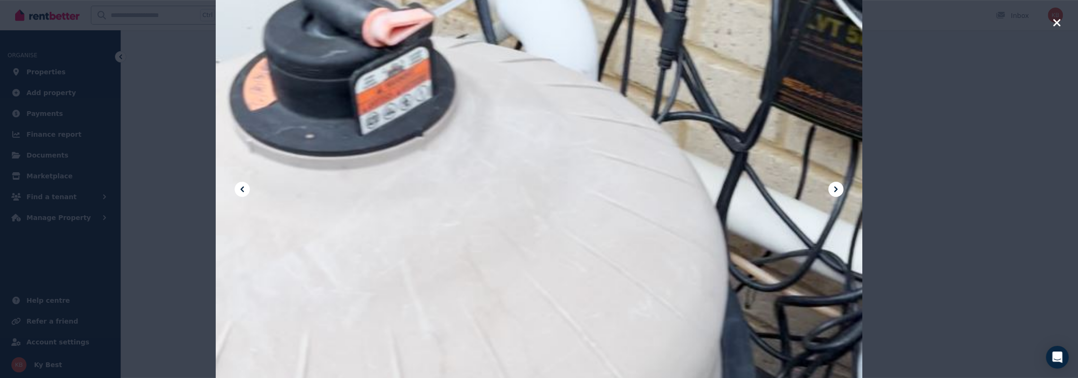
click at [1054, 23] on icon "button" at bounding box center [1057, 22] width 9 height 11
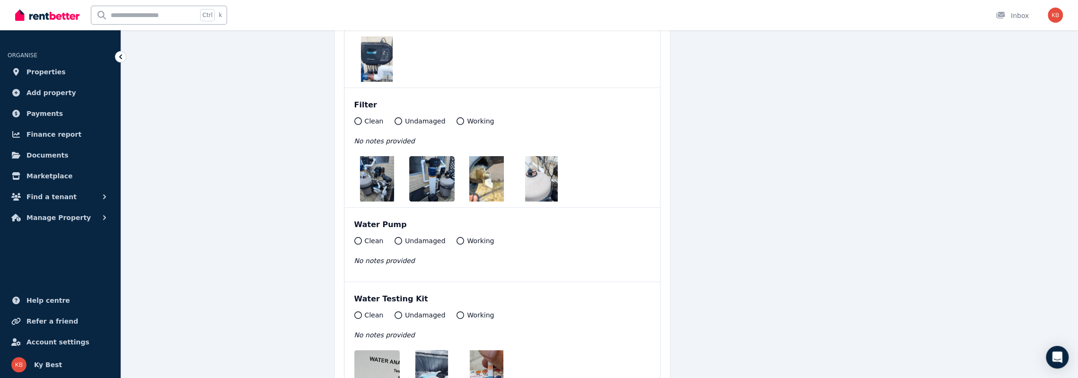
scroll to position [13170, 0]
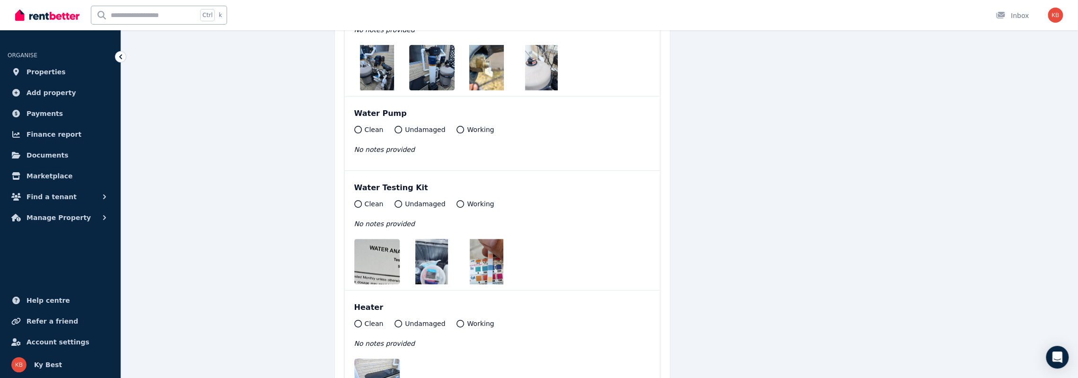
click at [383, 239] on img at bounding box center [430, 261] width 153 height 45
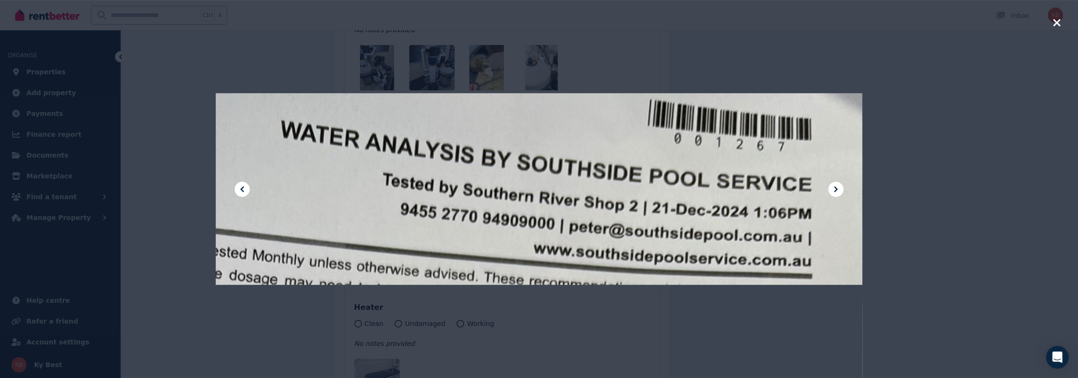
click at [836, 189] on icon at bounding box center [835, 189] width 11 height 11
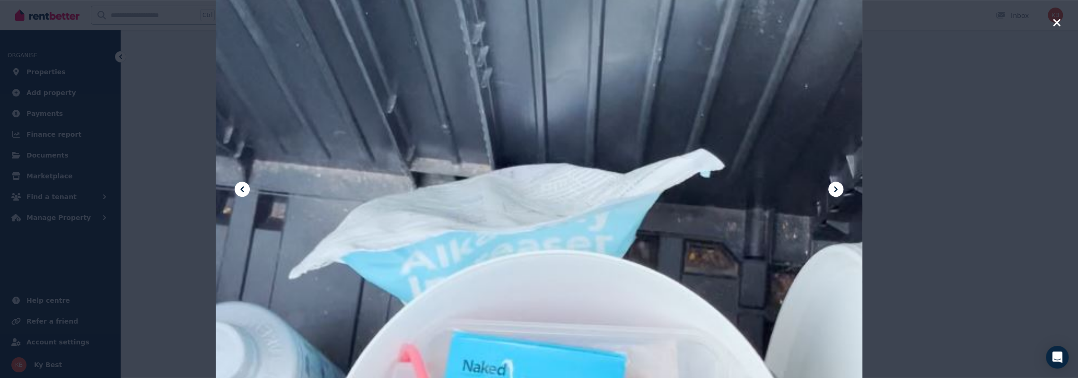
click at [836, 189] on icon at bounding box center [835, 189] width 11 height 11
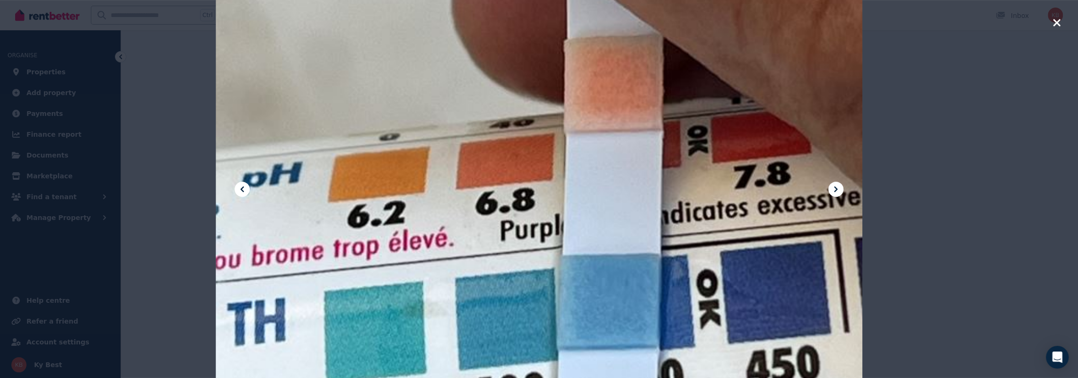
click at [836, 189] on icon at bounding box center [835, 189] width 11 height 11
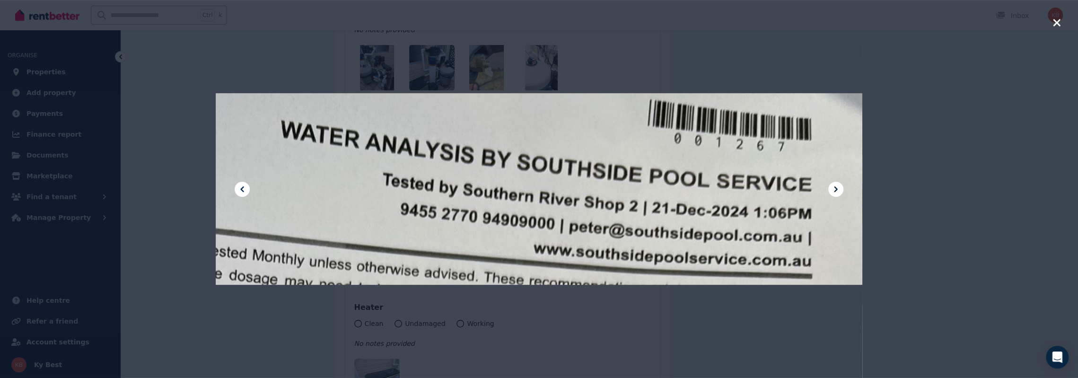
drag, startPoint x: 1058, startPoint y: 23, endPoint x: 1050, endPoint y: 28, distance: 8.9
click at [1058, 23] on icon "button" at bounding box center [1056, 22] width 7 height 7
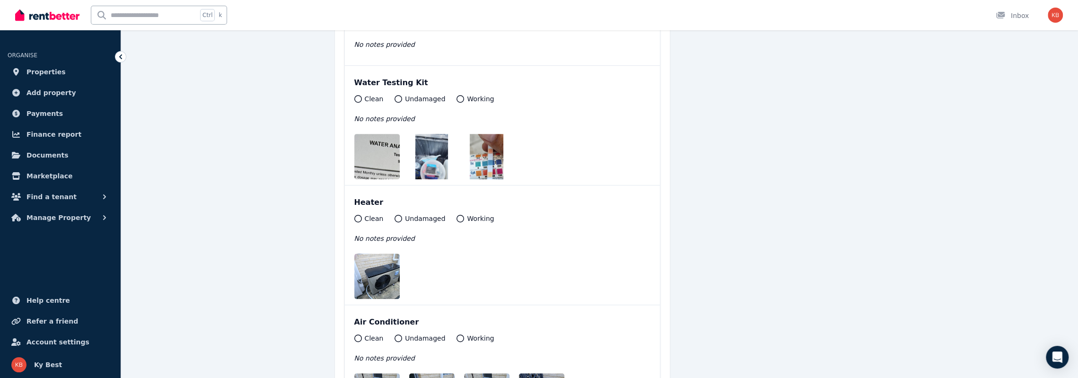
scroll to position [13359, 0]
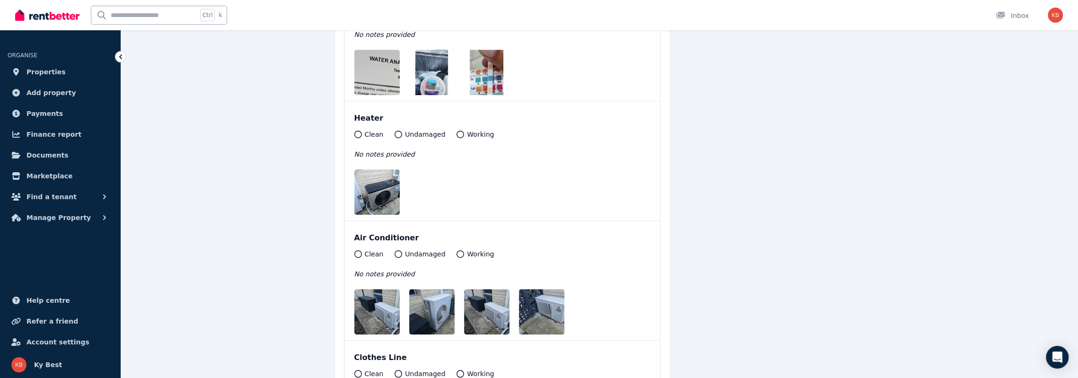
click at [386, 169] on img at bounding box center [384, 191] width 61 height 45
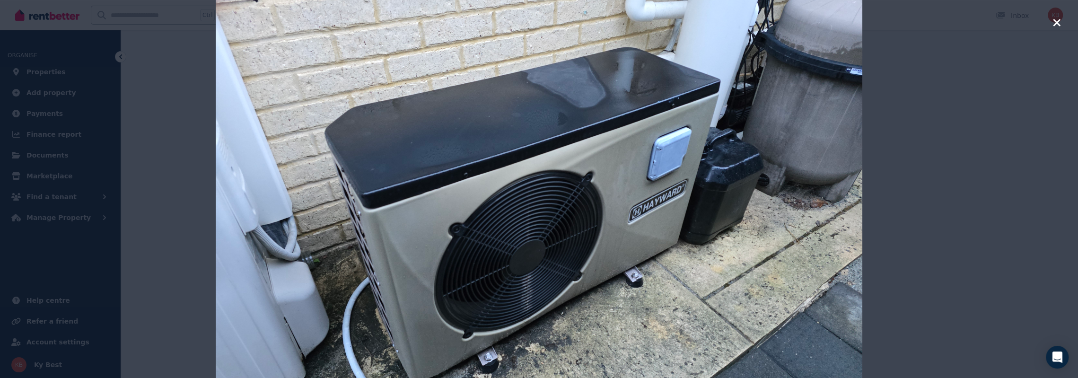
click at [1056, 23] on icon "button" at bounding box center [1056, 22] width 7 height 7
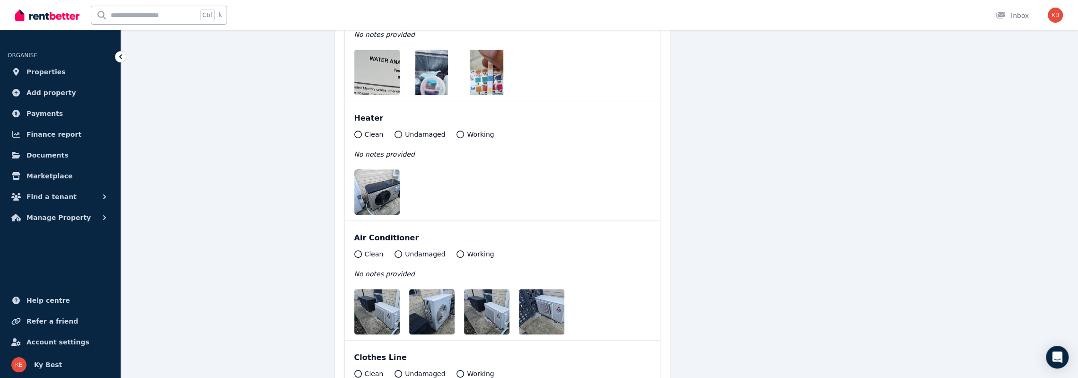
click at [393, 289] on img at bounding box center [384, 311] width 61 height 45
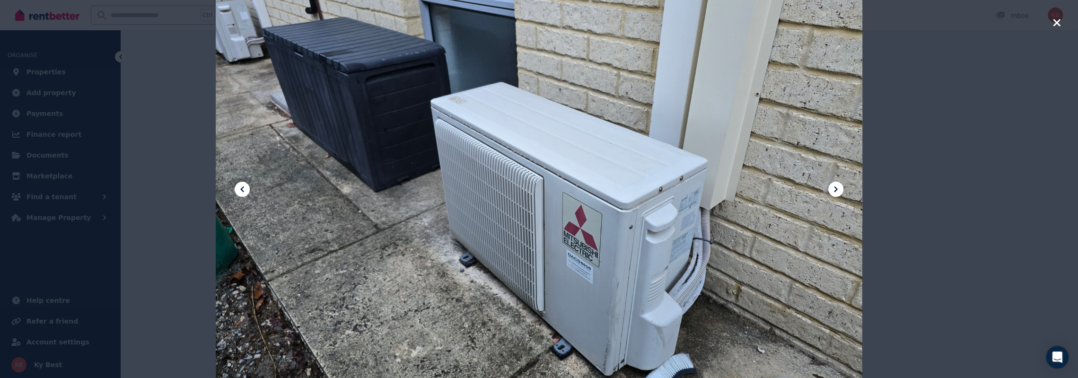
click at [837, 190] on icon at bounding box center [835, 189] width 11 height 11
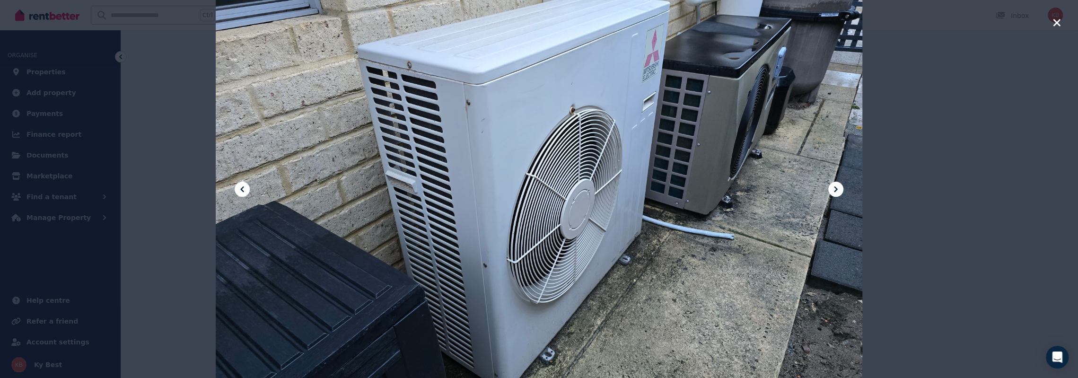
click at [837, 190] on icon at bounding box center [835, 189] width 11 height 11
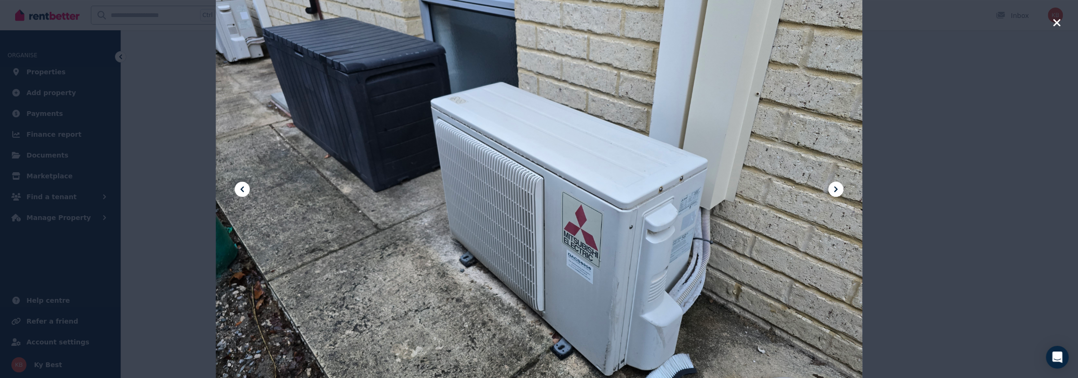
click at [837, 191] on icon at bounding box center [835, 189] width 11 height 11
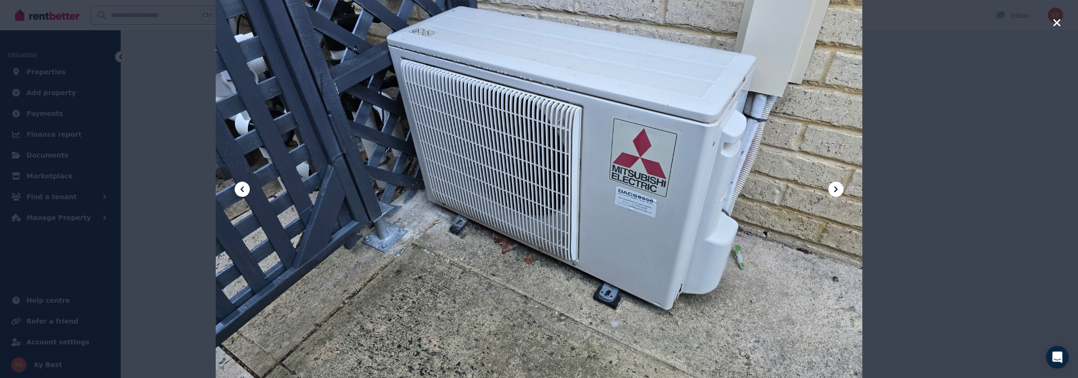
click at [837, 191] on icon at bounding box center [835, 189] width 11 height 11
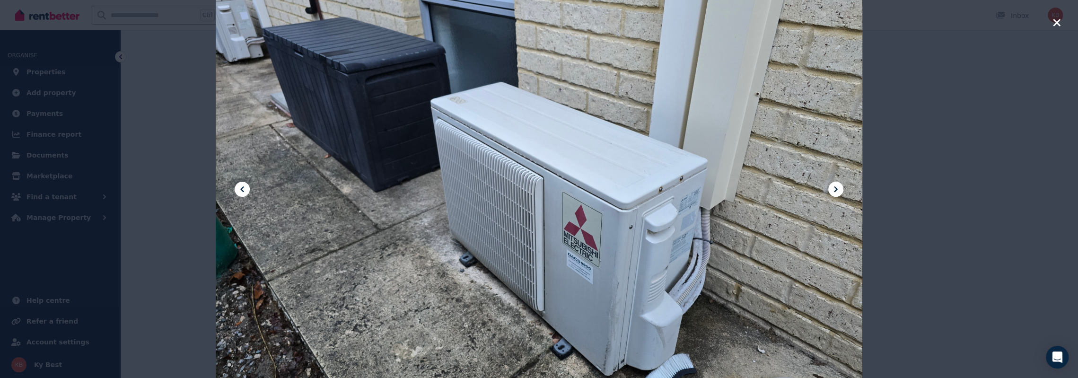
click at [837, 191] on icon at bounding box center [835, 189] width 11 height 11
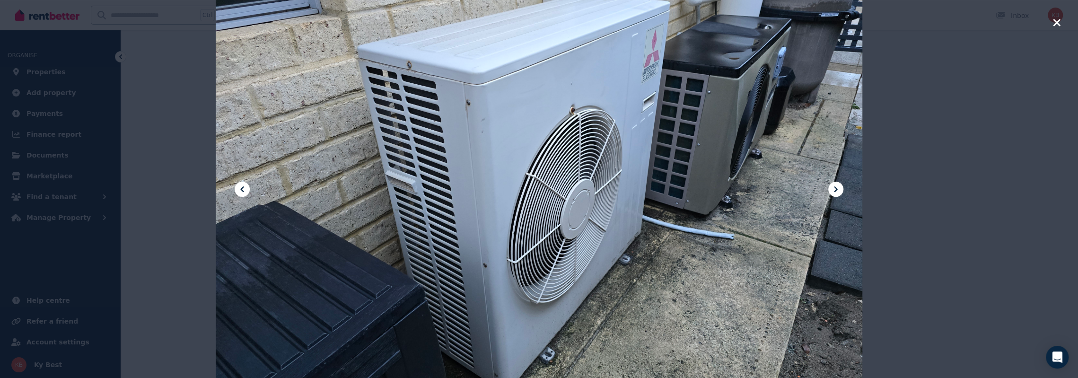
click at [837, 191] on icon at bounding box center [835, 189] width 11 height 11
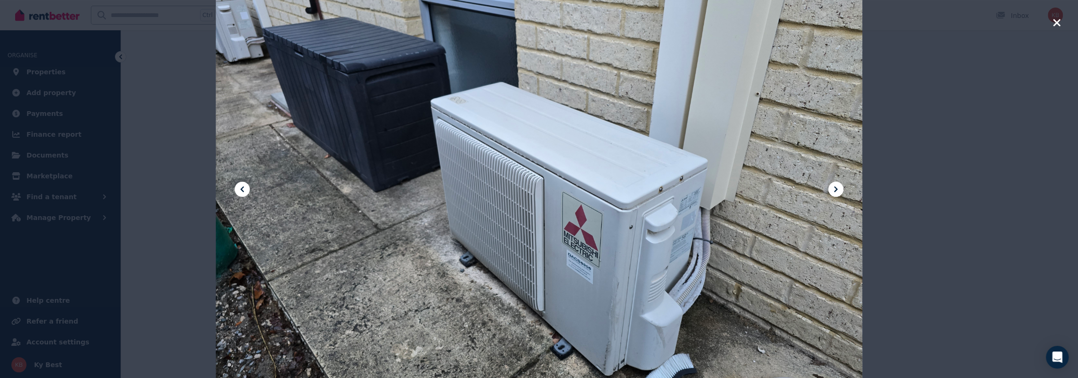
click at [837, 191] on icon at bounding box center [835, 189] width 11 height 11
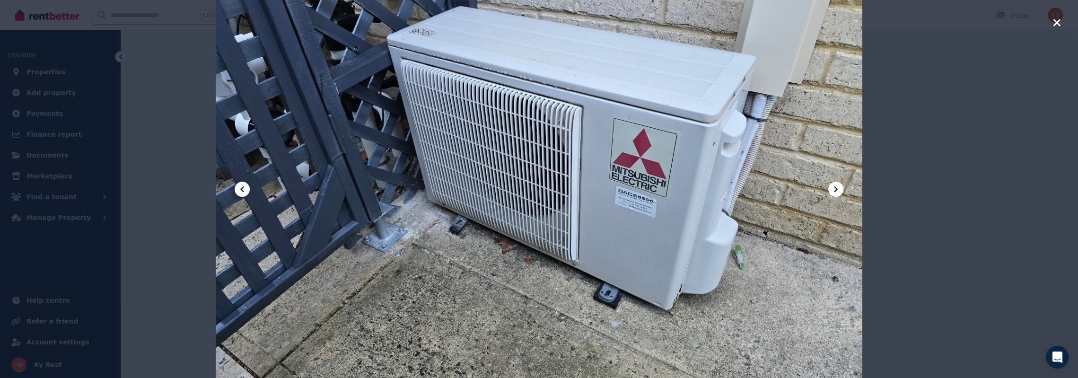
click at [1055, 24] on icon "button" at bounding box center [1056, 22] width 7 height 7
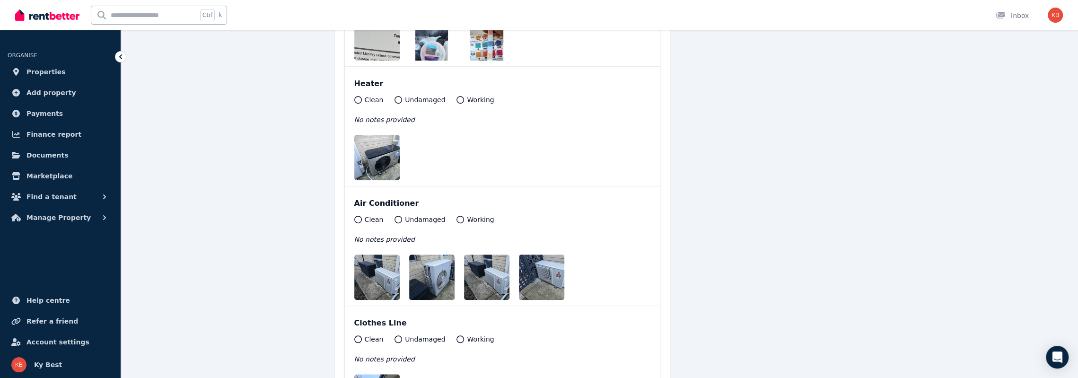
scroll to position [13501, 0]
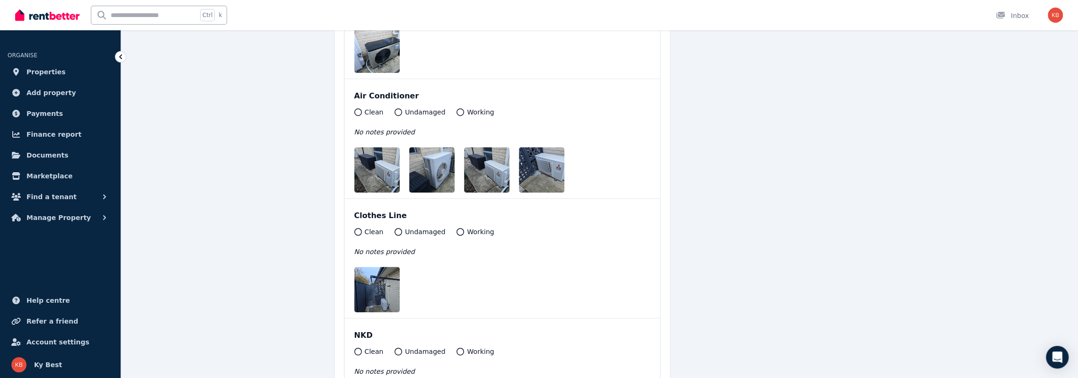
click at [378, 269] on img at bounding box center [384, 289] width 61 height 45
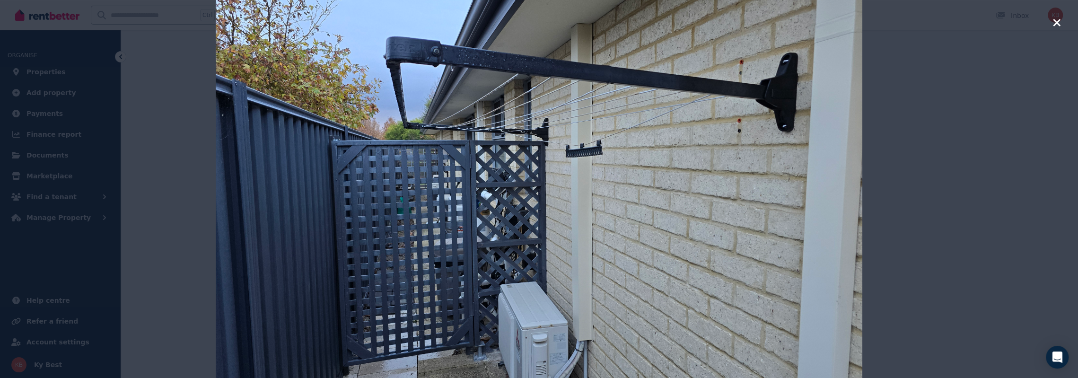
click at [1055, 24] on icon "button" at bounding box center [1056, 22] width 7 height 7
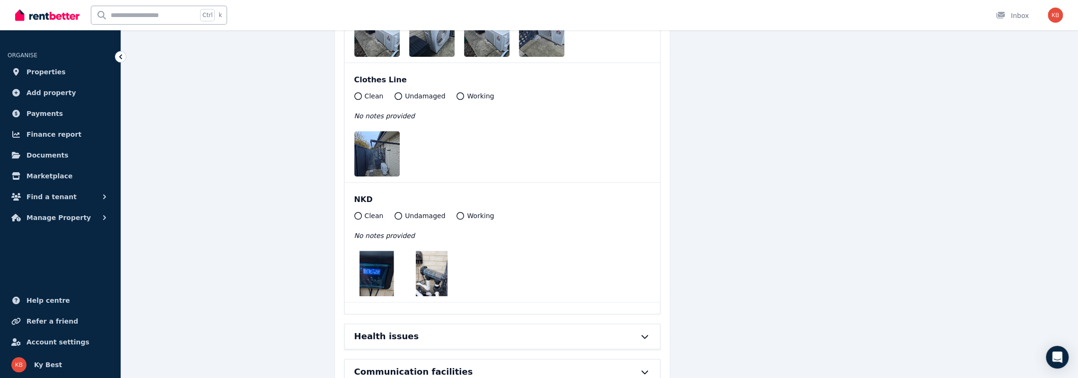
scroll to position [13643, 0]
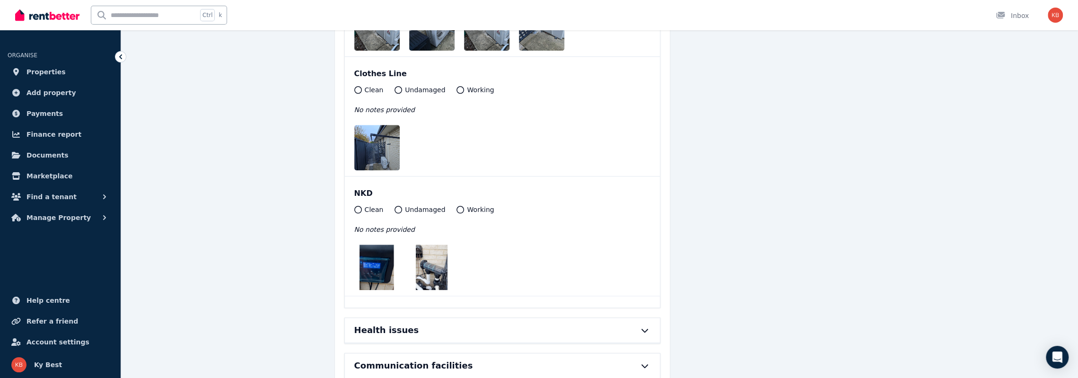
click at [378, 245] on img at bounding box center [377, 267] width 34 height 45
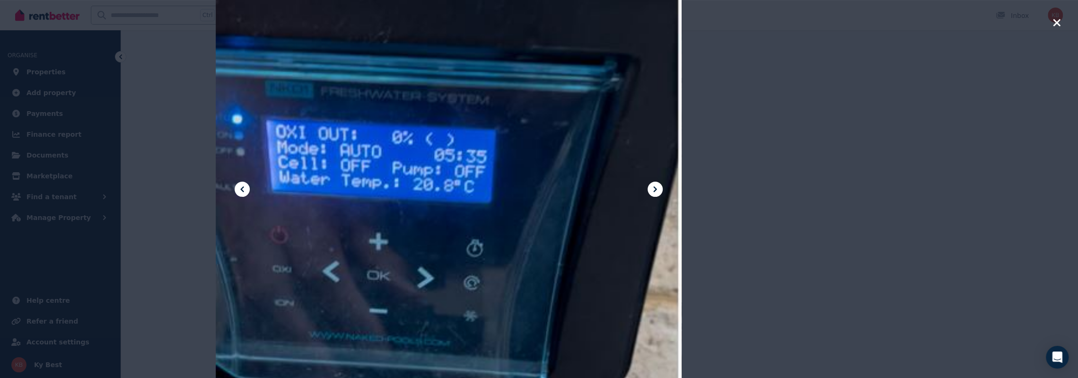
click at [655, 192] on icon at bounding box center [655, 189] width 11 height 11
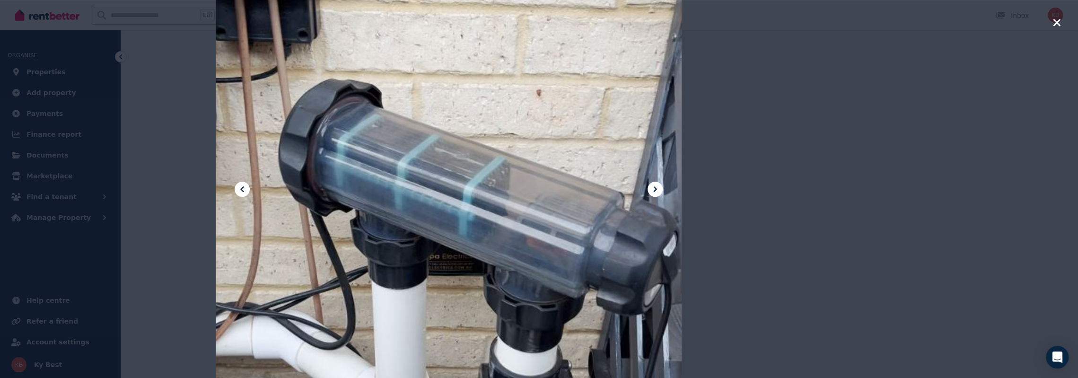
click at [654, 192] on icon at bounding box center [654, 189] width 3 height 6
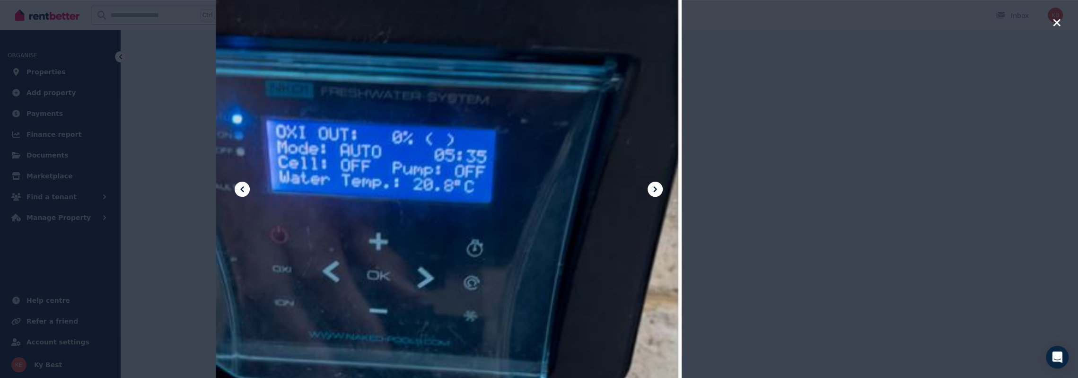
click at [654, 192] on icon at bounding box center [654, 189] width 3 height 6
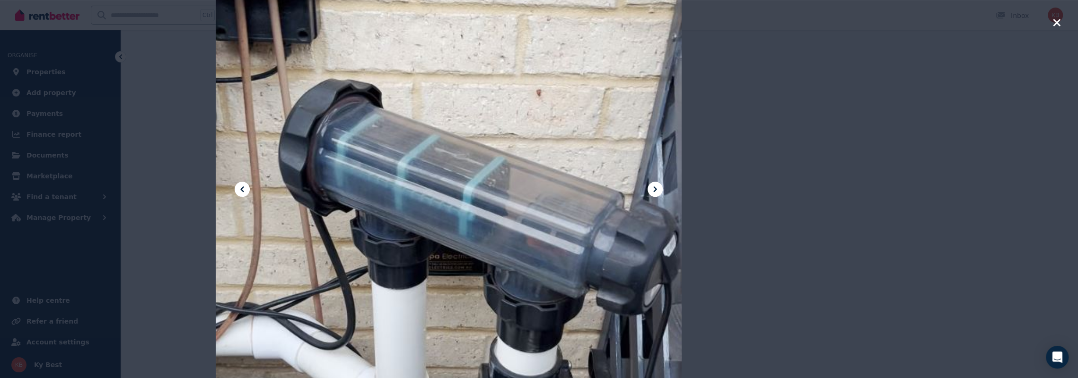
click at [1057, 23] on icon "button" at bounding box center [1056, 22] width 7 height 7
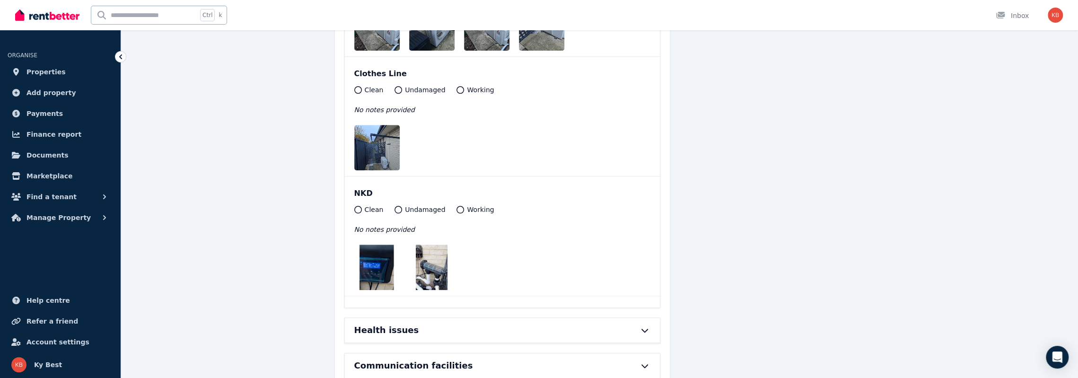
scroll to position [13710, 0]
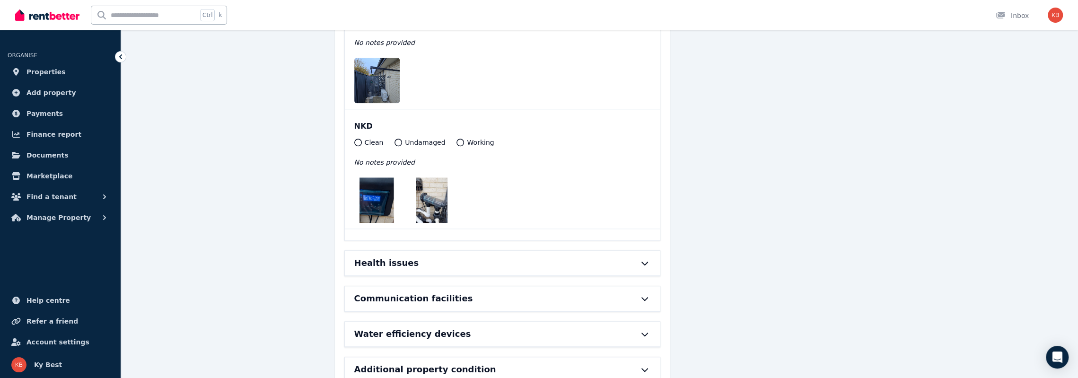
click at [643, 259] on icon at bounding box center [644, 263] width 11 height 8
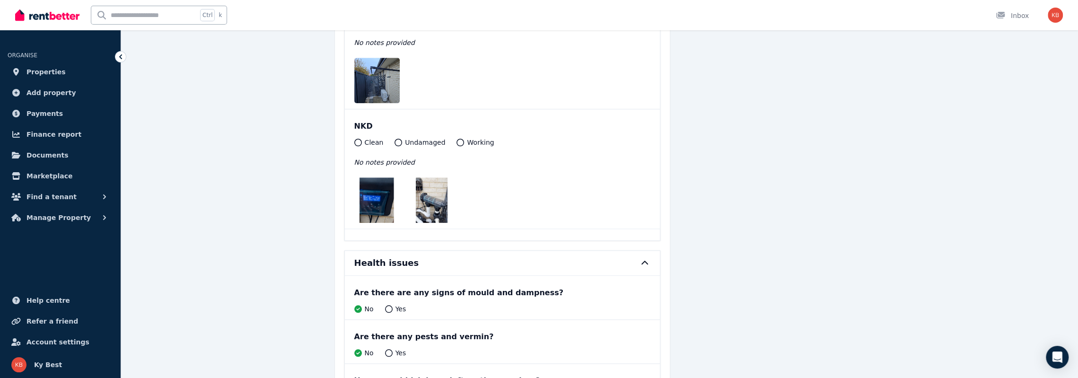
scroll to position [13842, 0]
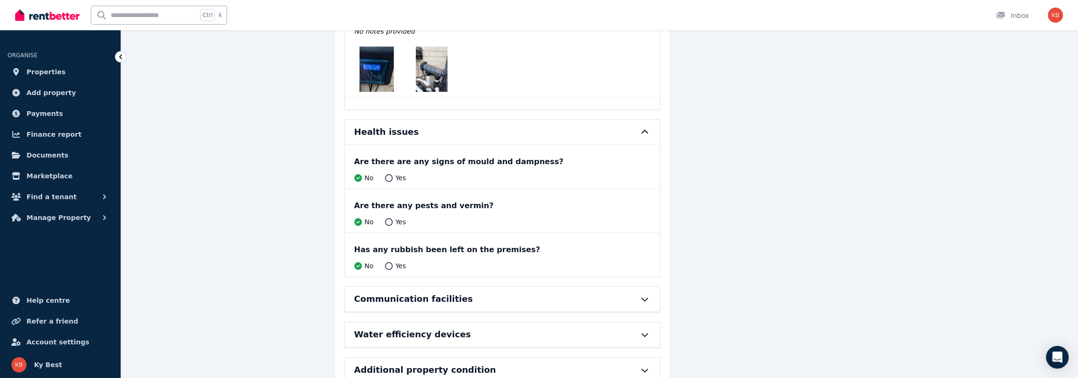
click at [643, 295] on icon at bounding box center [644, 299] width 11 height 8
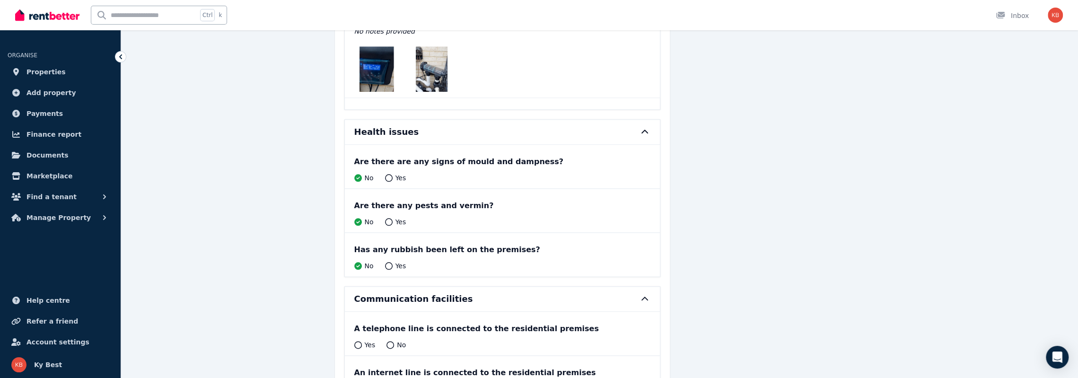
scroll to position [13929, 0]
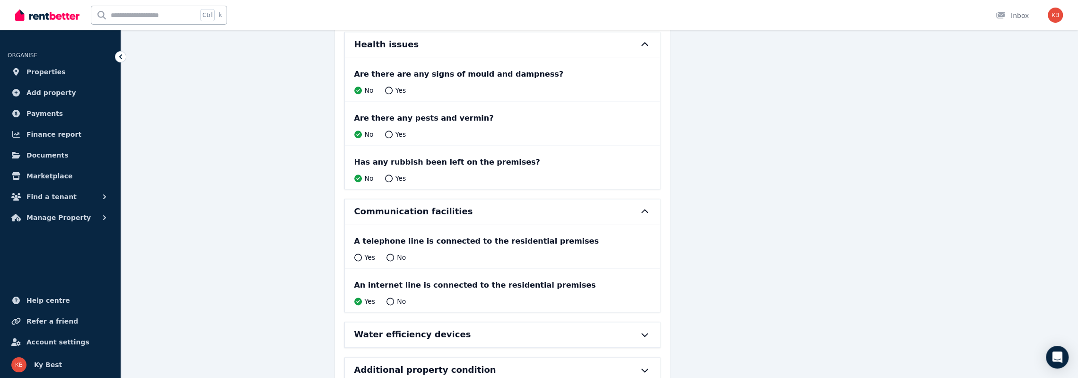
click at [647, 331] on icon at bounding box center [644, 335] width 11 height 8
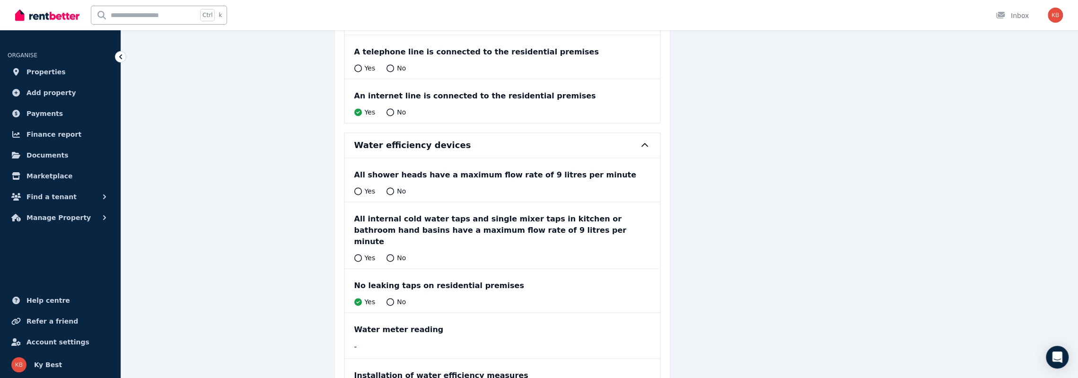
scroll to position [14163, 0]
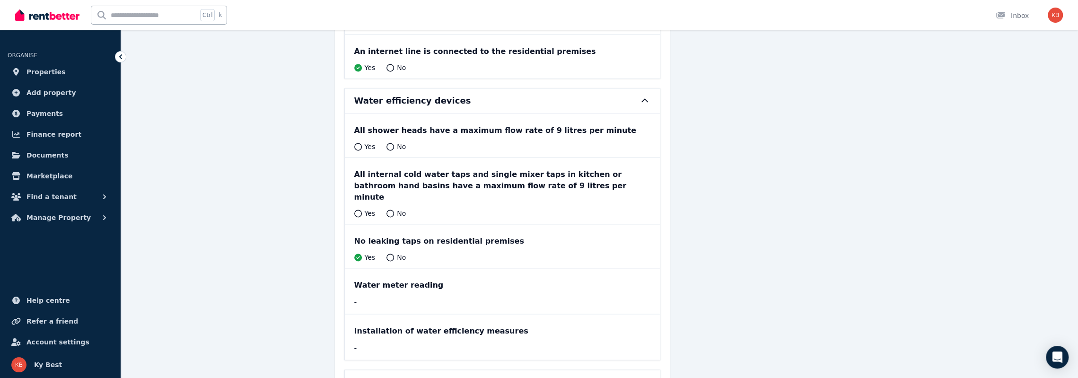
click at [646, 370] on div "Additional property condition" at bounding box center [502, 382] width 315 height 25
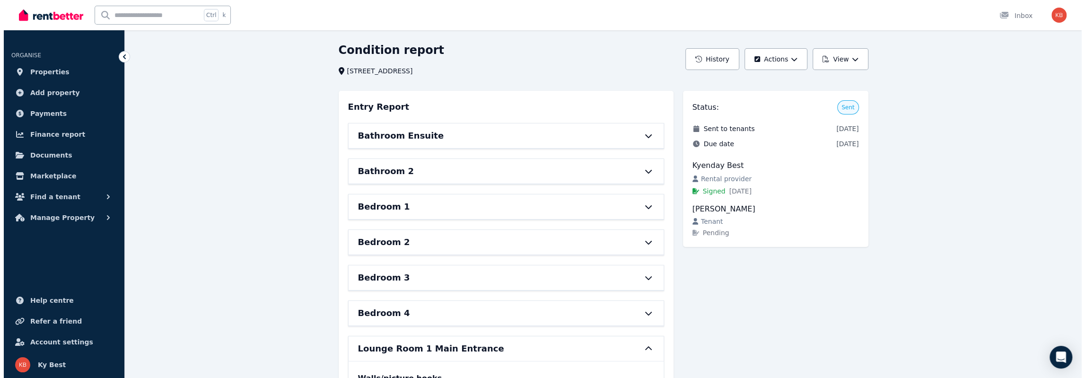
scroll to position [0, 0]
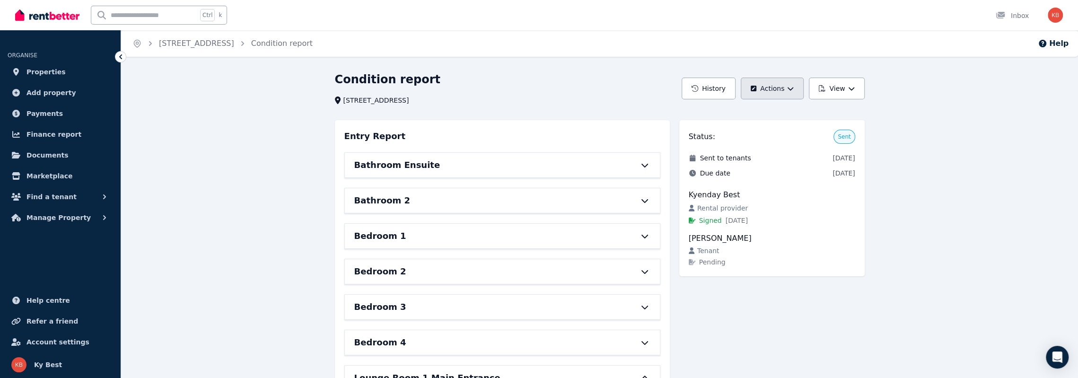
click at [775, 88] on button "Actions" at bounding box center [772, 89] width 63 height 22
click at [53, 220] on span "Manage Property" at bounding box center [58, 217] width 64 height 11
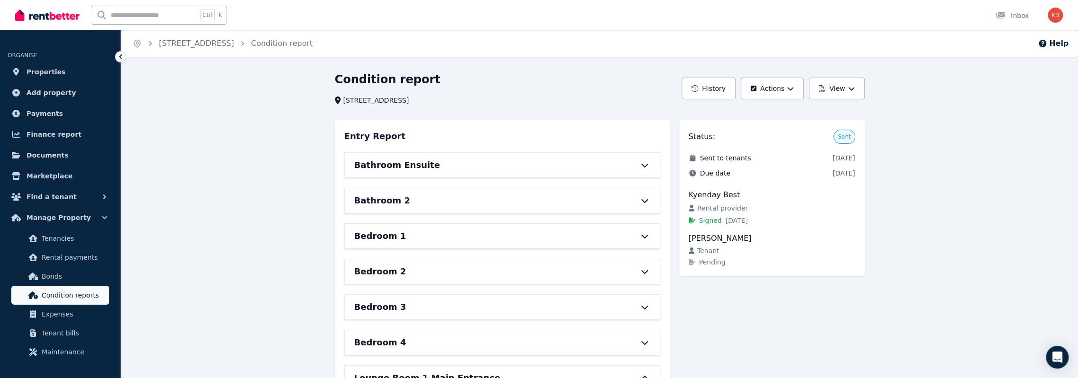
click at [59, 290] on span "Condition reports" at bounding box center [74, 295] width 64 height 11
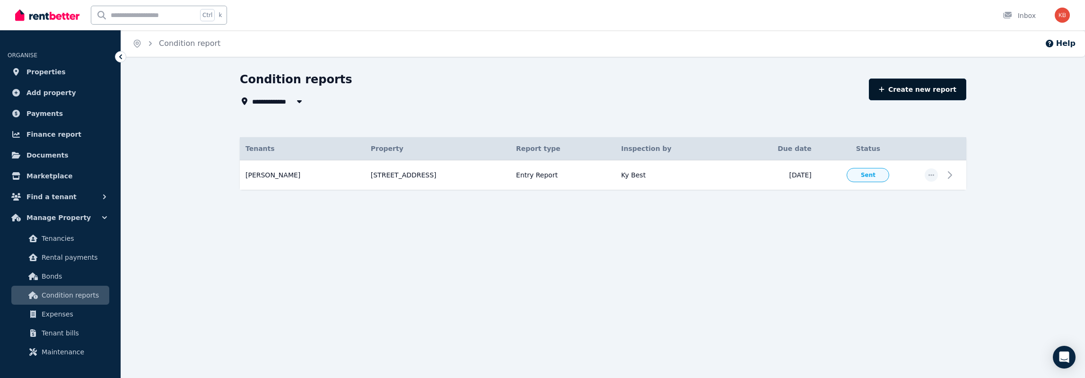
click at [917, 93] on link "Create new report" at bounding box center [917, 90] width 97 height 22
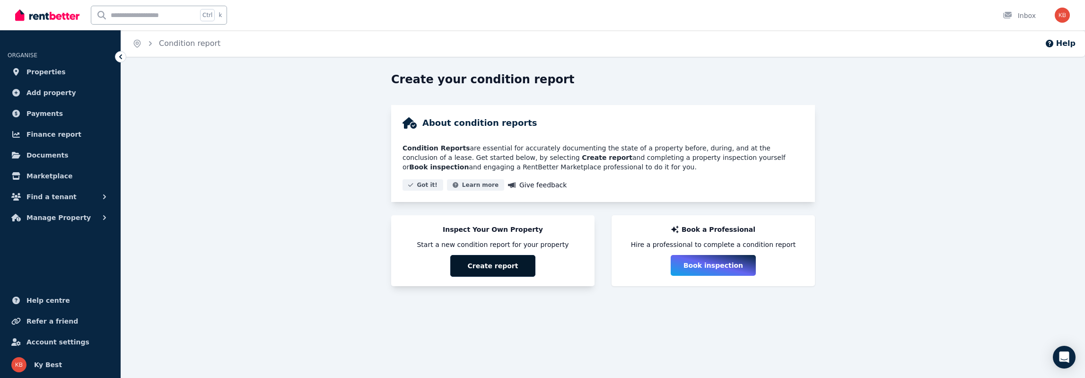
click at [501, 264] on button "Create report" at bounding box center [492, 266] width 85 height 22
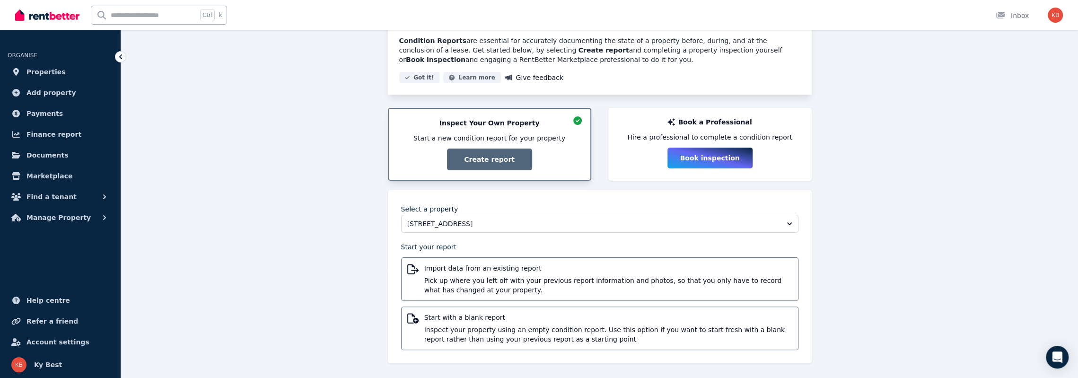
scroll to position [109, 0]
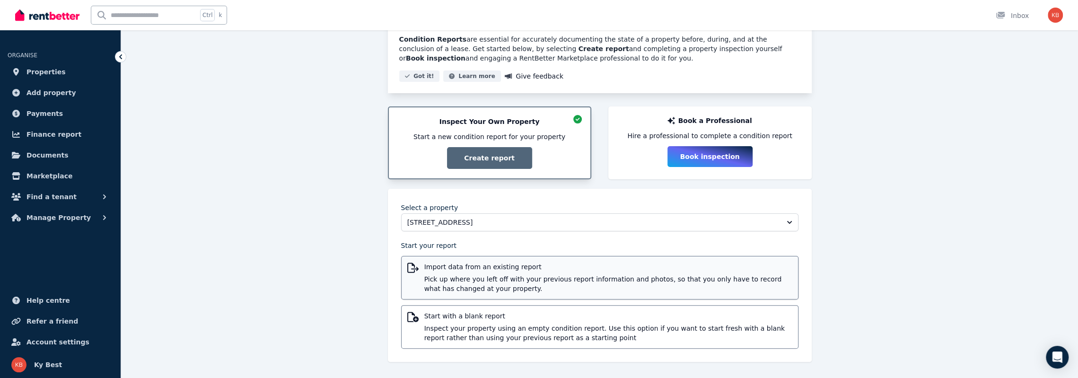
click at [532, 270] on span "Import data from an existing report" at bounding box center [608, 266] width 368 height 9
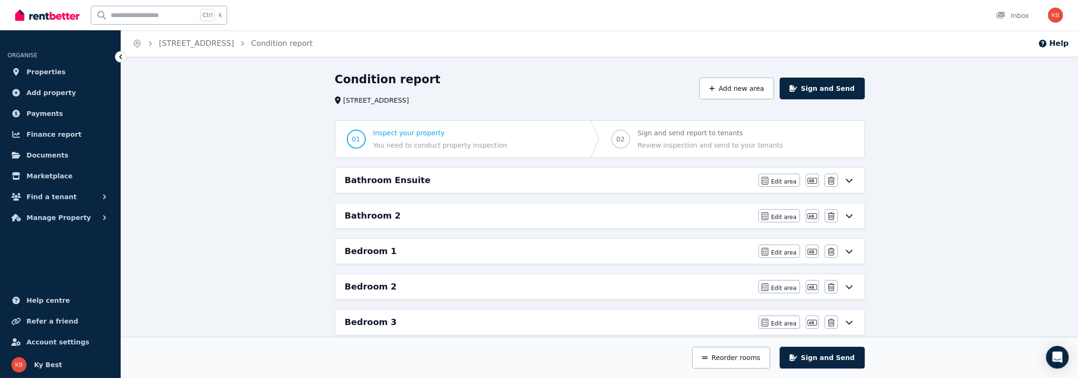
click at [395, 135] on span "Inspect your property" at bounding box center [440, 132] width 134 height 9
click at [391, 176] on h6 "Bathroom Ensuite" at bounding box center [388, 180] width 86 height 13
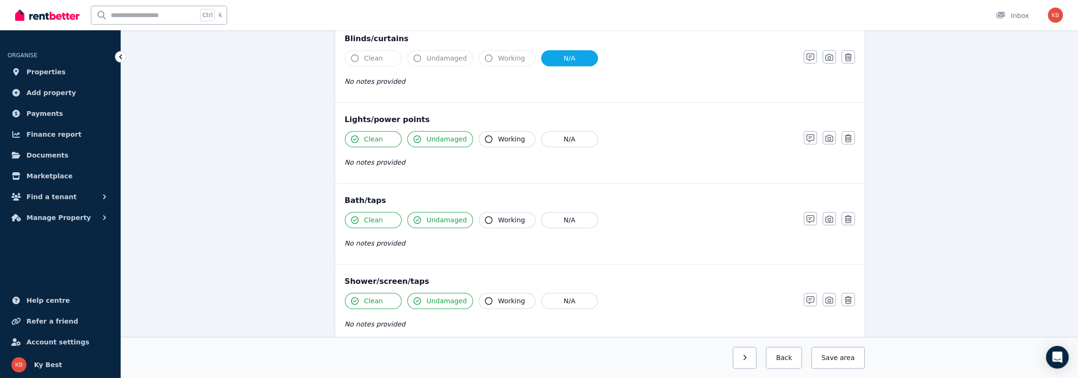
scroll to position [710, 0]
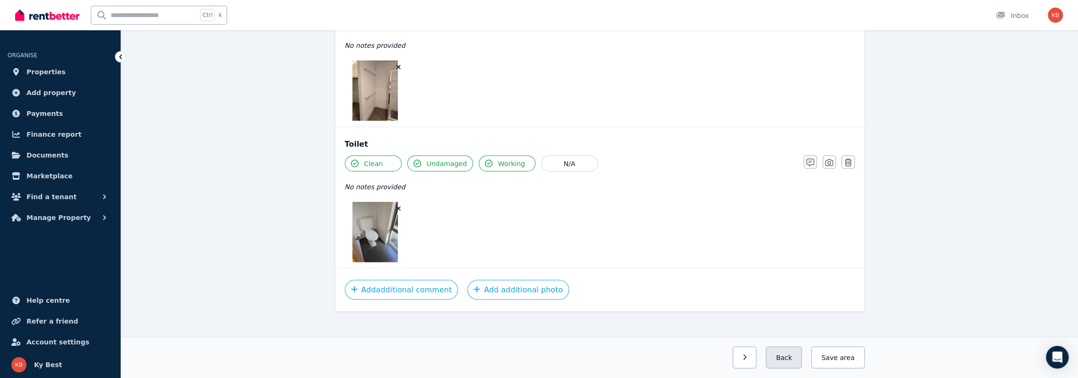
click at [797, 355] on button "Back" at bounding box center [784, 358] width 36 height 22
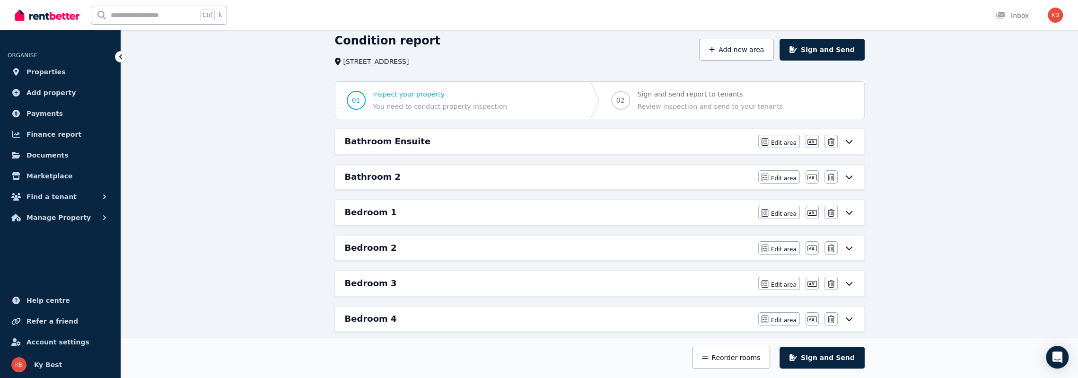
scroll to position [0, 0]
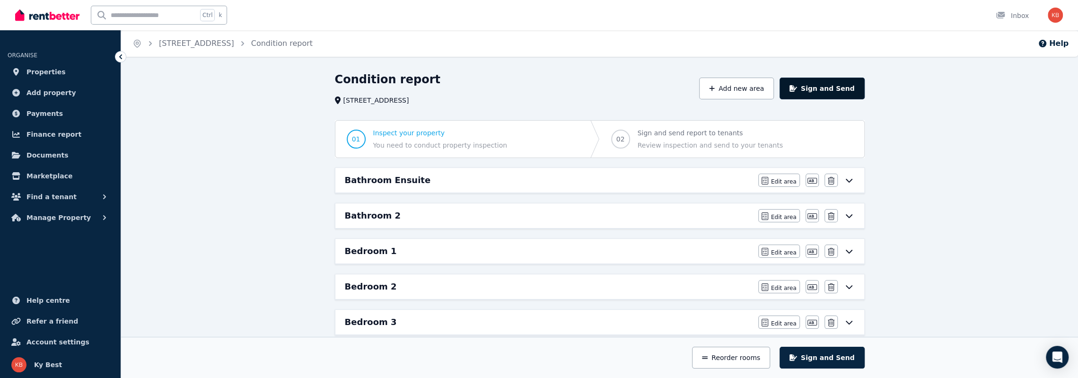
click at [829, 88] on button "Sign and Send" at bounding box center [822, 89] width 85 height 22
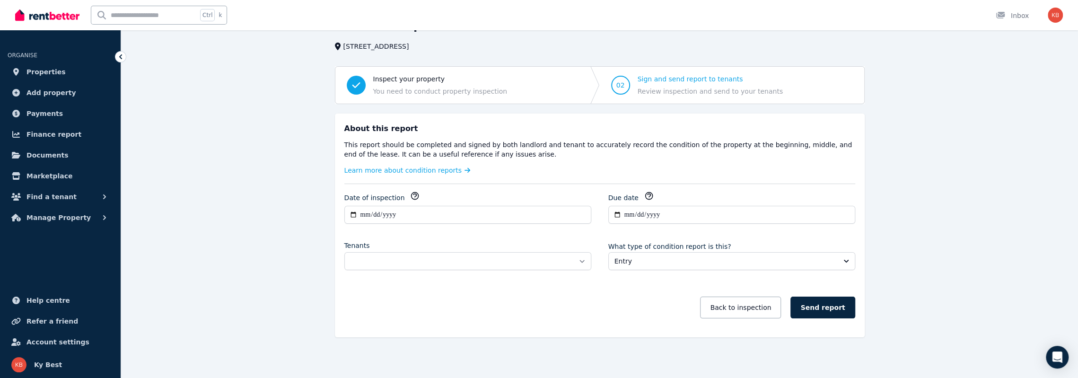
scroll to position [54, 0]
click at [582, 259] on select "**********" at bounding box center [467, 261] width 247 height 18
click at [751, 305] on button "Back to inspection" at bounding box center [740, 307] width 81 height 22
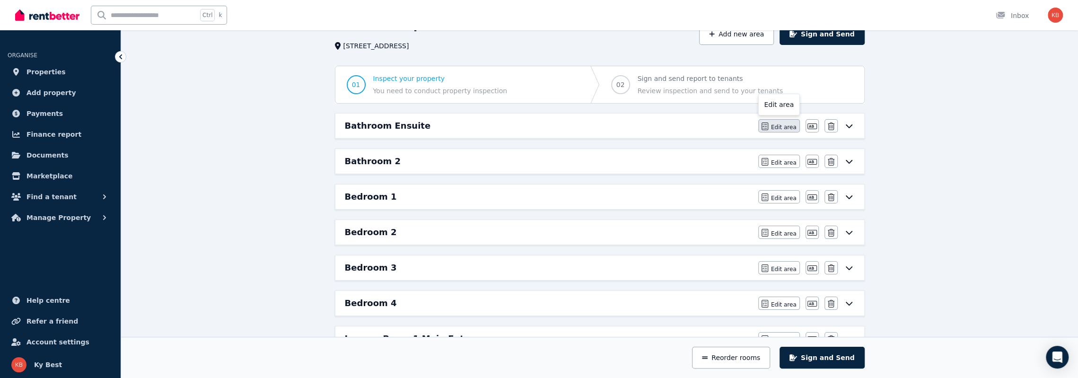
click at [786, 128] on span "Edit area" at bounding box center [784, 127] width 26 height 8
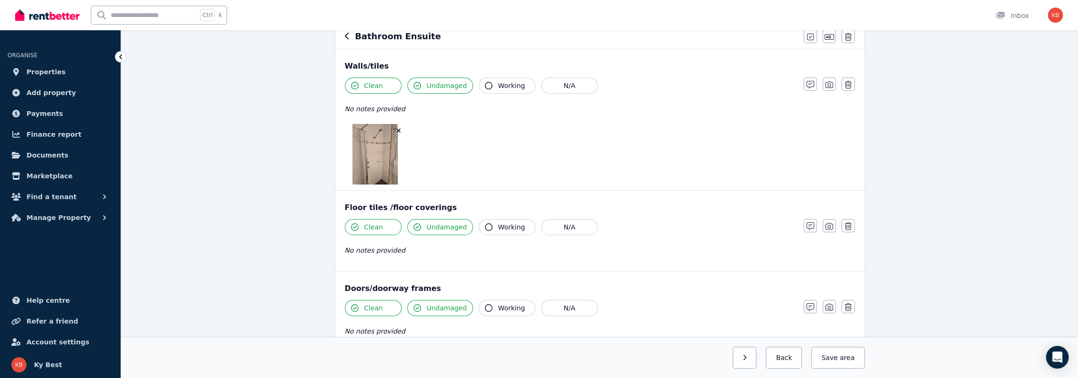
scroll to position [47, 0]
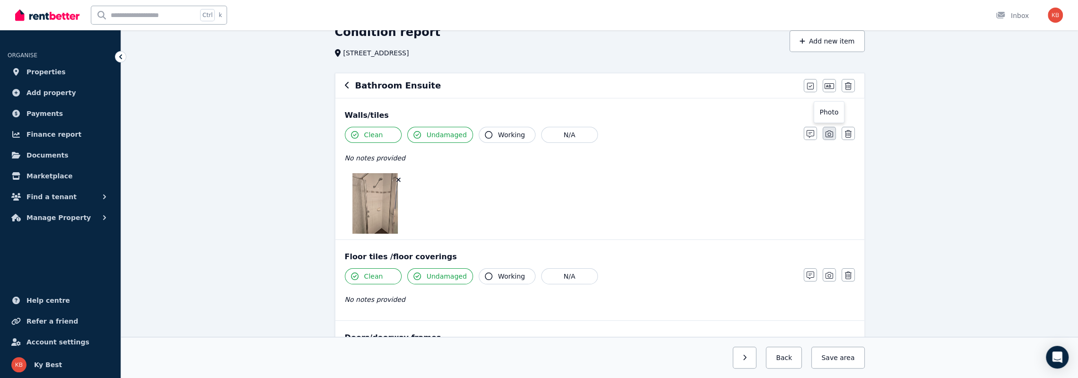
click at [828, 132] on icon "button" at bounding box center [830, 134] width 8 height 8
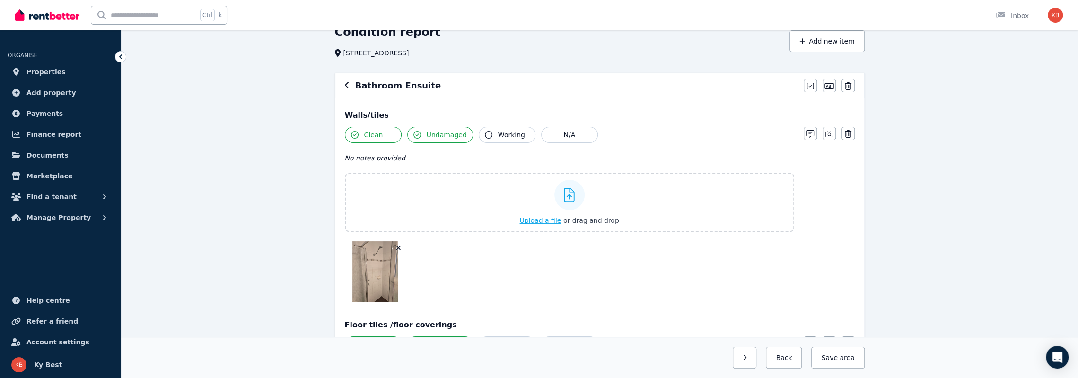
click at [570, 191] on icon at bounding box center [569, 195] width 11 height 14
click at [0, 0] on input "Upload a file or drag and drop" at bounding box center [0, 0] width 0 height 0
click at [793, 360] on button "Back" at bounding box center [784, 358] width 36 height 22
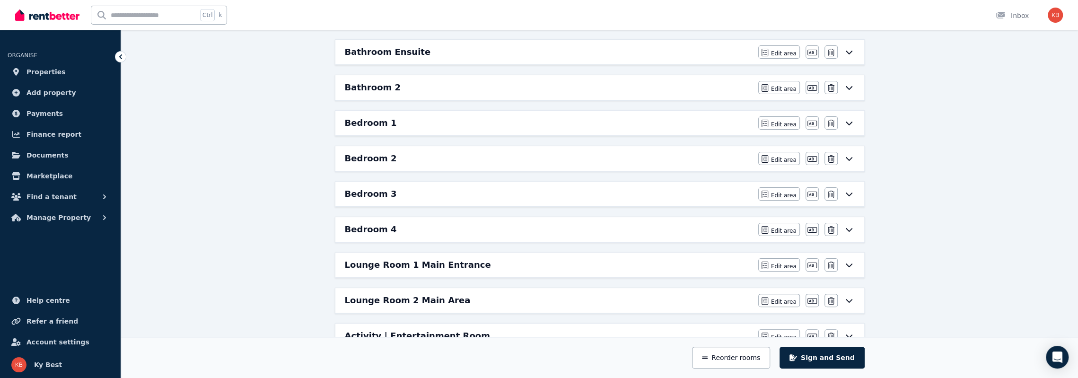
scroll to position [0, 0]
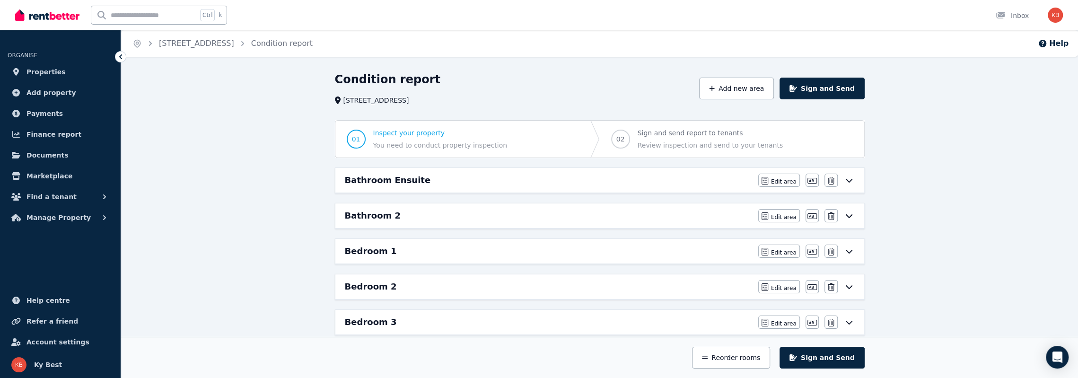
click at [361, 179] on h6 "Bathroom Ensuite" at bounding box center [388, 180] width 86 height 13
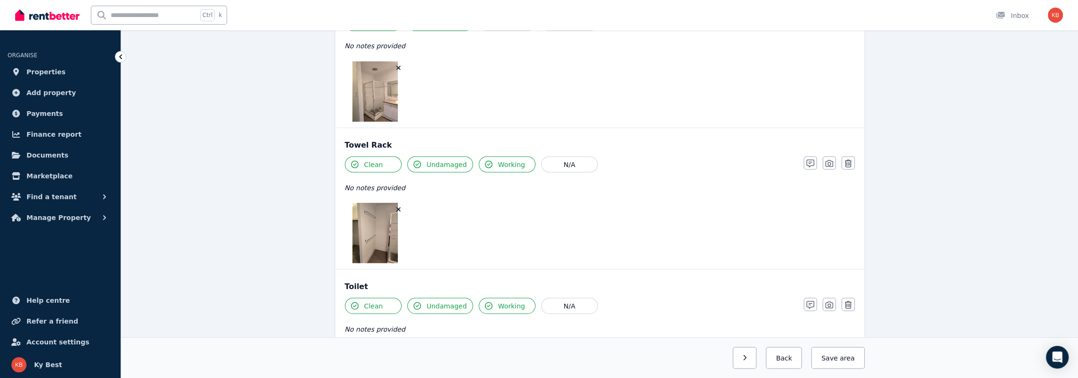
scroll to position [1656, 0]
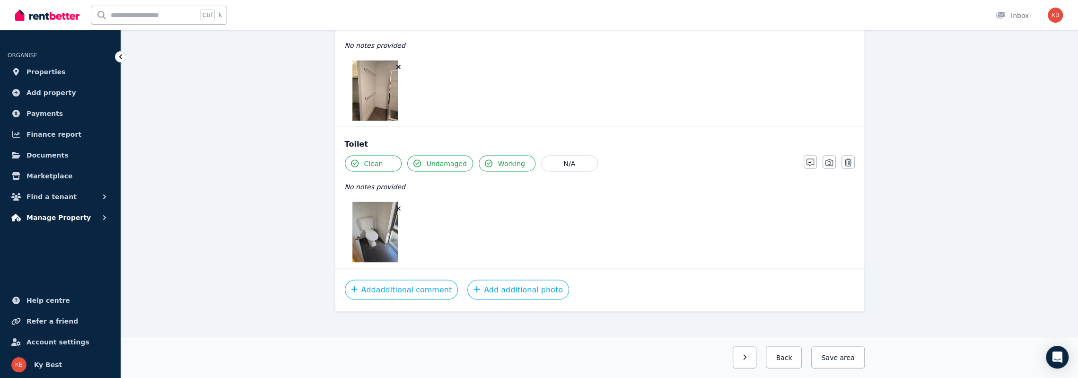
click at [43, 217] on span "Manage Property" at bounding box center [58, 217] width 64 height 11
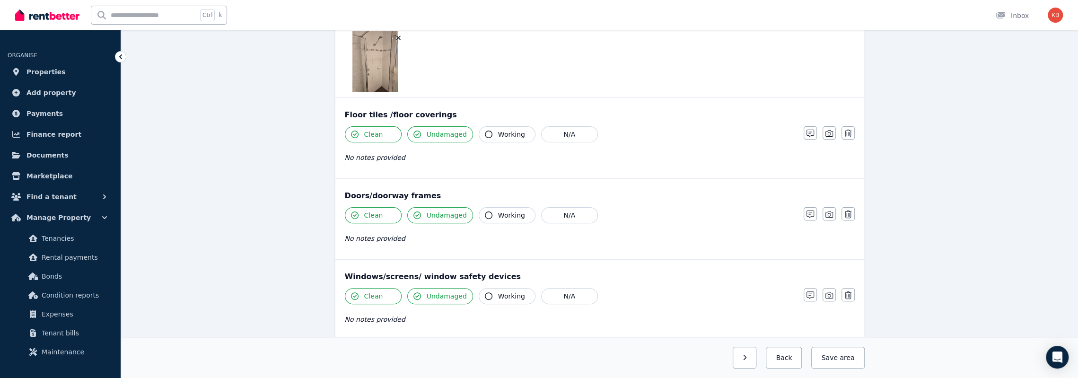
scroll to position [0, 0]
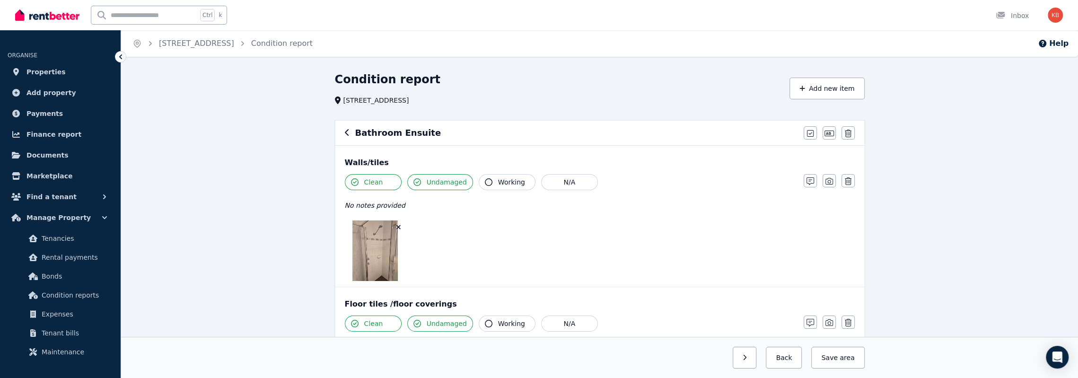
click at [345, 132] on icon "button" at bounding box center [347, 133] width 5 height 8
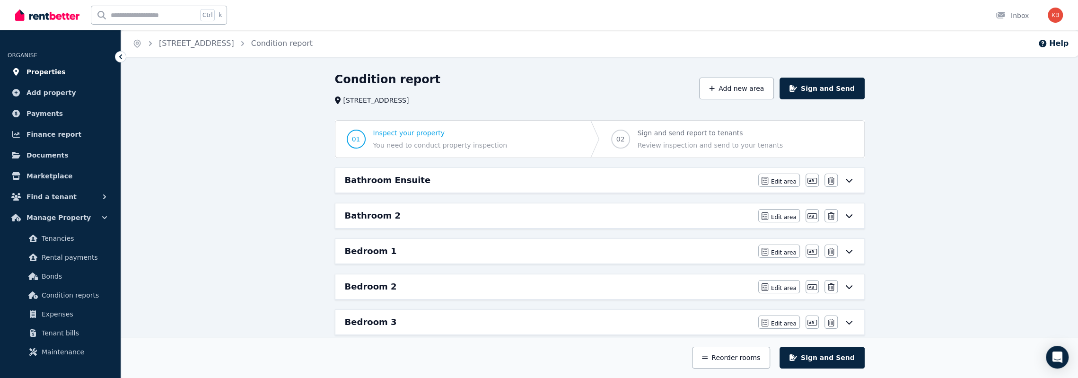
click at [38, 72] on span "Properties" at bounding box center [45, 71] width 39 height 11
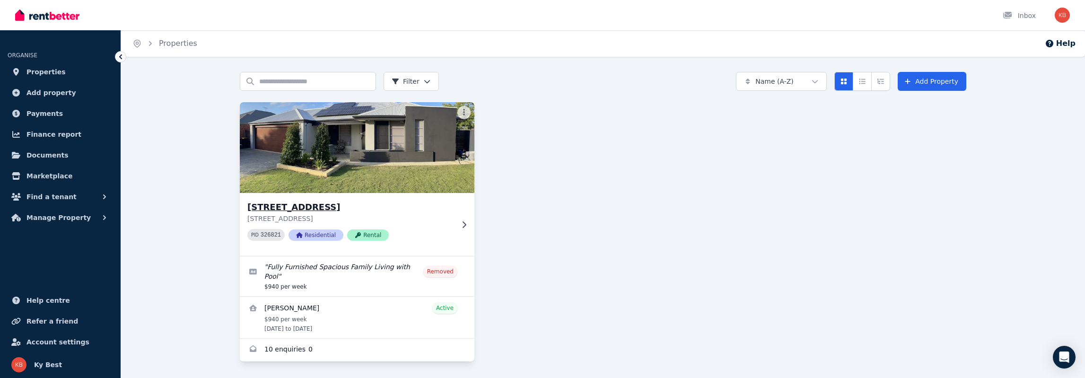
click at [466, 226] on icon at bounding box center [463, 225] width 9 height 8
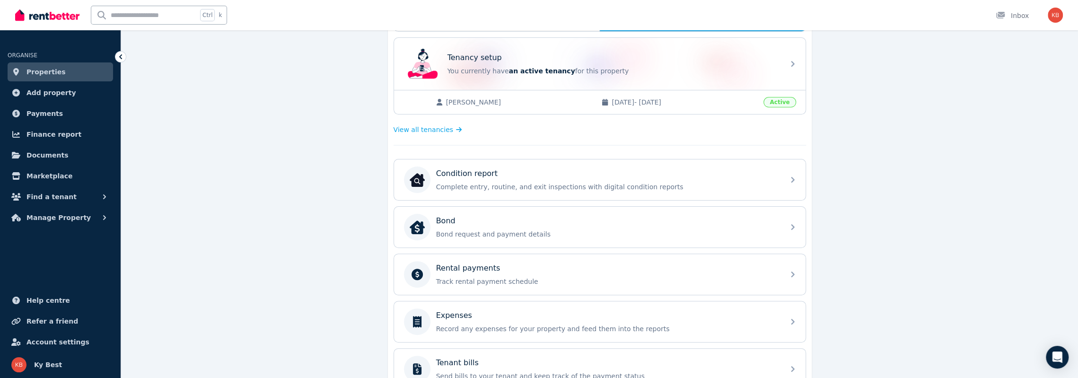
scroll to position [237, 0]
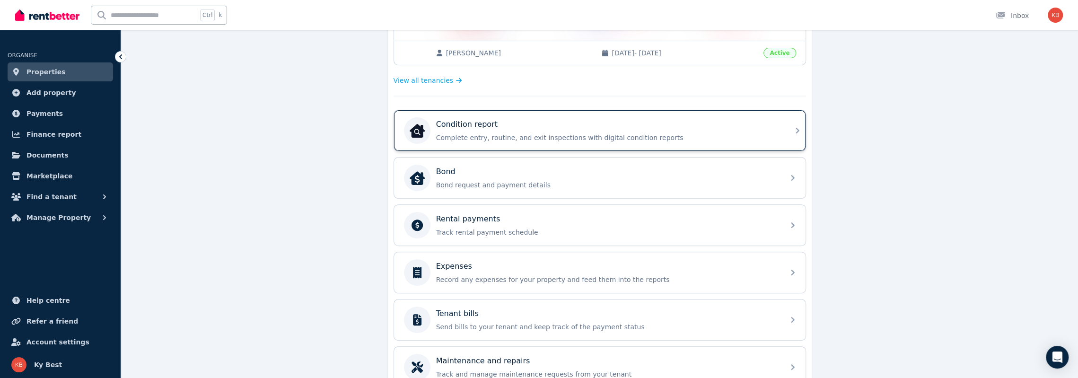
click at [507, 137] on p "Complete entry, routine, and exit inspections with digital condition reports" at bounding box center [607, 137] width 343 height 9
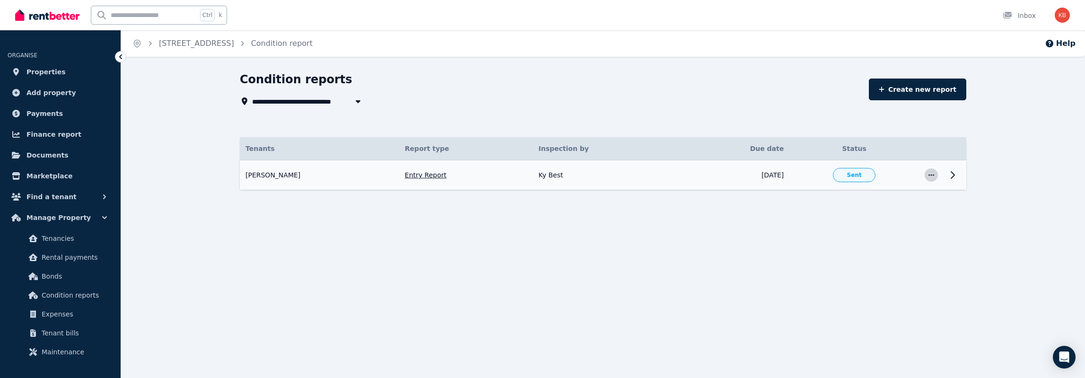
click at [932, 174] on icon "button" at bounding box center [932, 175] width 8 height 7
click at [956, 176] on icon at bounding box center [952, 174] width 11 height 11
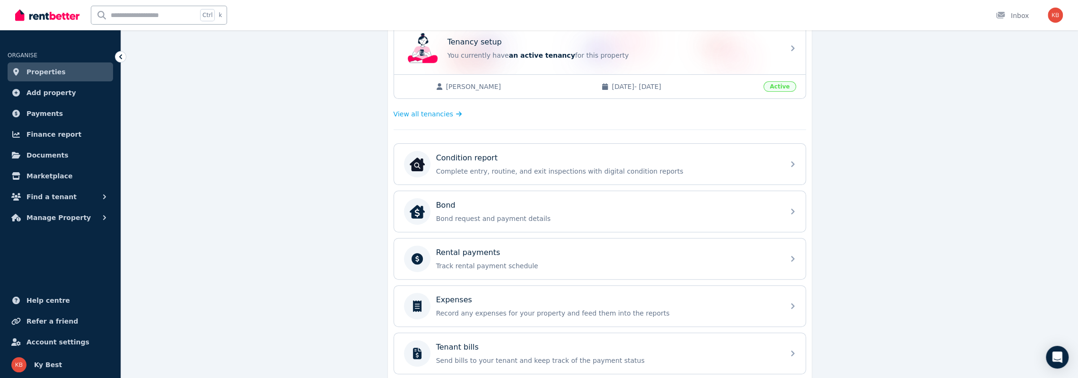
scroll to position [284, 0]
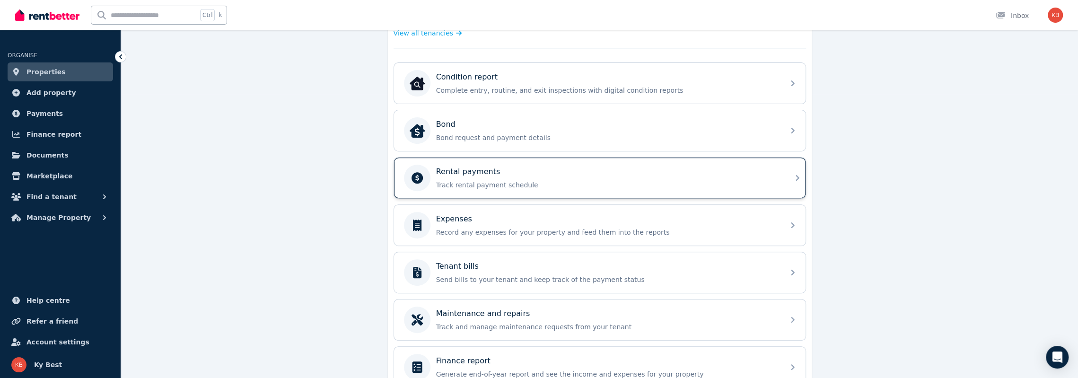
click at [469, 174] on p "Rental payments" at bounding box center [468, 171] width 64 height 11
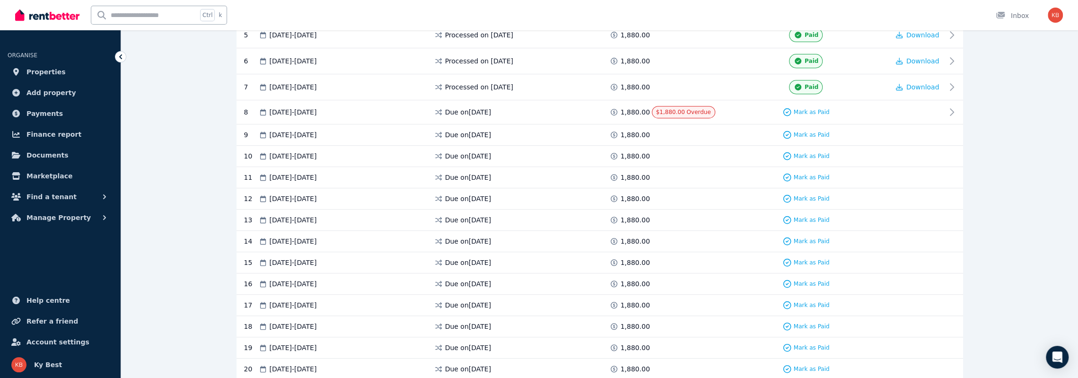
scroll to position [284, 0]
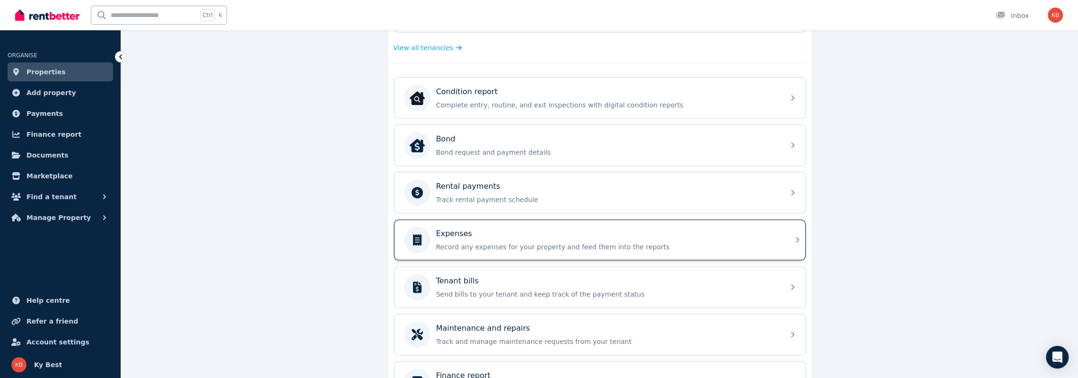
scroll to position [286, 0]
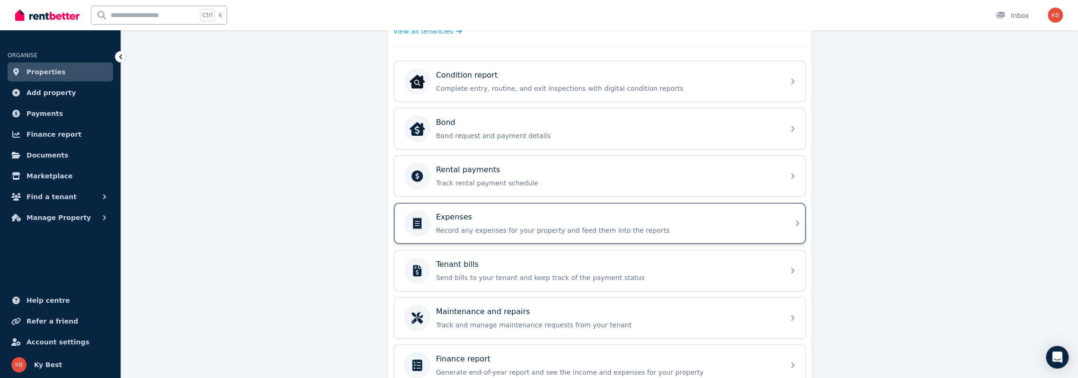
click at [461, 219] on p "Expenses" at bounding box center [454, 217] width 36 height 11
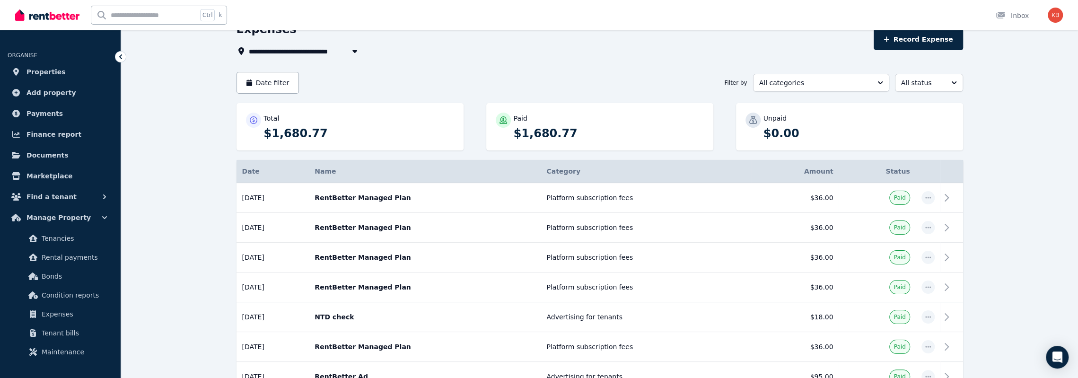
scroll to position [48, 0]
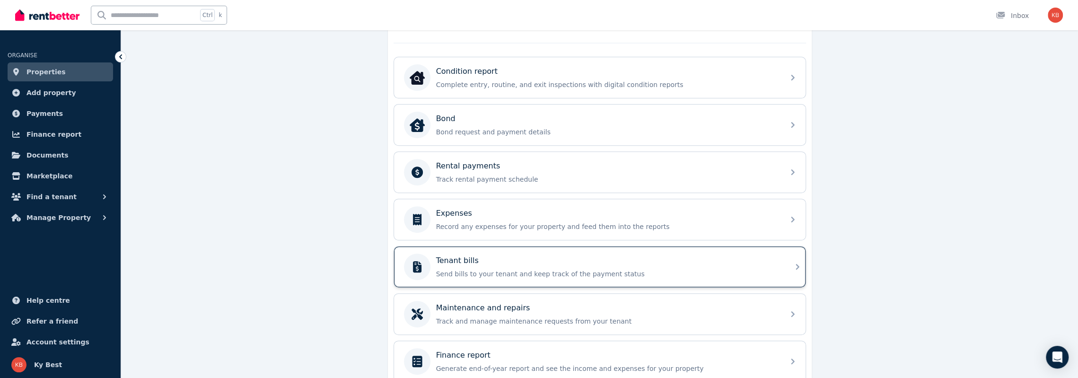
scroll to position [329, 0]
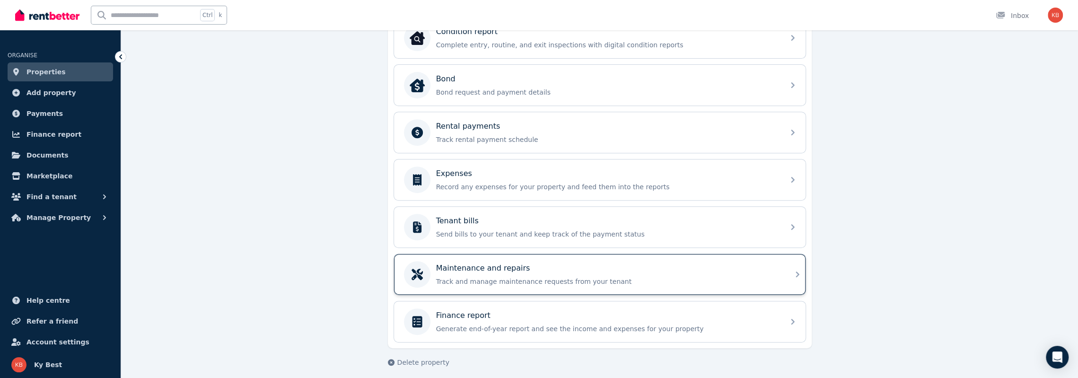
click at [499, 264] on p "Maintenance and repairs" at bounding box center [483, 268] width 94 height 11
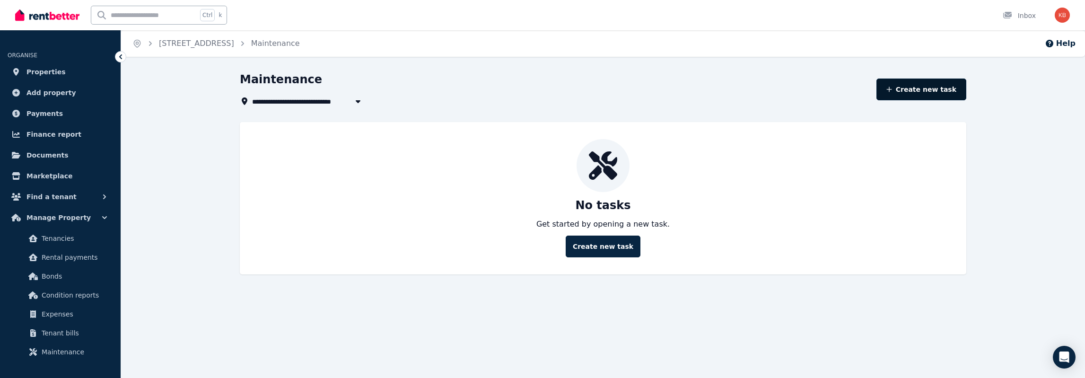
click at [938, 91] on button "Create new task" at bounding box center [922, 90] width 90 height 22
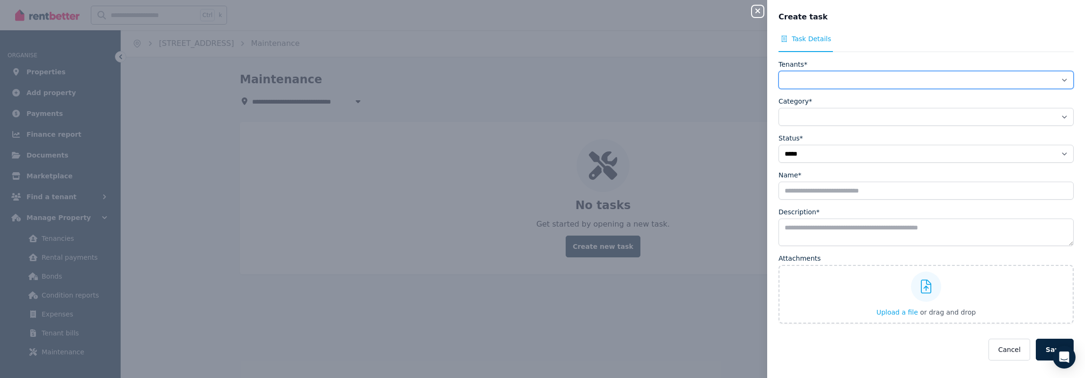
click at [890, 76] on select "**********" at bounding box center [926, 80] width 295 height 18
select select "**********"
click at [779, 71] on select "**********" at bounding box center [926, 80] width 295 height 18
click at [865, 117] on select "**********" at bounding box center [926, 117] width 295 height 18
select select "**********"
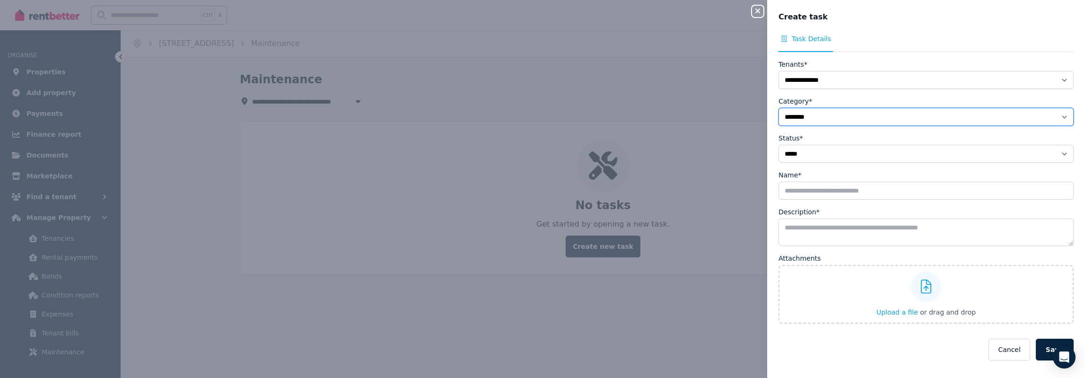
click at [779, 108] on select "**********" at bounding box center [926, 117] width 295 height 18
click at [851, 157] on select "**********" at bounding box center [926, 154] width 295 height 18
click at [850, 158] on select "**********" at bounding box center [926, 154] width 295 height 18
select select "**********"
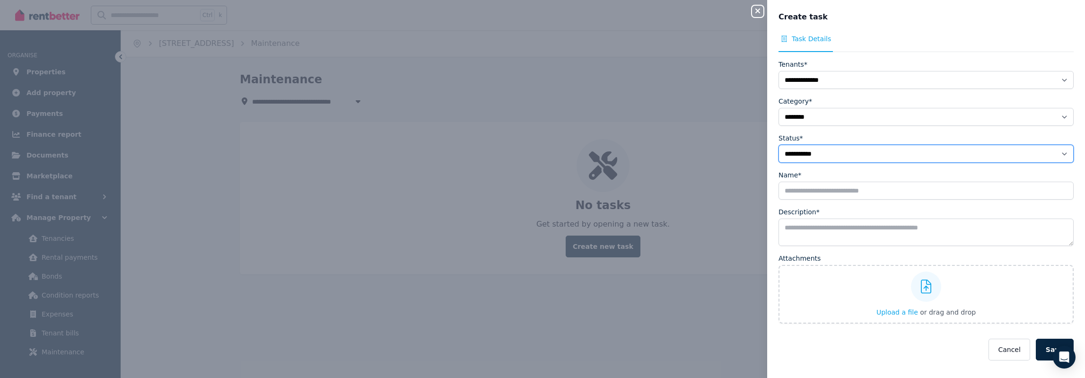
click at [779, 145] on select "**********" at bounding box center [926, 154] width 295 height 18
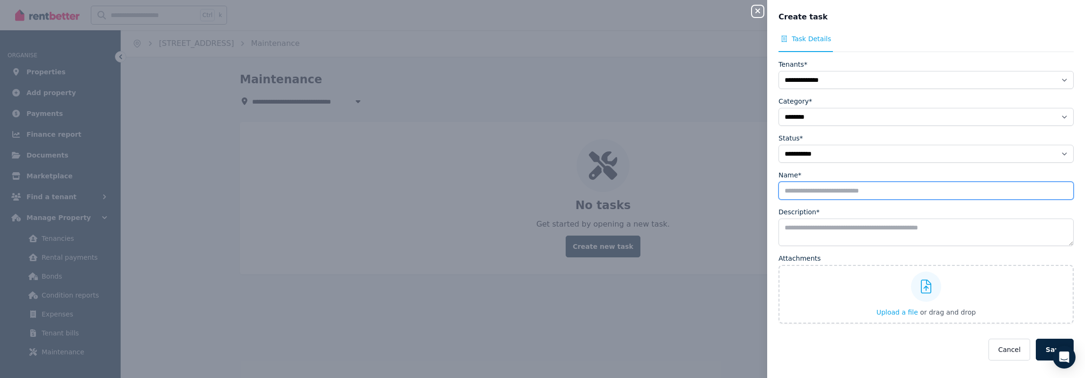
click at [843, 190] on input "Name*" at bounding box center [926, 191] width 295 height 18
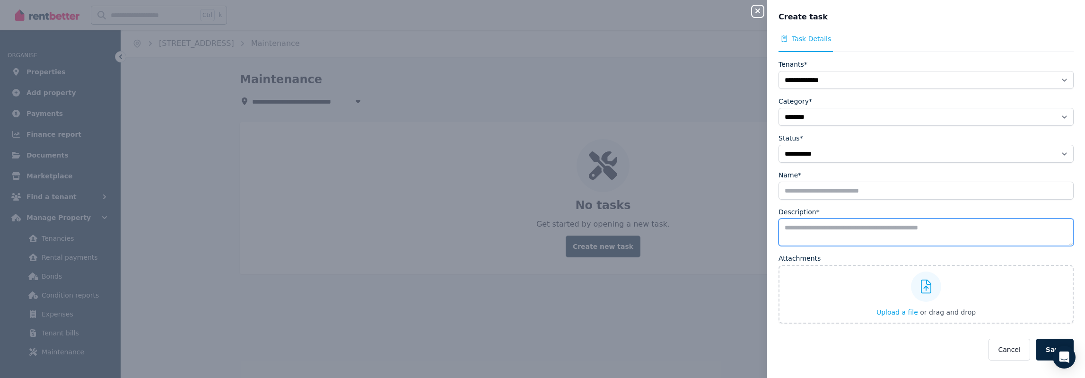
click at [872, 233] on textarea "Description*" at bounding box center [926, 232] width 295 height 27
click at [758, 10] on icon "button" at bounding box center [757, 11] width 11 height 8
select select
select select "**********"
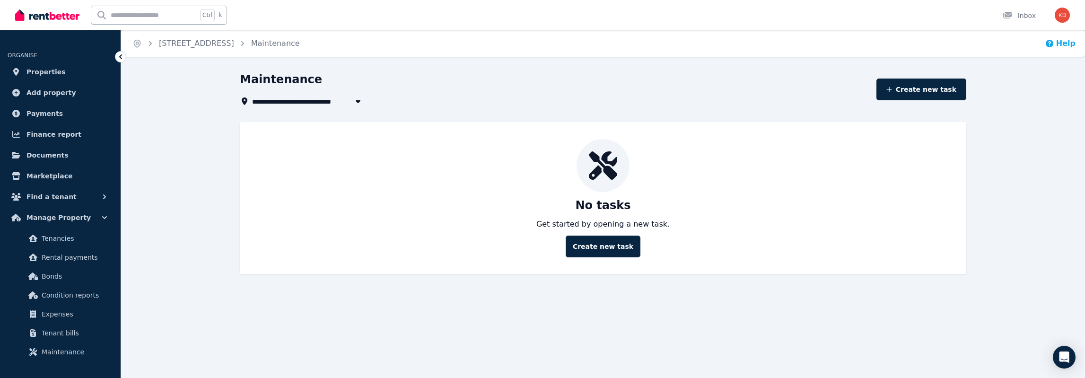
click at [1054, 41] on icon "button" at bounding box center [1050, 44] width 8 height 8
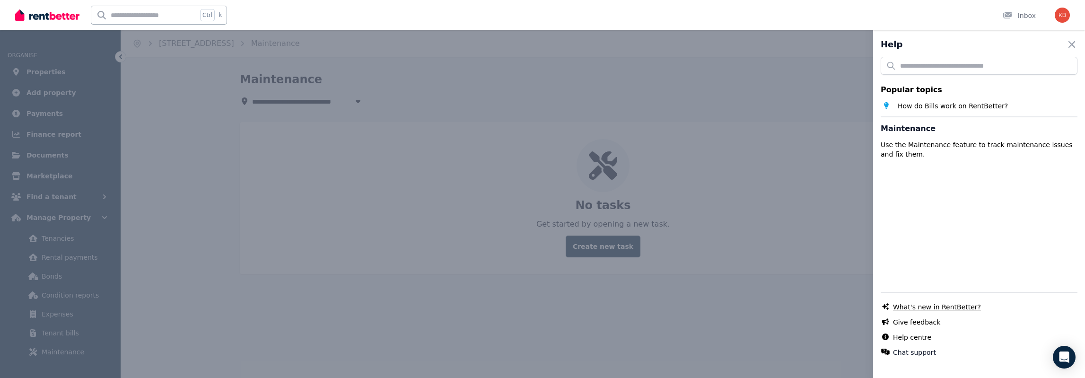
click at [952, 308] on link "What's new in RentBetter?" at bounding box center [937, 306] width 88 height 9
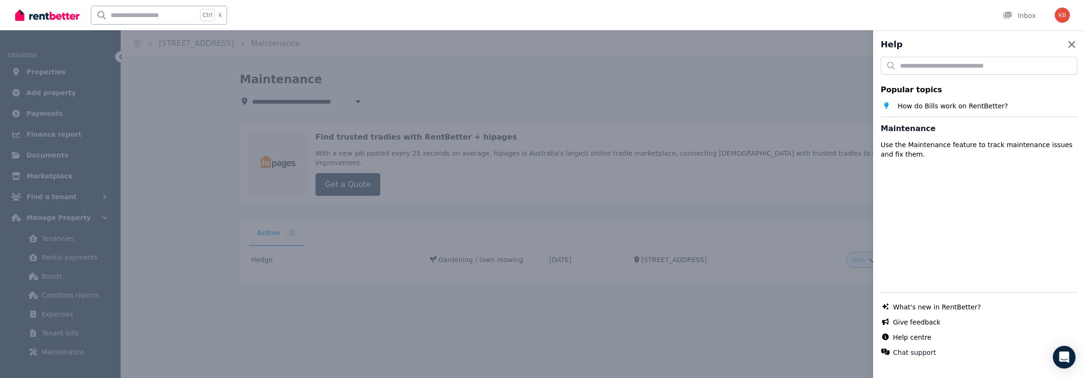
click at [1069, 46] on icon "button" at bounding box center [1072, 44] width 7 height 7
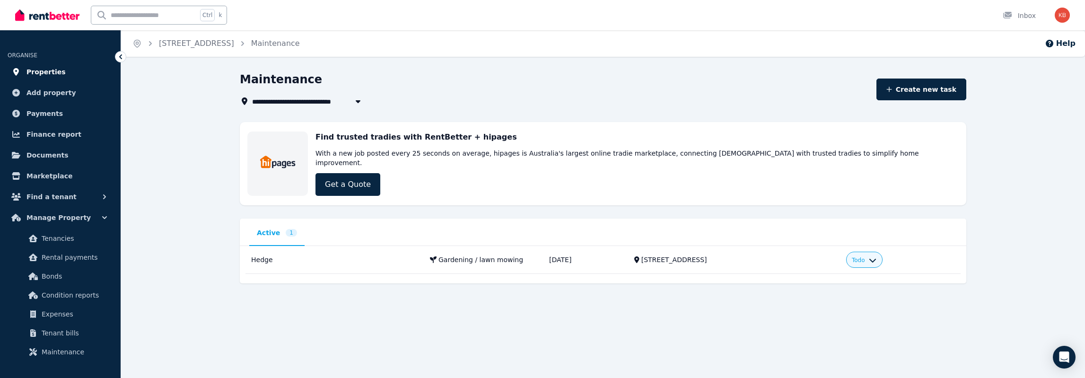
click at [35, 66] on span "Properties" at bounding box center [45, 71] width 39 height 11
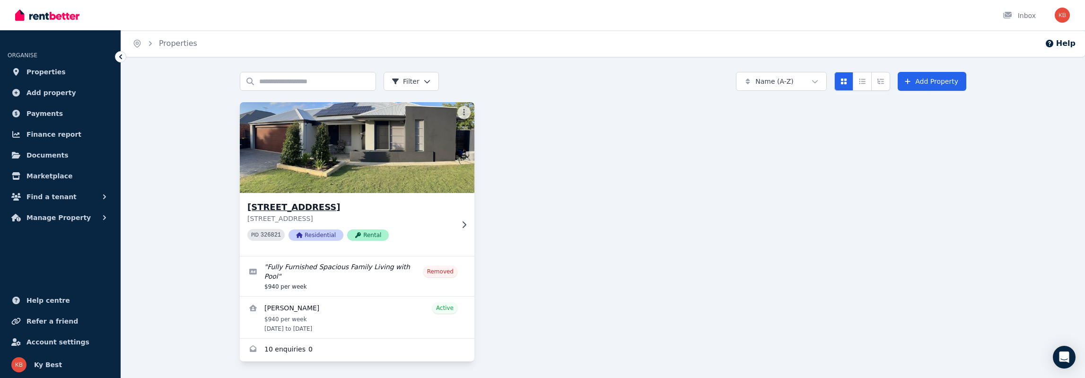
click at [358, 232] on span "Rental" at bounding box center [368, 234] width 42 height 11
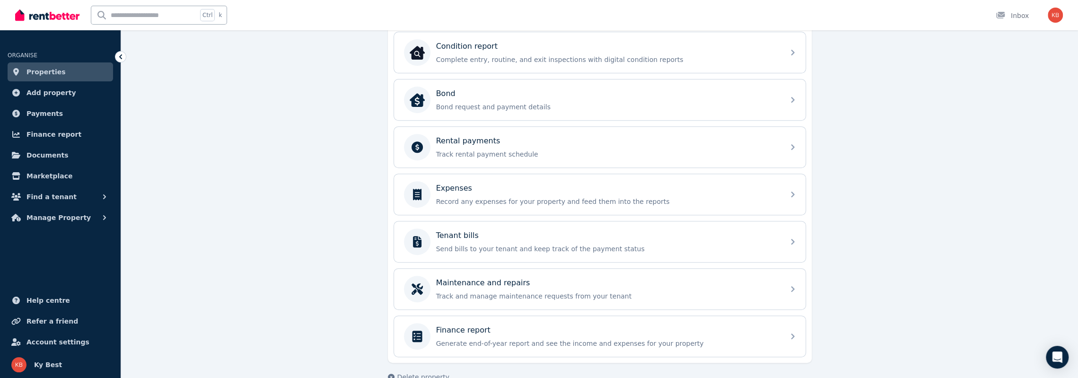
scroll to position [329, 0]
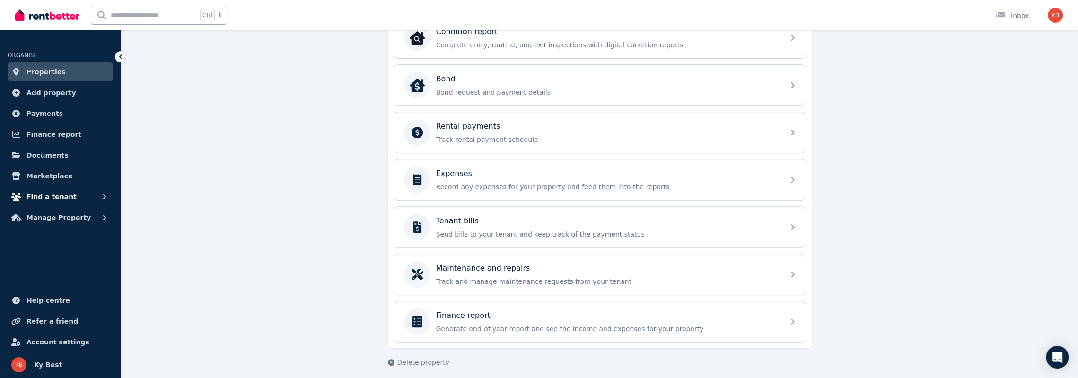
click at [48, 199] on span "Find a tenant" at bounding box center [51, 196] width 50 height 11
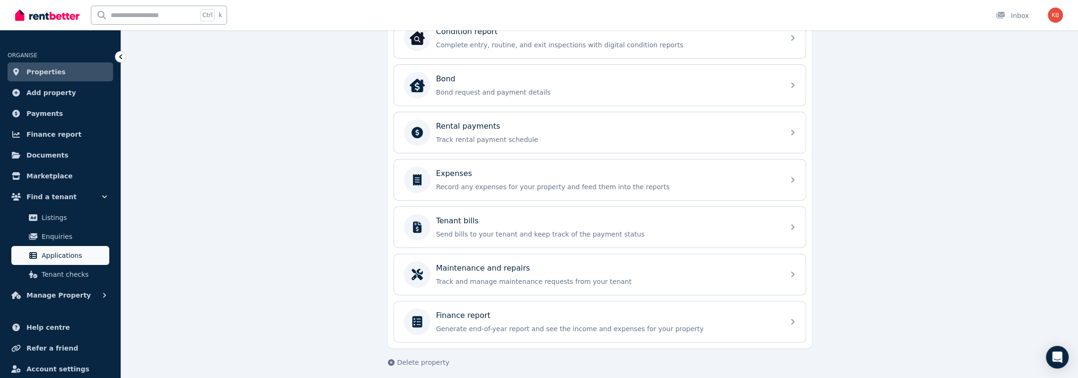
click at [57, 257] on span "Applications" at bounding box center [74, 255] width 64 height 11
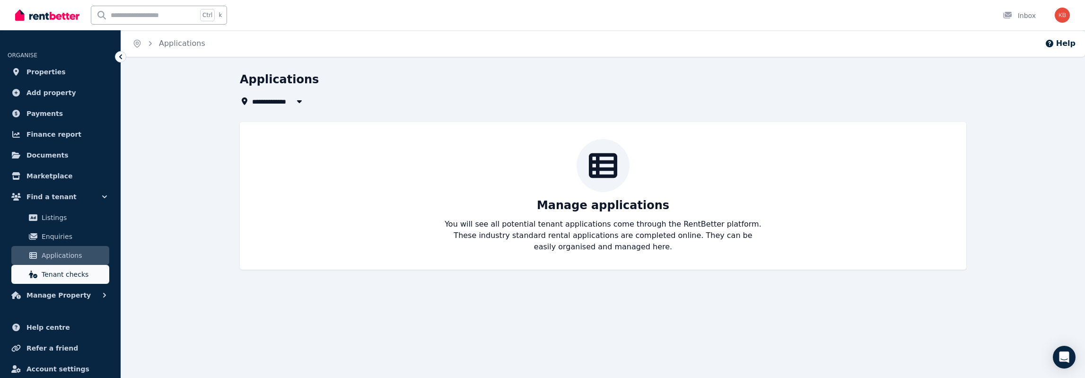
click at [67, 272] on span "Tenant checks" at bounding box center [74, 274] width 64 height 11
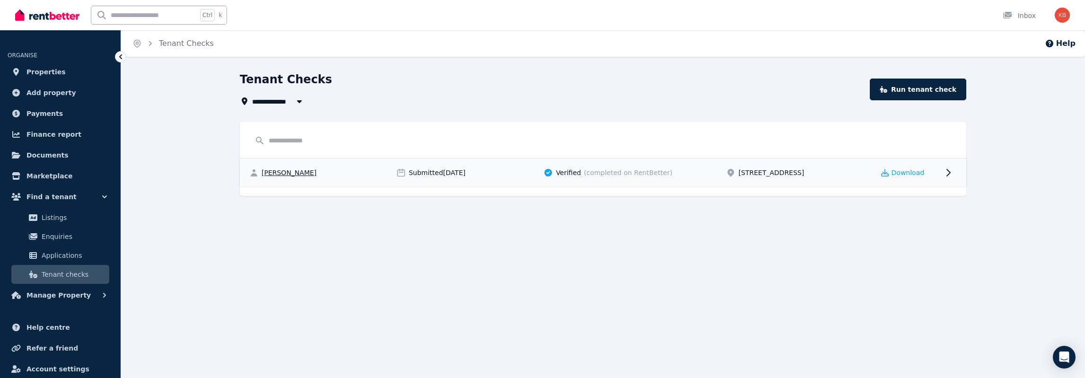
click at [950, 174] on icon at bounding box center [948, 172] width 11 height 11
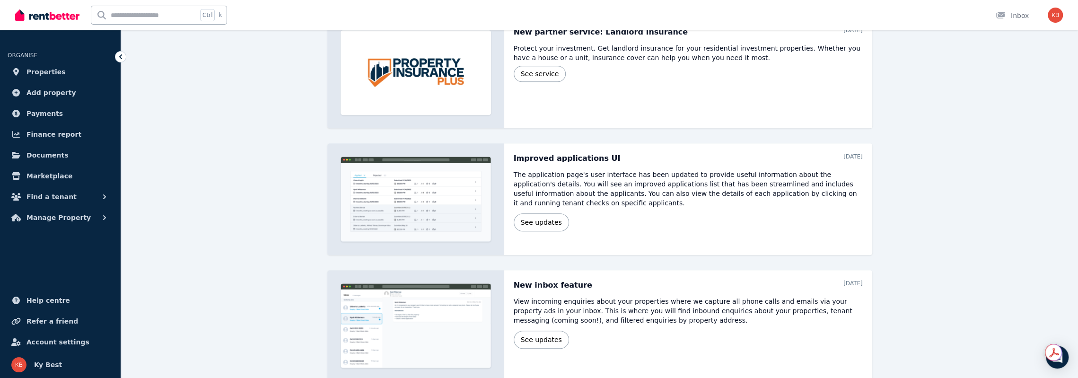
scroll to position [514, 0]
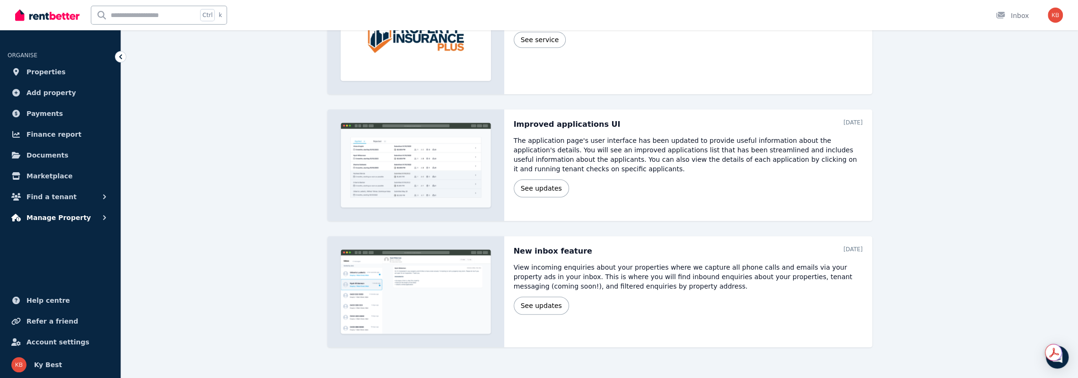
click at [57, 220] on span "Manage Property" at bounding box center [58, 217] width 64 height 11
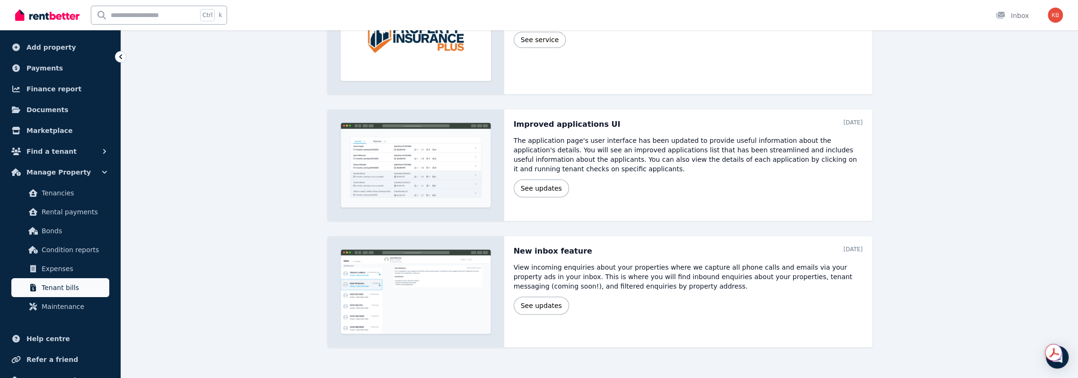
scroll to position [83, 0]
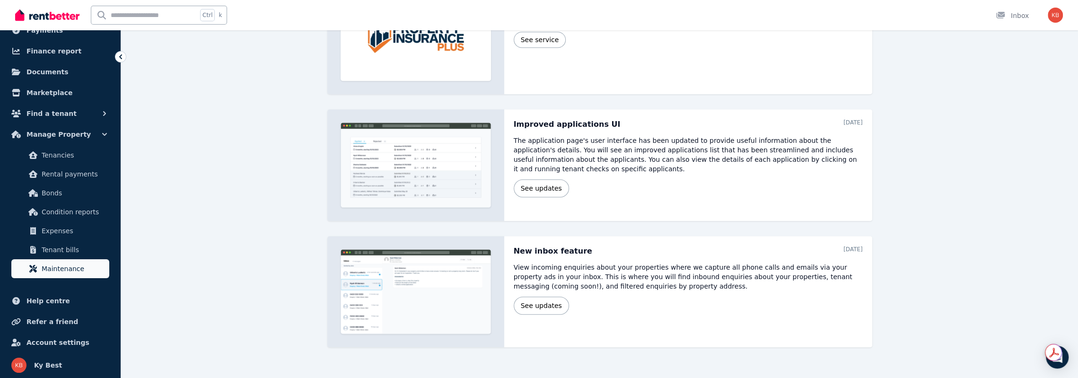
click at [68, 267] on span "Maintenance" at bounding box center [74, 268] width 64 height 11
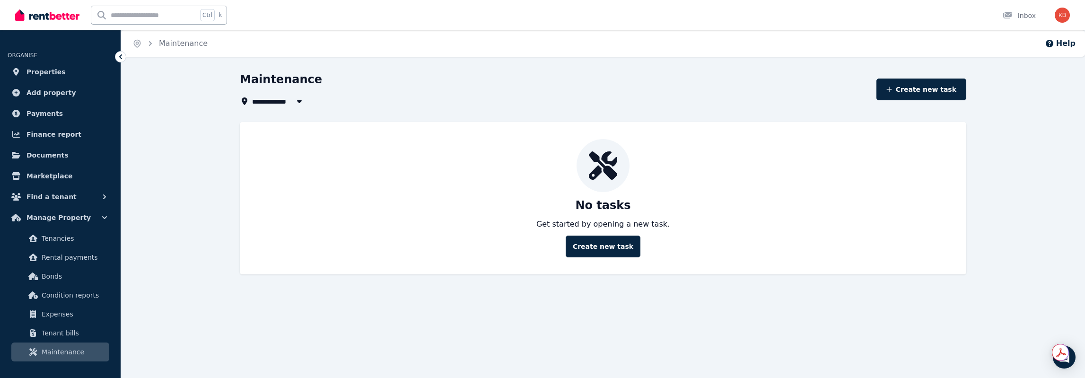
click at [292, 102] on button "button" at bounding box center [299, 101] width 17 height 11
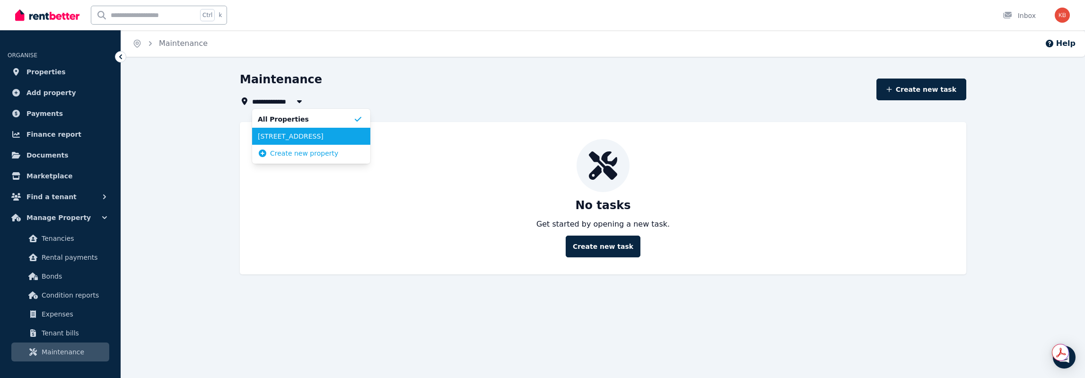
click at [306, 132] on span "[STREET_ADDRESS]" at bounding box center [306, 136] width 96 height 9
type input "**********"
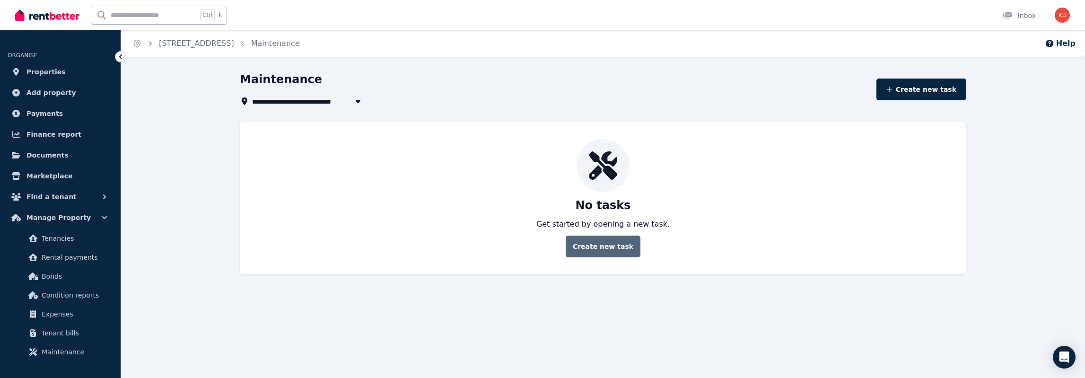
click at [608, 247] on button "Create new task" at bounding box center [603, 247] width 75 height 22
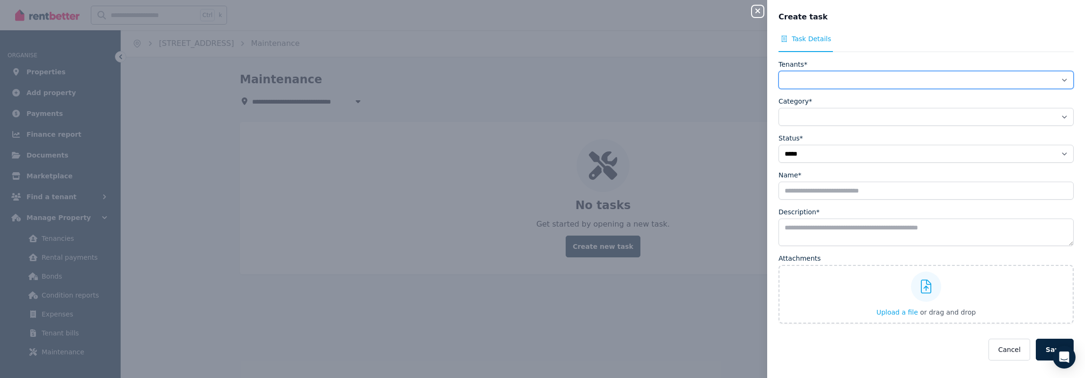
click at [847, 78] on select "**********" at bounding box center [926, 80] width 295 height 18
select select "**********"
click at [779, 71] on select "**********" at bounding box center [926, 80] width 295 height 18
click at [818, 119] on select "**********" at bounding box center [926, 117] width 295 height 18
select select "**********"
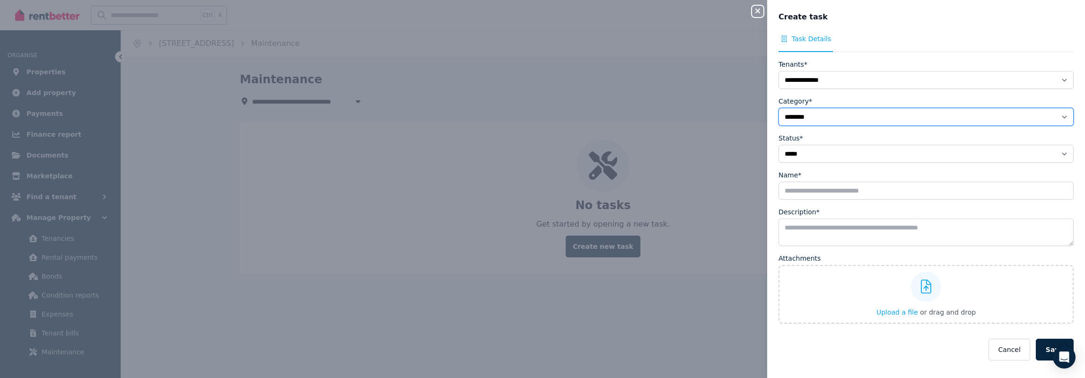
click at [779, 108] on select "**********" at bounding box center [926, 117] width 295 height 18
click at [815, 187] on input "Name*" at bounding box center [926, 191] width 295 height 18
type input "*****"
click at [854, 226] on textarea "Description*" at bounding box center [926, 232] width 295 height 27
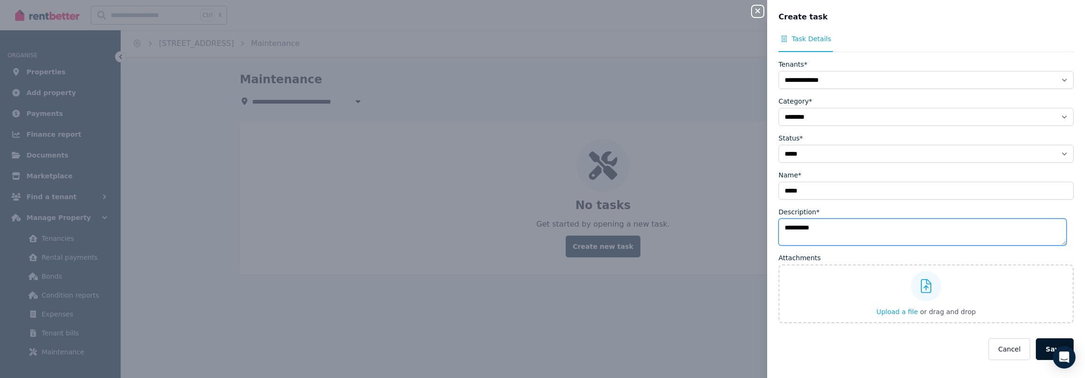
type textarea "**********"
click at [1046, 349] on button "Save" at bounding box center [1055, 349] width 38 height 22
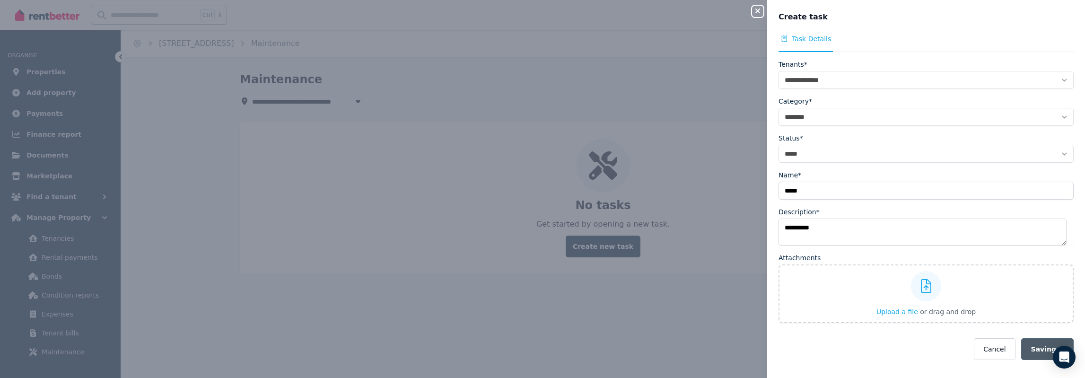
select select
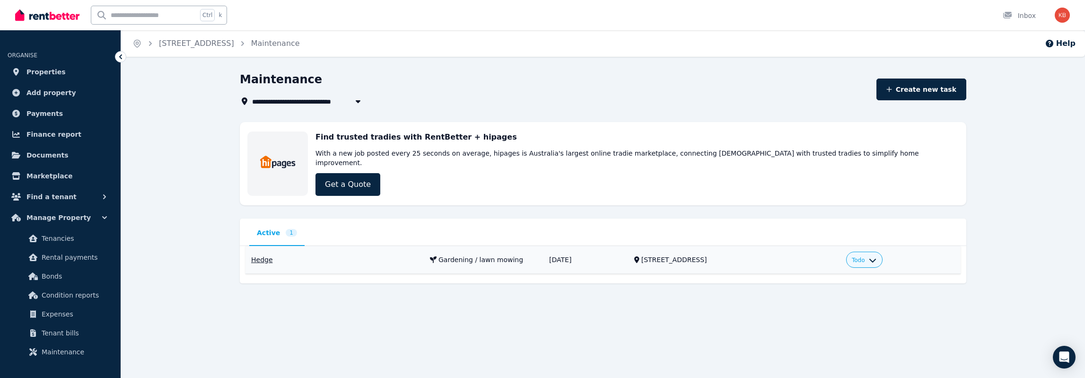
click at [877, 255] on icon "button" at bounding box center [873, 259] width 8 height 8
click at [433, 146] on div "Find trusted tradies with RentBetter + hipages With a new job posted every 25 s…" at bounding box center [638, 164] width 644 height 64
click at [865, 256] on span "Todo" at bounding box center [858, 260] width 13 height 8
click at [840, 290] on link "In progress" at bounding box center [833, 298] width 91 height 17
click at [872, 252] on div "In Progress" at bounding box center [844, 260] width 54 height 16
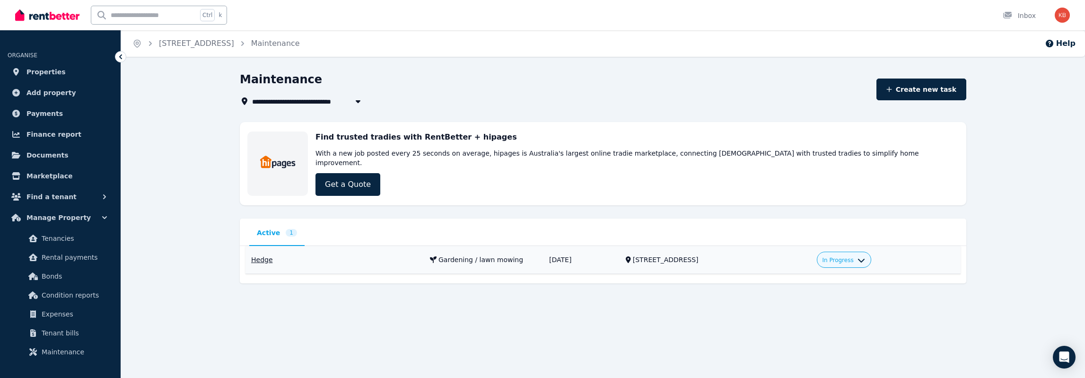
click at [865, 256] on button "In Progress" at bounding box center [844, 260] width 43 height 8
click at [831, 273] on link "To do" at bounding box center [821, 281] width 91 height 17
drag, startPoint x: 258, startPoint y: 251, endPoint x: 266, endPoint y: 252, distance: 7.6
click at [258, 255] on div "Hedge" at bounding box center [335, 259] width 168 height 9
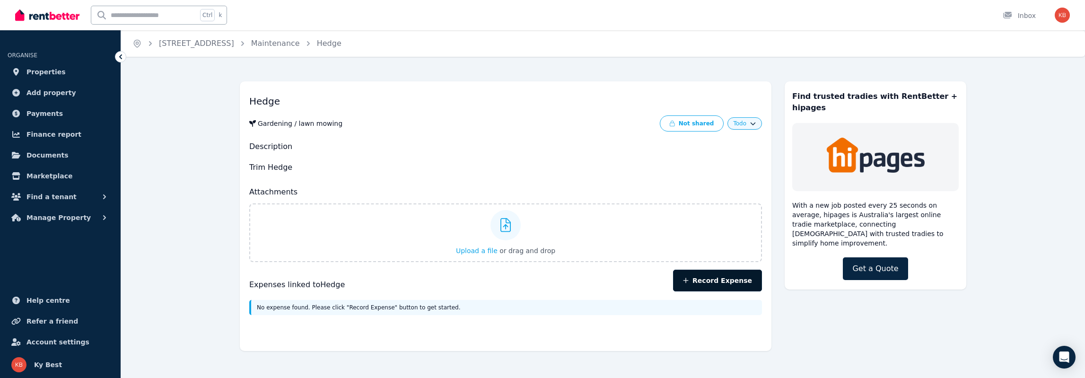
click at [707, 282] on button "Record Expense" at bounding box center [717, 281] width 89 height 22
select select "**********"
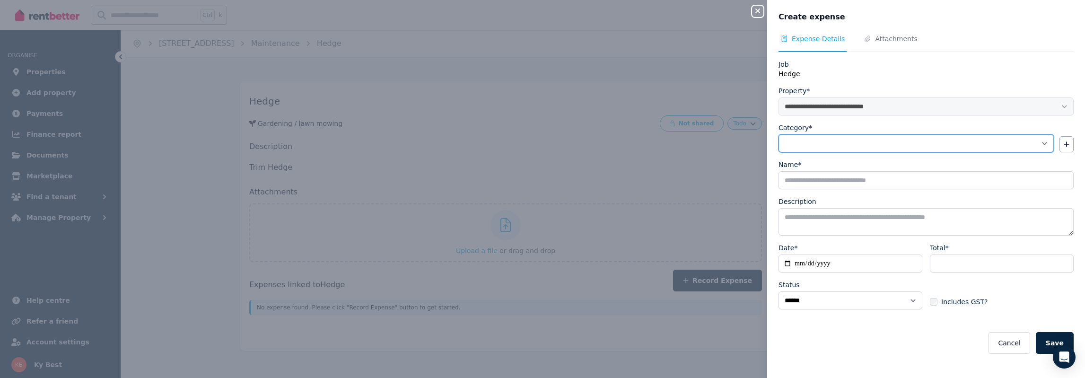
click at [1015, 150] on select "**********" at bounding box center [916, 143] width 275 height 18
select select "**********"
click at [779, 134] on select "**********" at bounding box center [916, 143] width 275 height 18
click at [881, 300] on select "****** ****" at bounding box center [851, 300] width 144 height 18
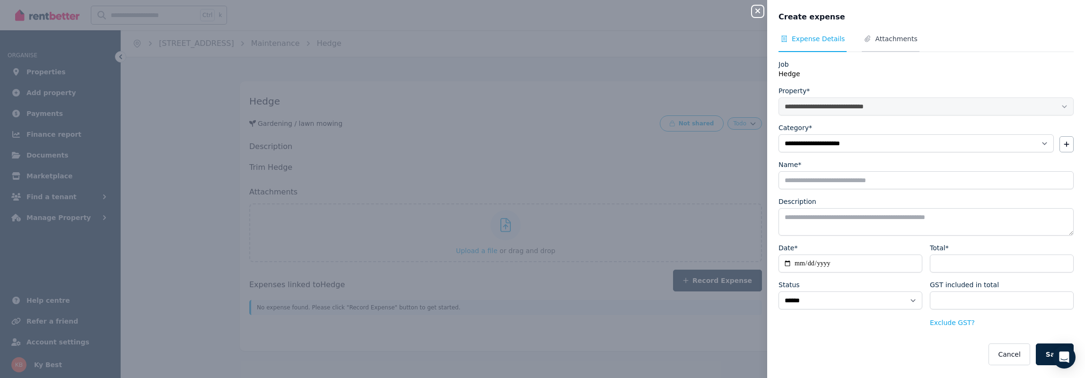
click at [878, 36] on span "Attachments" at bounding box center [896, 38] width 42 height 9
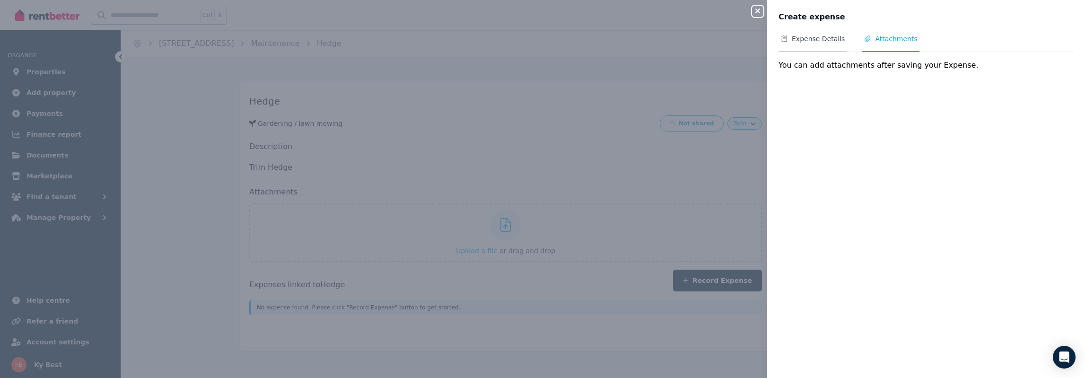
click at [807, 37] on span "Expense Details" at bounding box center [818, 38] width 53 height 9
select select "**********"
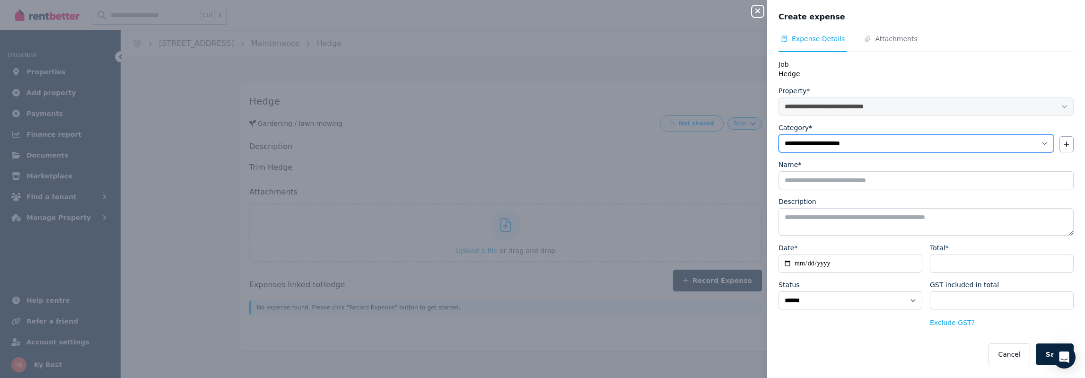
click at [984, 143] on select "**********" at bounding box center [916, 143] width 275 height 18
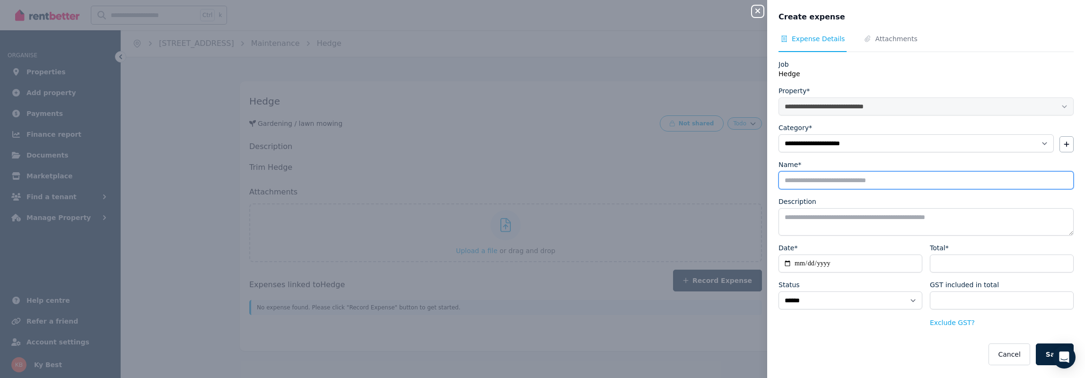
click at [867, 181] on input "Name*" at bounding box center [926, 180] width 295 height 18
click at [1002, 352] on button "Cancel" at bounding box center [1009, 355] width 41 height 22
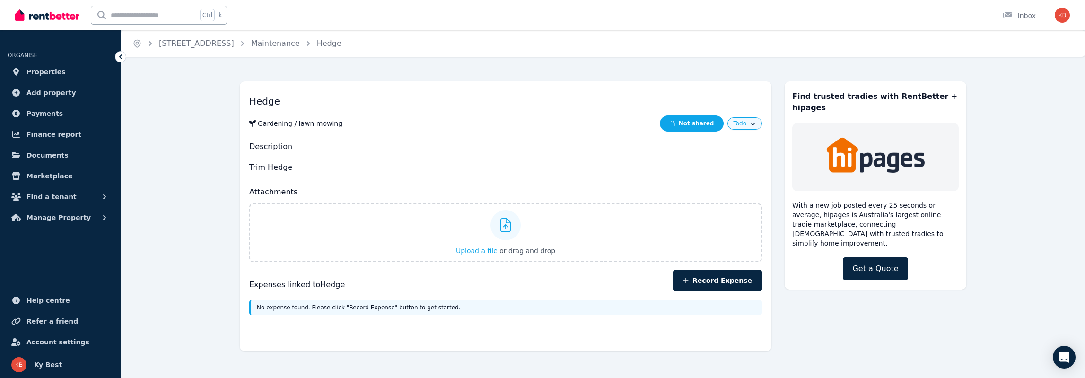
click at [700, 125] on span "Not shared" at bounding box center [696, 123] width 35 height 7
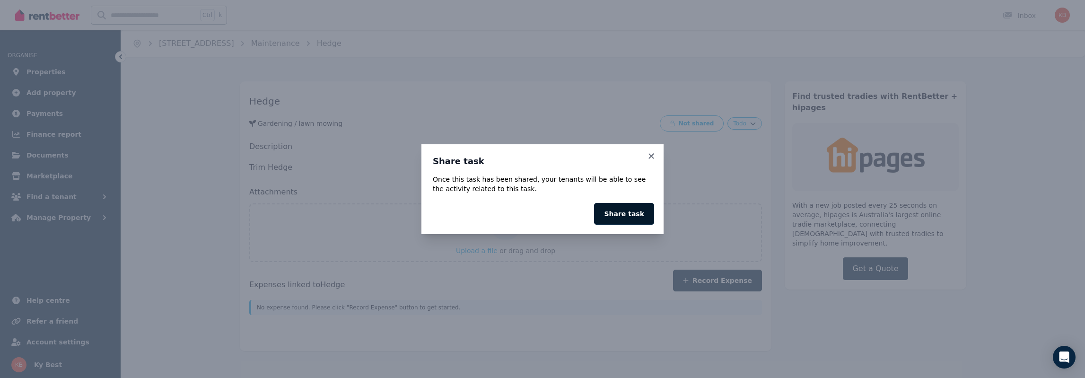
click at [632, 210] on button "Share task" at bounding box center [624, 214] width 60 height 22
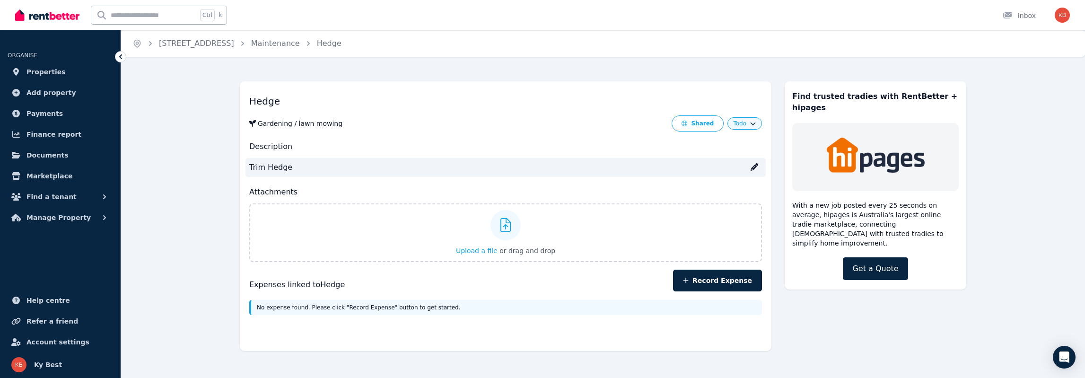
click at [751, 168] on icon at bounding box center [755, 167] width 8 height 8
click at [616, 143] on h2 "Description" at bounding box center [505, 146] width 513 height 11
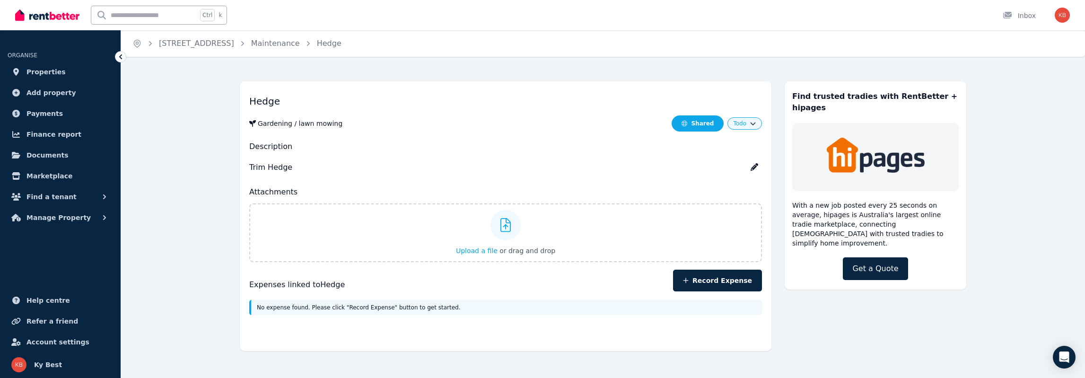
click at [709, 126] on div "Shared" at bounding box center [702, 123] width 23 height 7
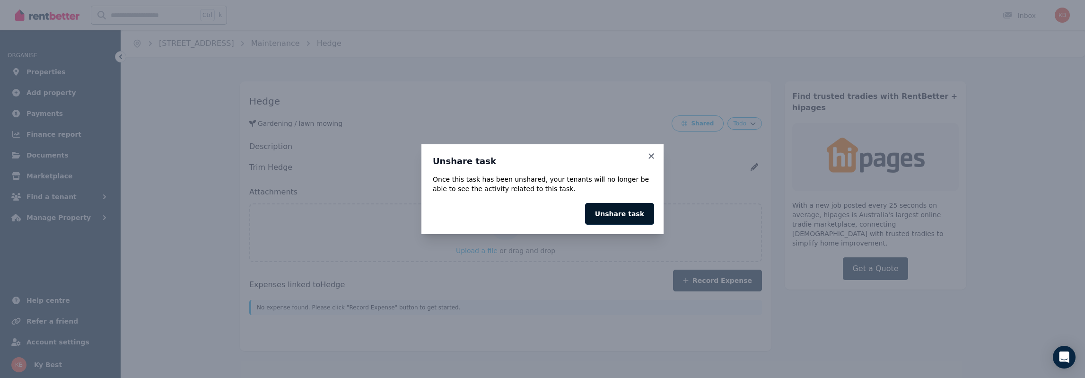
click at [630, 212] on button "Unshare task" at bounding box center [619, 214] width 69 height 22
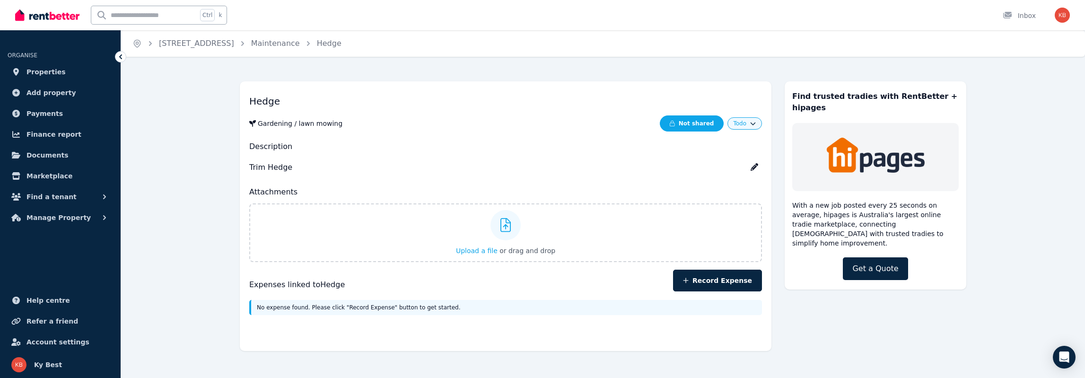
click at [706, 124] on span "Not shared" at bounding box center [696, 123] width 35 height 7
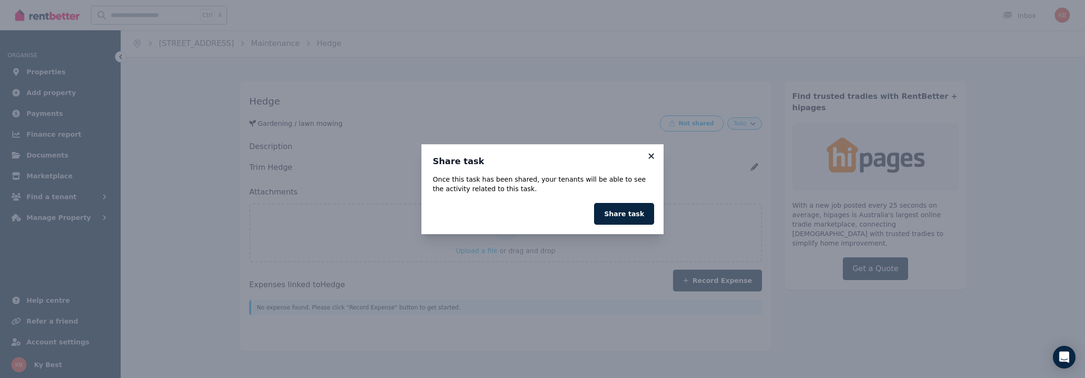
click at [652, 156] on icon at bounding box center [651, 155] width 5 height 5
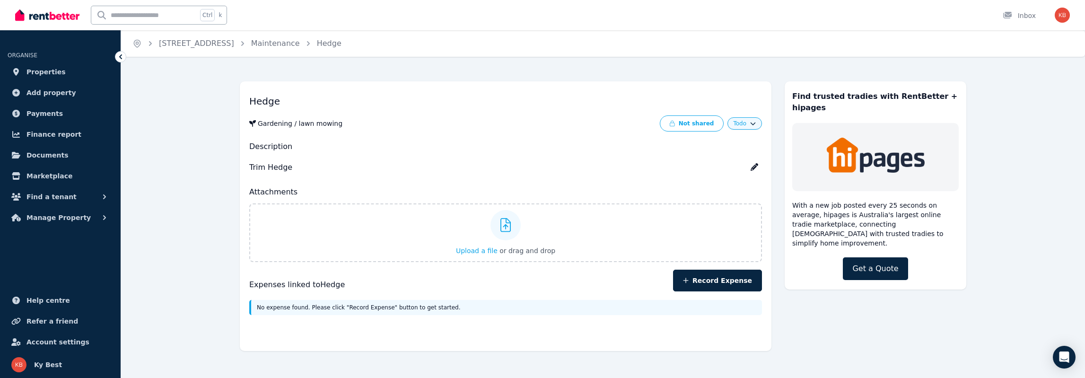
click at [745, 127] on div "Todo" at bounding box center [745, 123] width 35 height 12
click at [752, 122] on icon "button" at bounding box center [753, 123] width 6 height 6
click at [695, 146] on link "To do" at bounding box center [712, 143] width 91 height 17
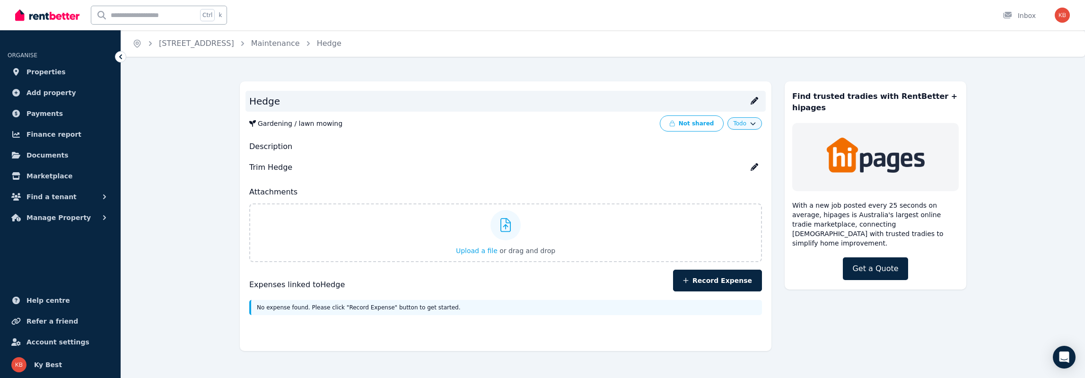
click at [757, 103] on icon at bounding box center [755, 101] width 8 height 8
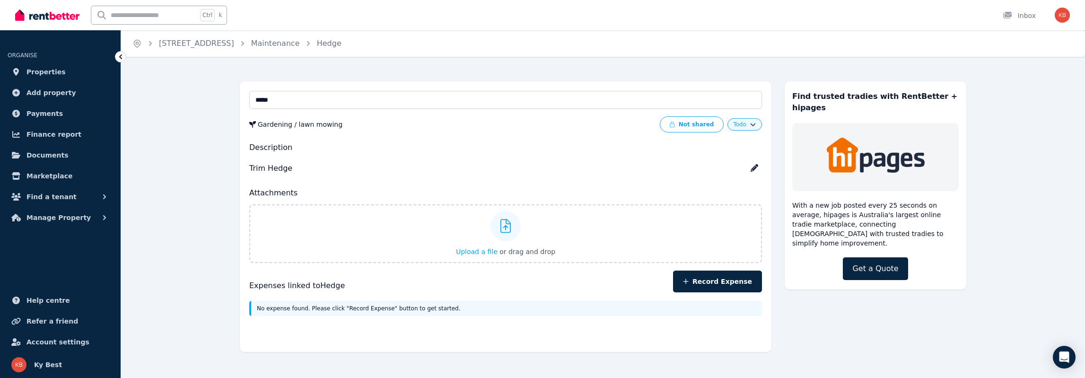
click at [515, 88] on div "***** Gardening / lawn mowing Not shared Todo Description Trim Hedge Attachment…" at bounding box center [506, 216] width 532 height 271
click at [300, 43] on link "Maintenance" at bounding box center [275, 43] width 49 height 9
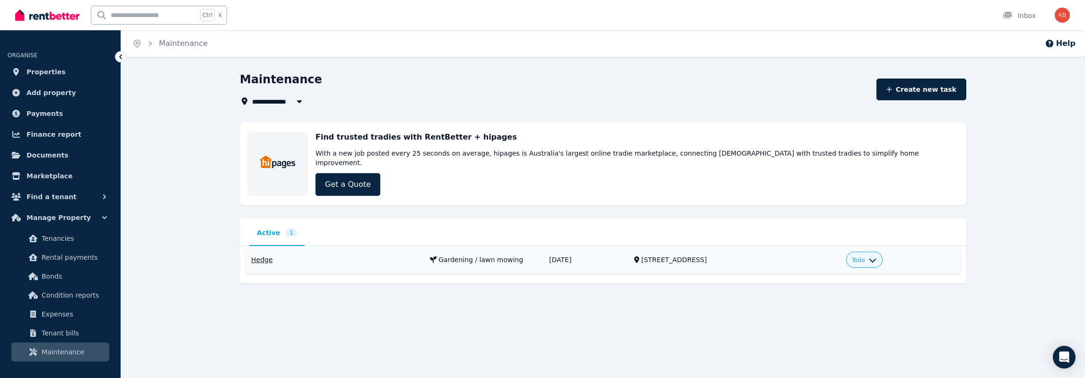
click at [877, 255] on icon "button" at bounding box center [873, 259] width 8 height 8
click at [583, 248] on td "[DATE]" at bounding box center [586, 260] width 85 height 28
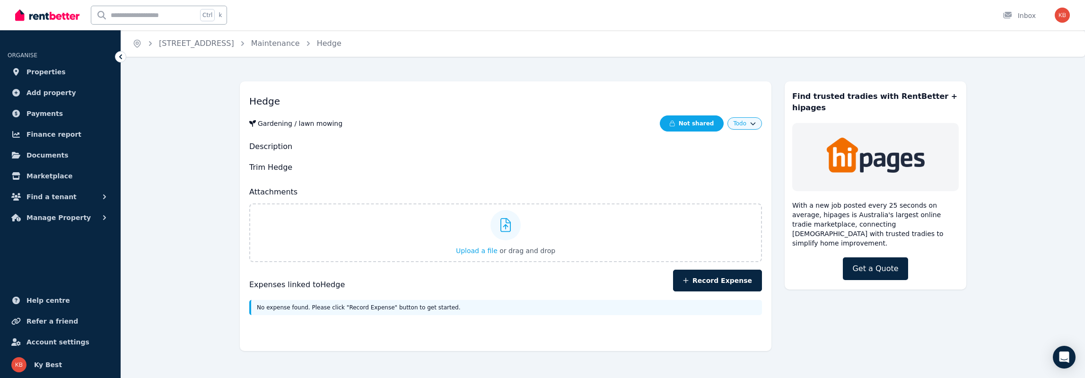
click at [705, 126] on span "Not shared" at bounding box center [696, 123] width 35 height 7
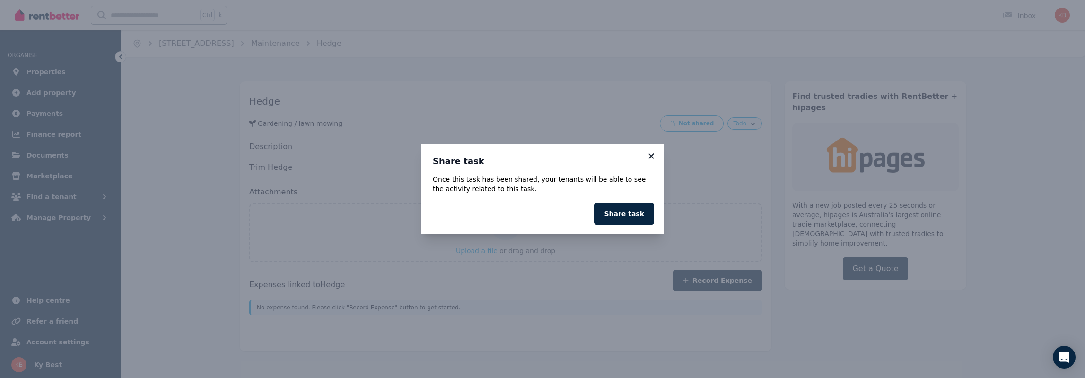
click at [652, 158] on icon at bounding box center [651, 156] width 9 height 9
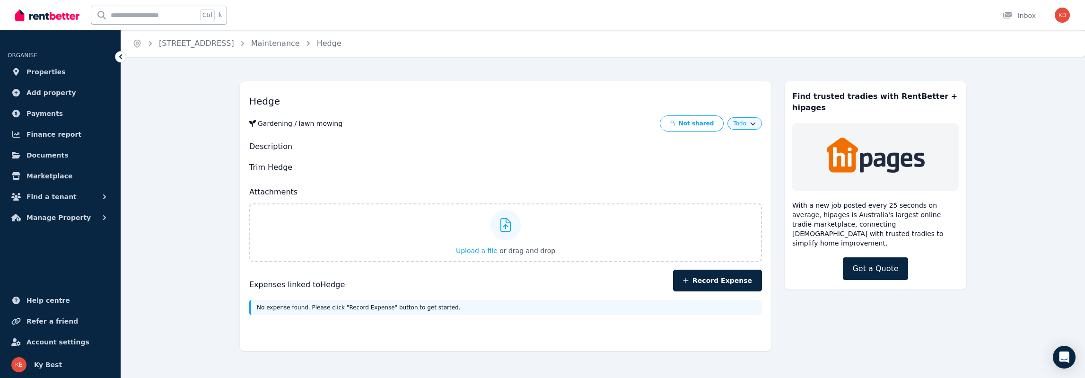
click at [290, 122] on div "Gardening / lawn mowing" at bounding box center [300, 123] width 85 height 9
click at [1029, 17] on div "Inbox" at bounding box center [1019, 15] width 33 height 9
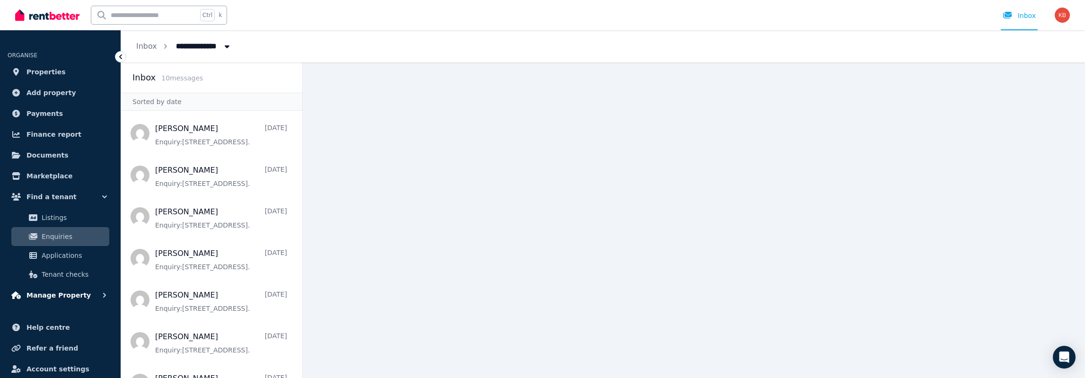
click at [48, 294] on span "Manage Property" at bounding box center [58, 295] width 64 height 11
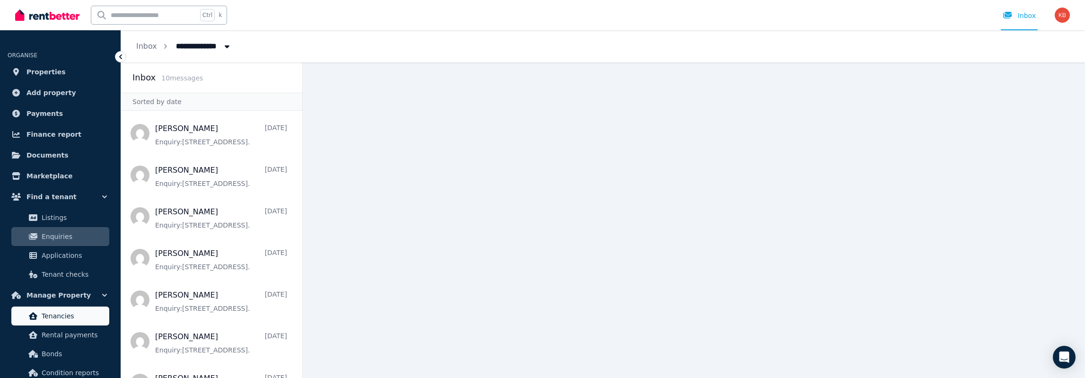
click at [61, 317] on span "Tenancies" at bounding box center [74, 315] width 64 height 11
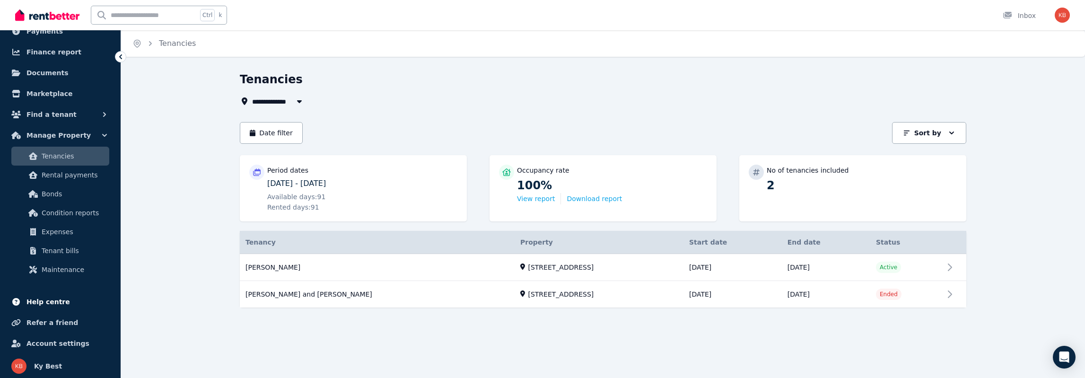
scroll to position [83, 0]
click at [58, 271] on span "Maintenance" at bounding box center [74, 268] width 64 height 11
